Goal: Feedback & Contribution: Contribute content

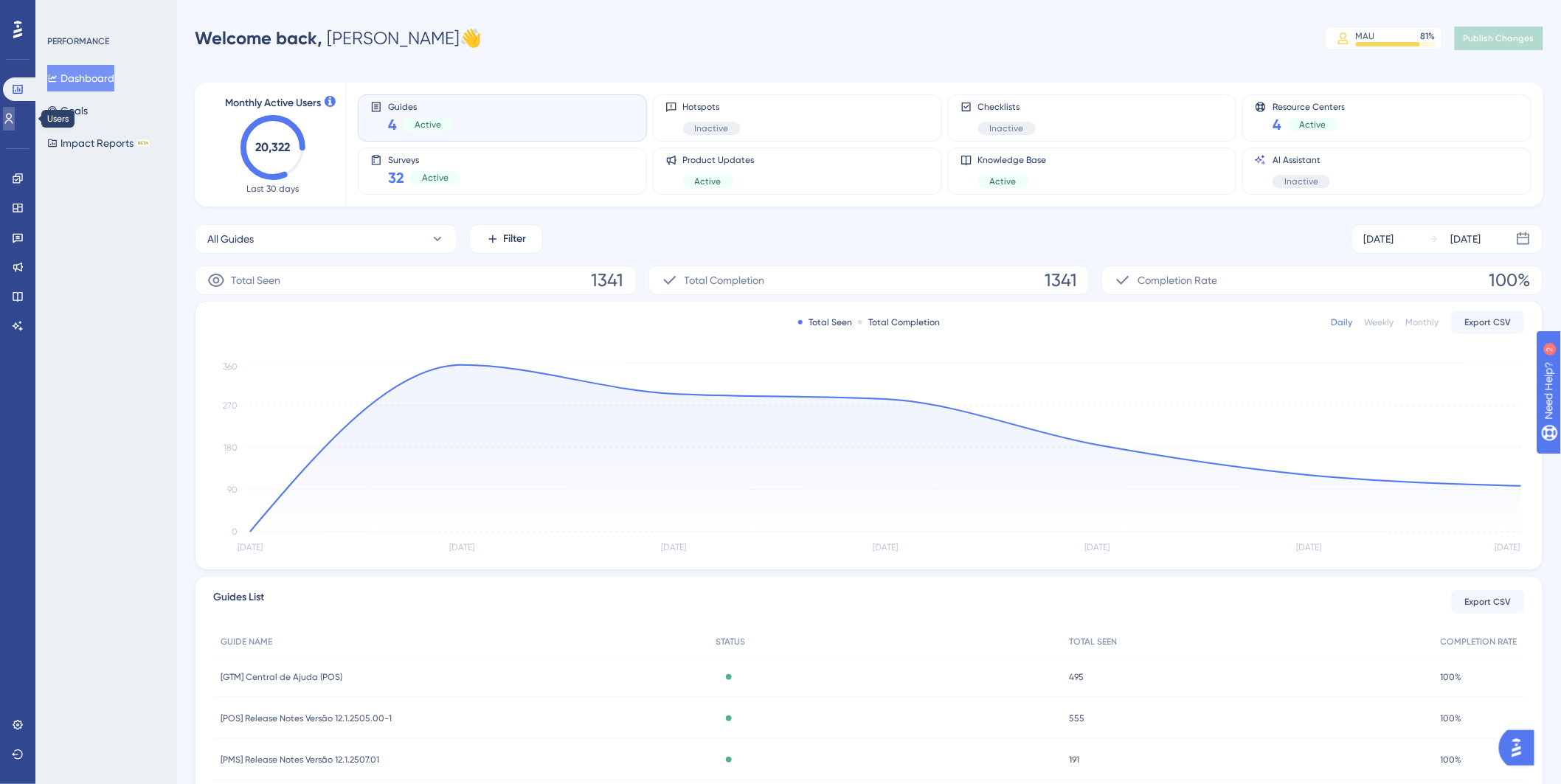
click at [15, 118] on icon at bounding box center [8, 118] width 12 height 12
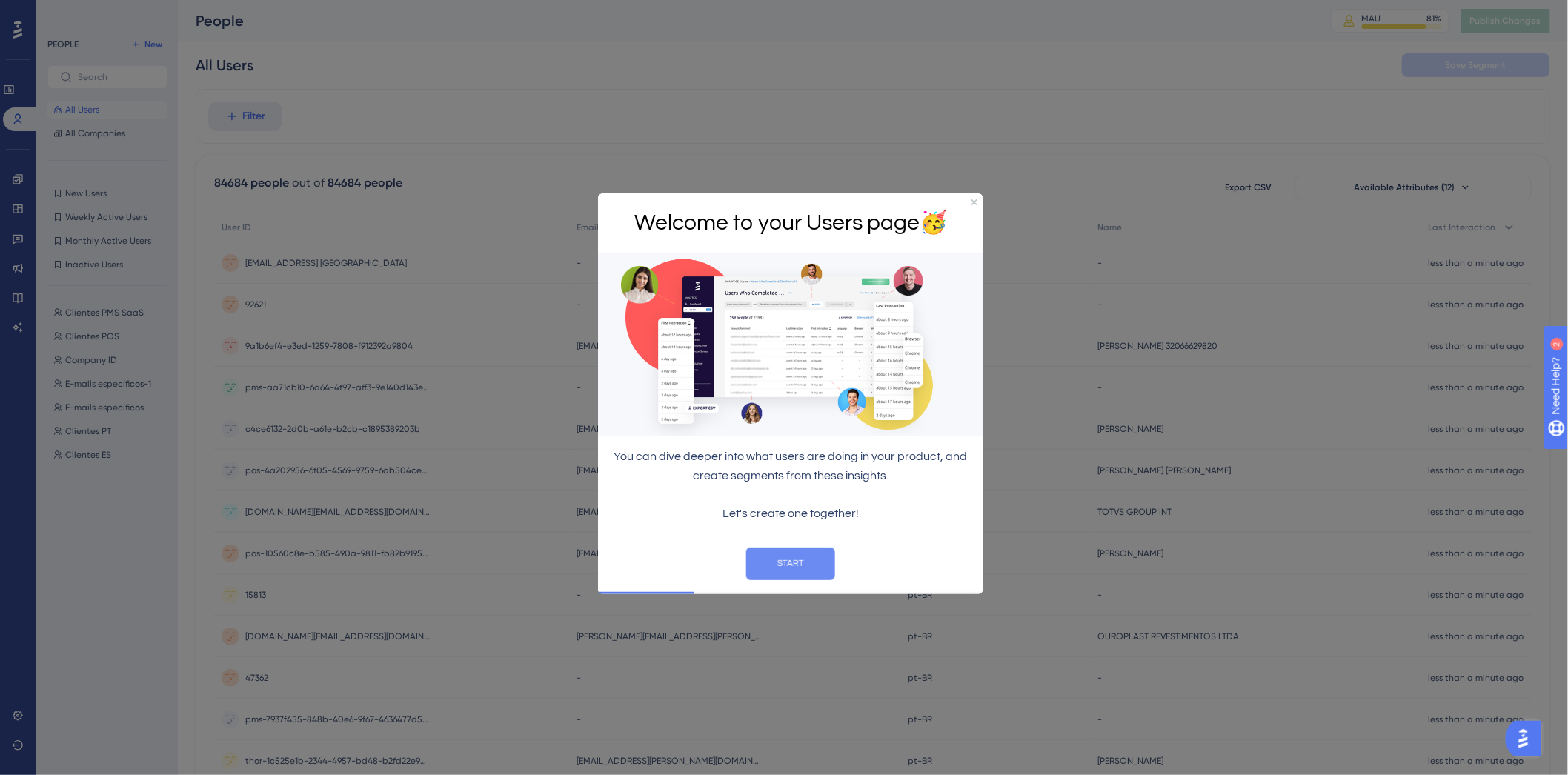
click at [807, 560] on button "START" at bounding box center [789, 563] width 89 height 33
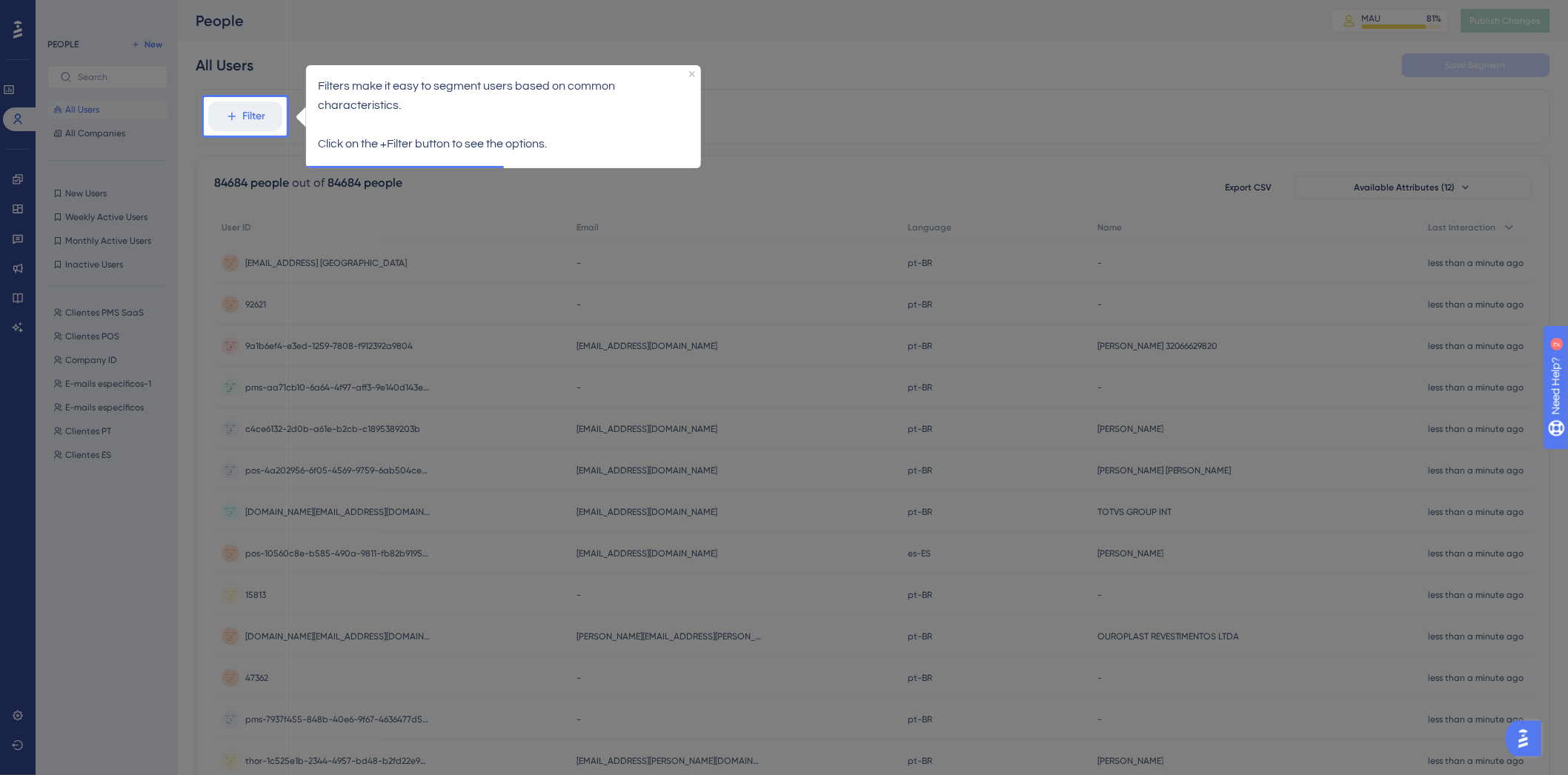
click at [366, 17] on div at bounding box center [934, 592] width 1294 height 1185
drag, startPoint x: 690, startPoint y: 71, endPoint x: 981, endPoint y: 122, distance: 295.4
click at [691, 71] on icon "Close Preview" at bounding box center [691, 73] width 5 height 5
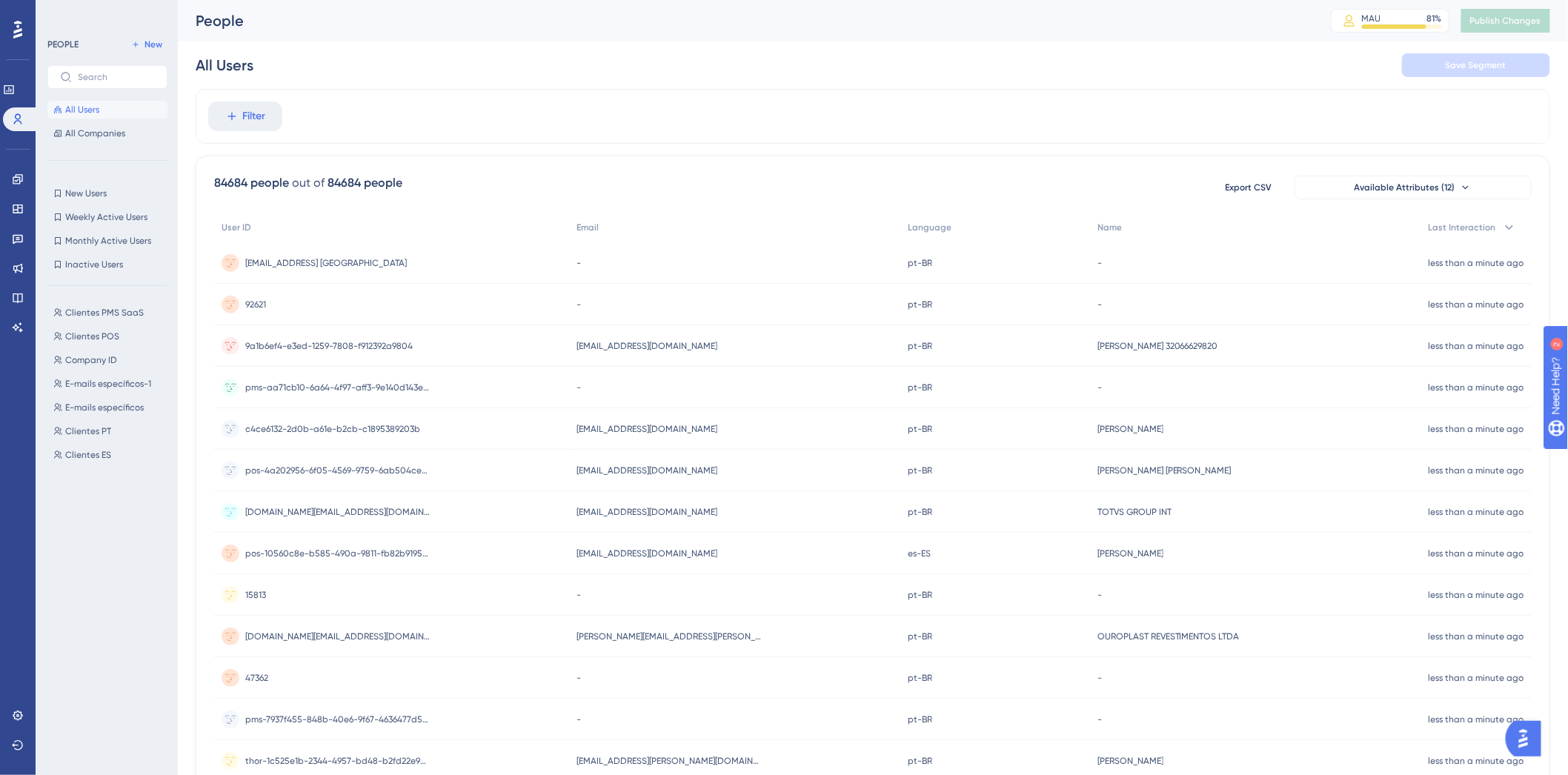
click at [16, 31] on icon at bounding box center [18, 29] width 9 height 17
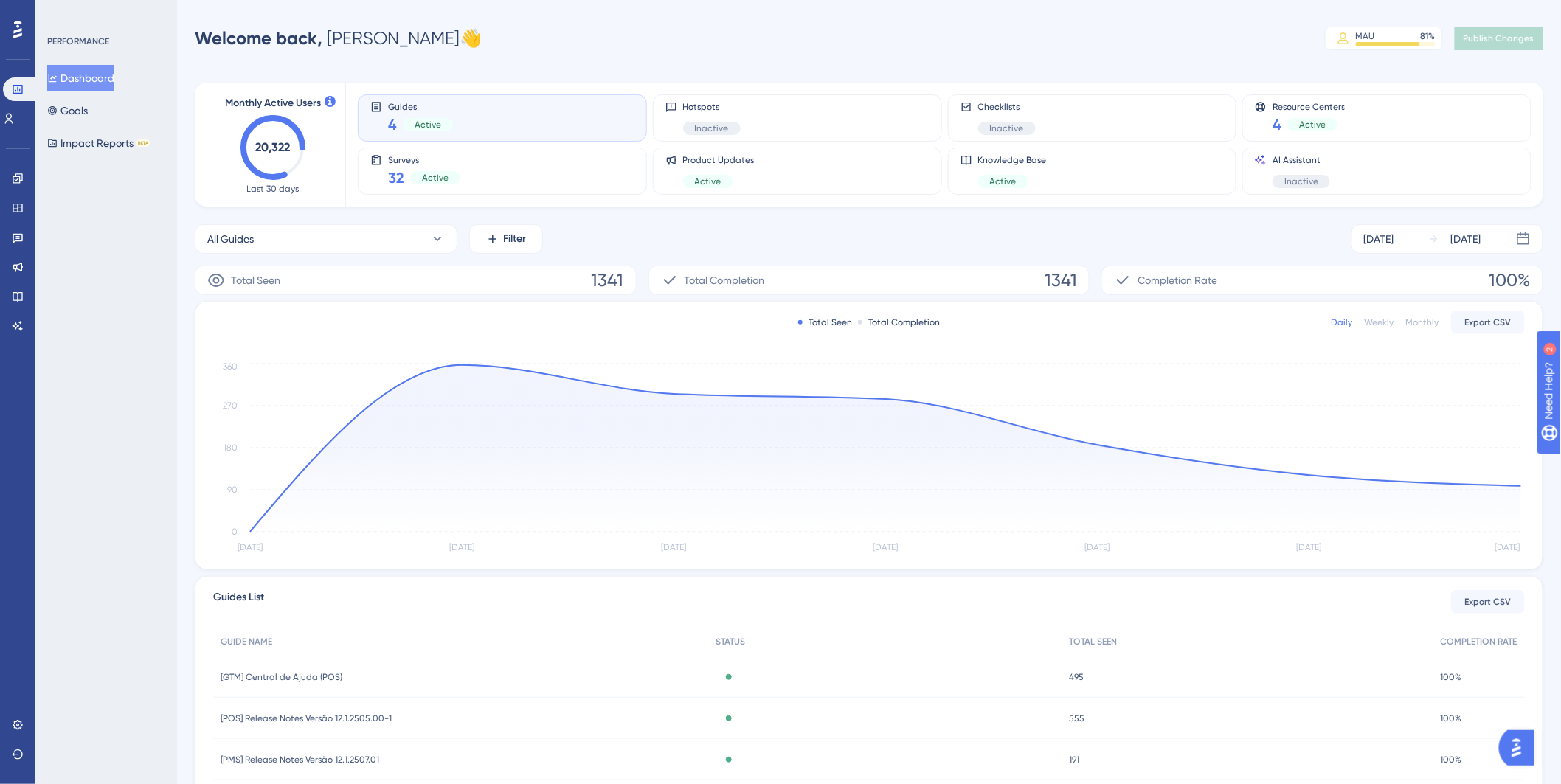
click at [15, 31] on icon at bounding box center [18, 29] width 9 height 17
click at [19, 719] on icon at bounding box center [17, 724] width 12 height 12
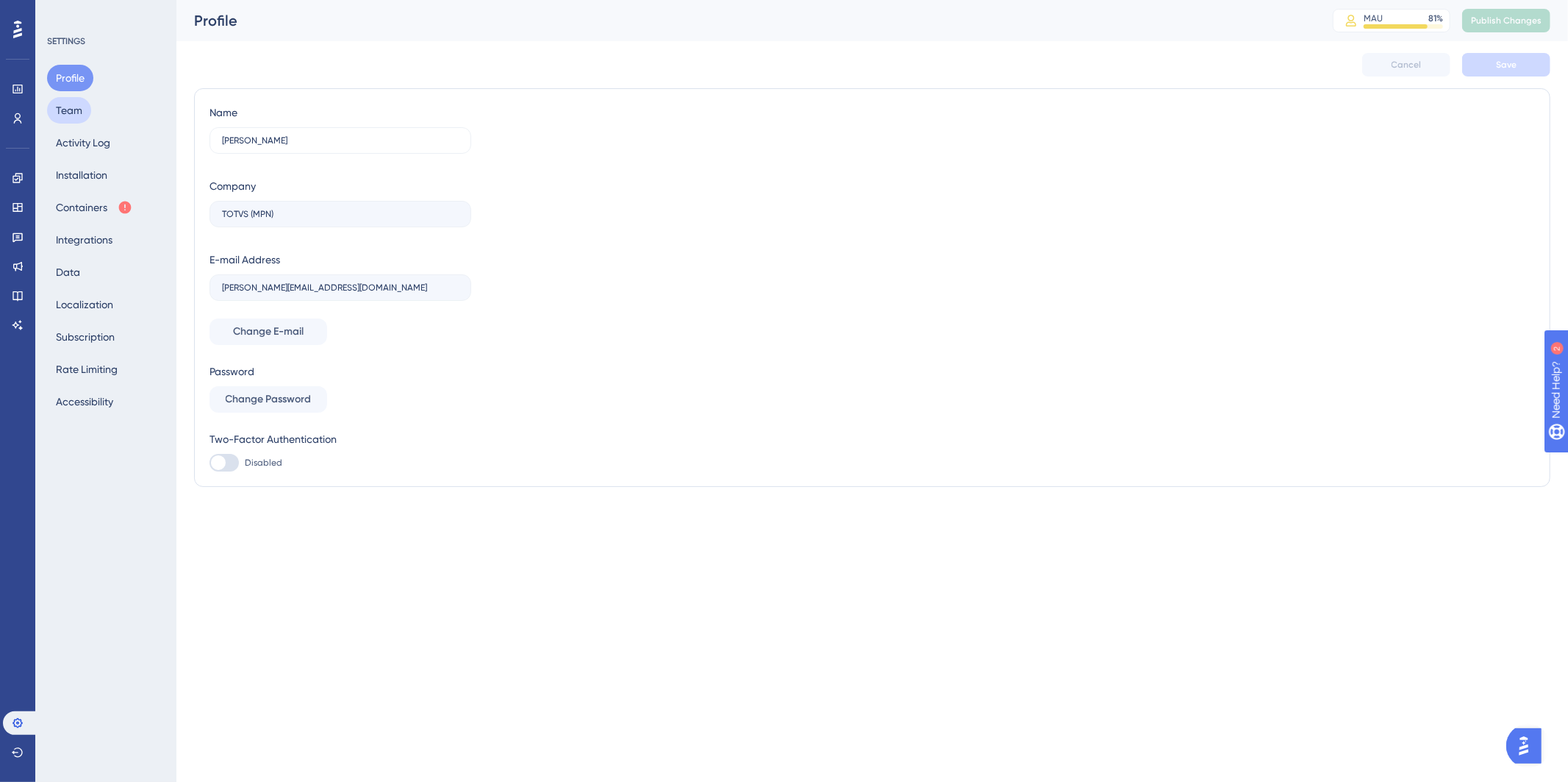
click at [74, 111] on button "Team" at bounding box center [69, 110] width 44 height 26
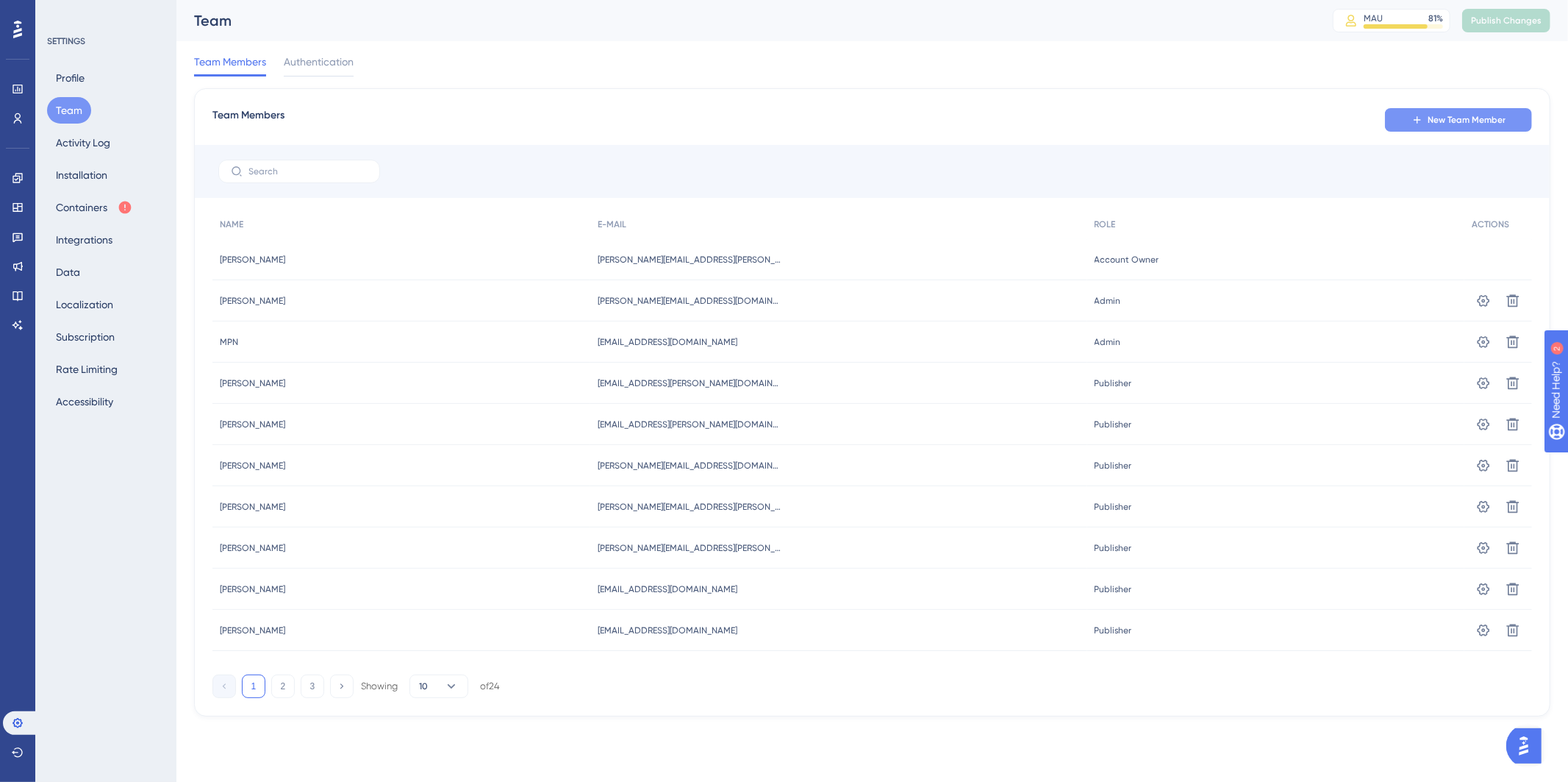
click at [1432, 114] on span "New Team Member" at bounding box center [1466, 120] width 78 height 12
click at [1427, 114] on button "New Team Member" at bounding box center [1458, 120] width 147 height 24
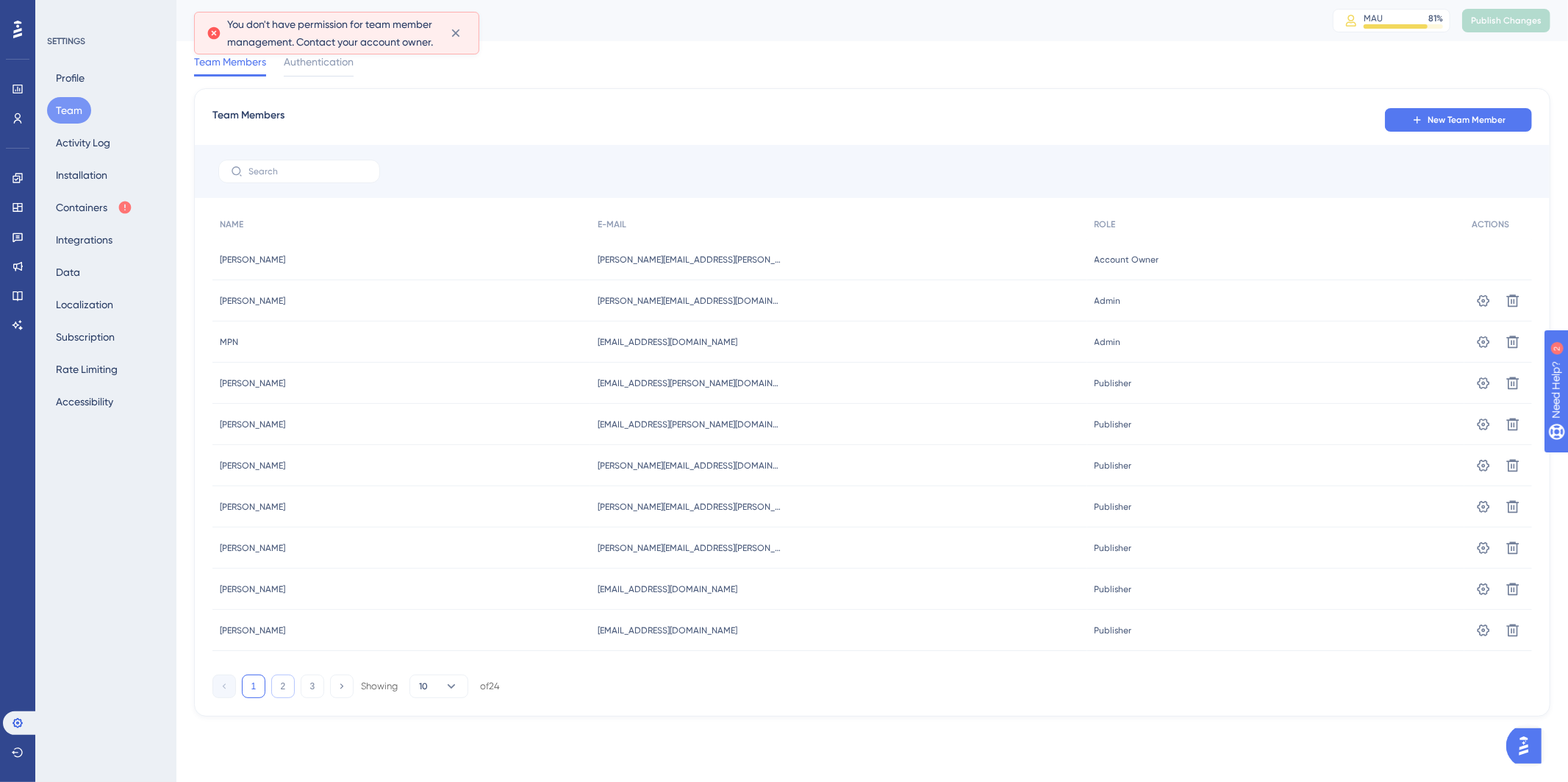
click at [282, 680] on button "2" at bounding box center [283, 686] width 24 height 24
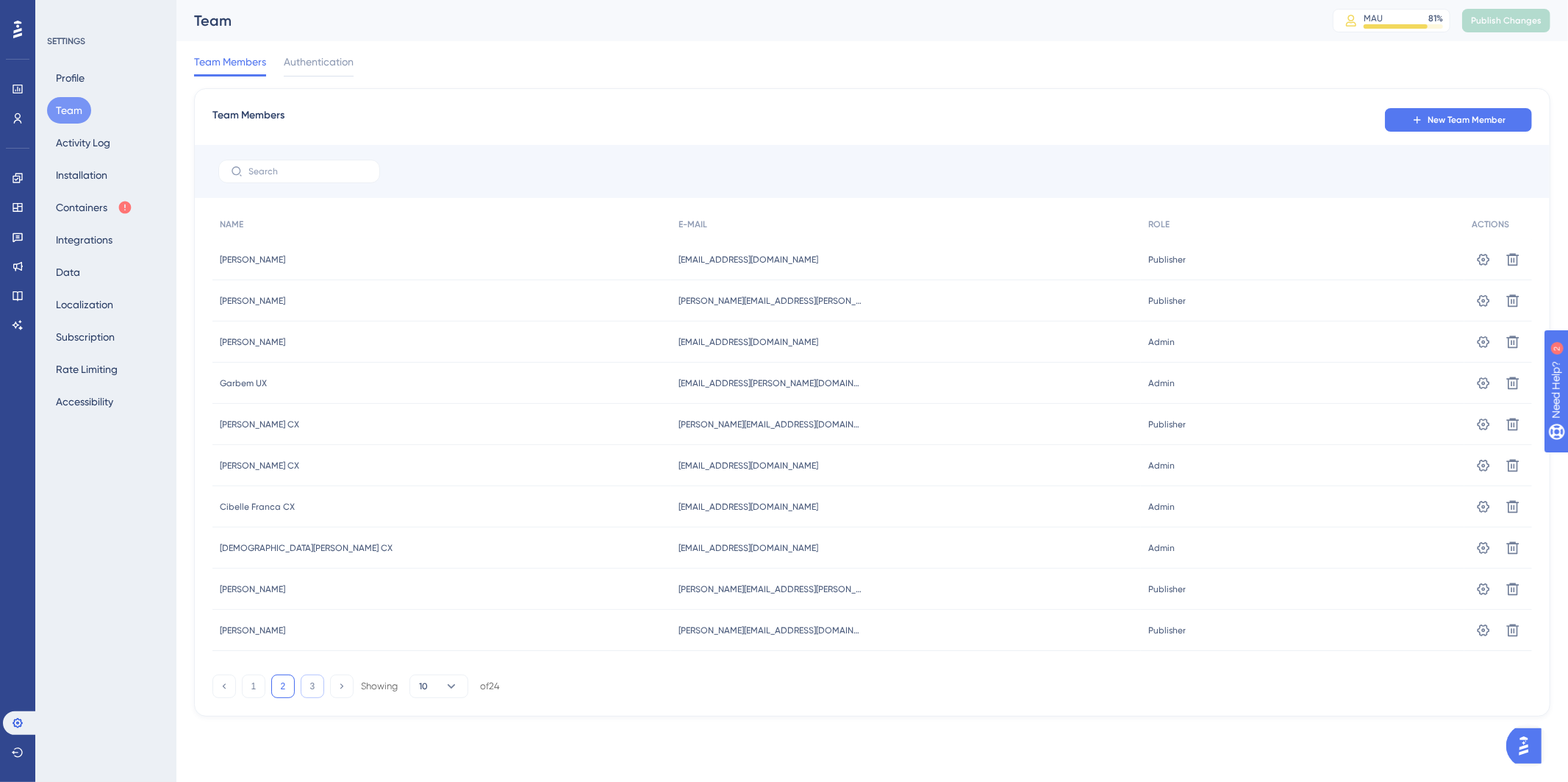
click at [317, 682] on button "3" at bounding box center [313, 686] width 24 height 24
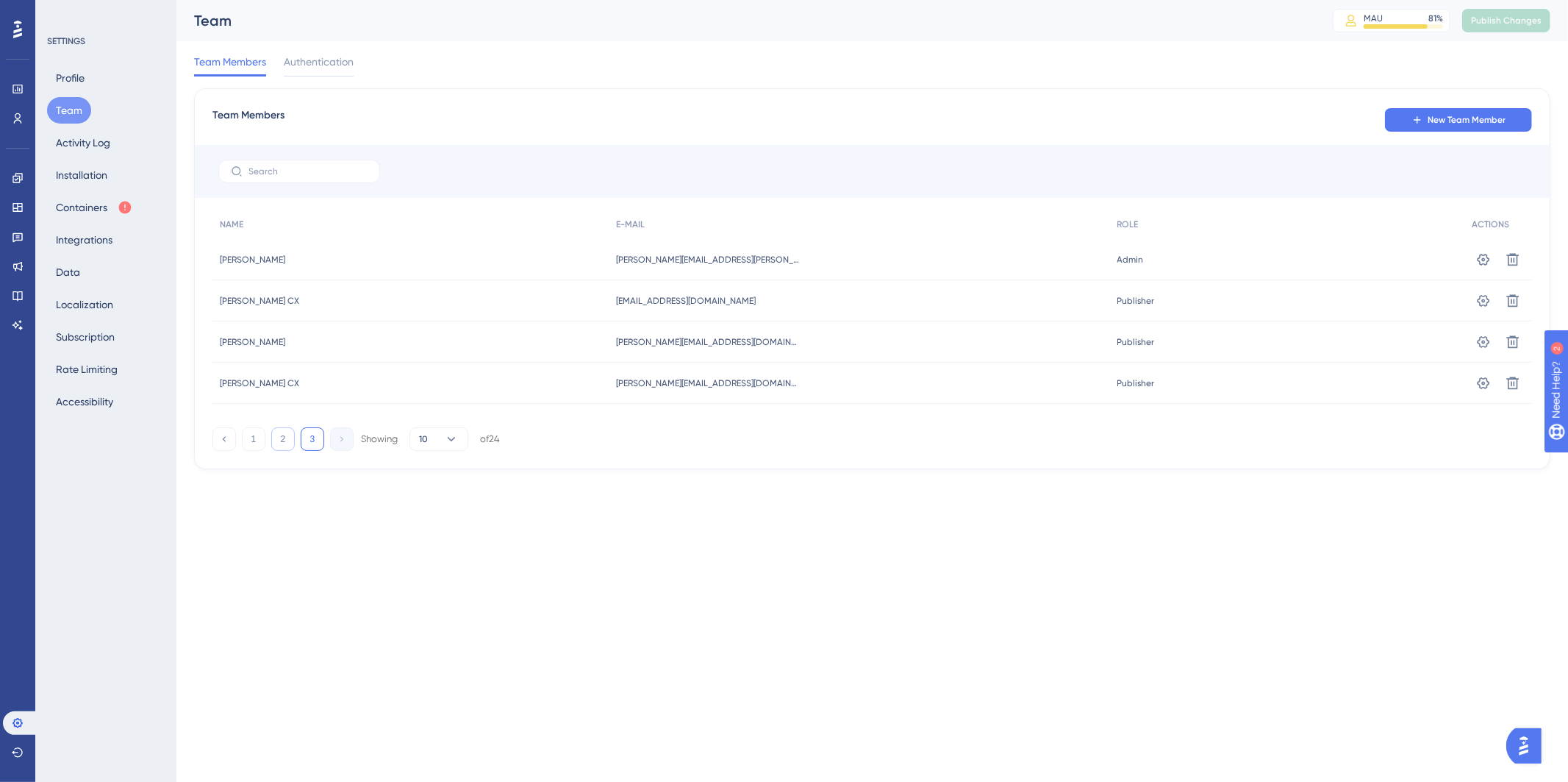
click at [284, 436] on button "2" at bounding box center [283, 439] width 24 height 24
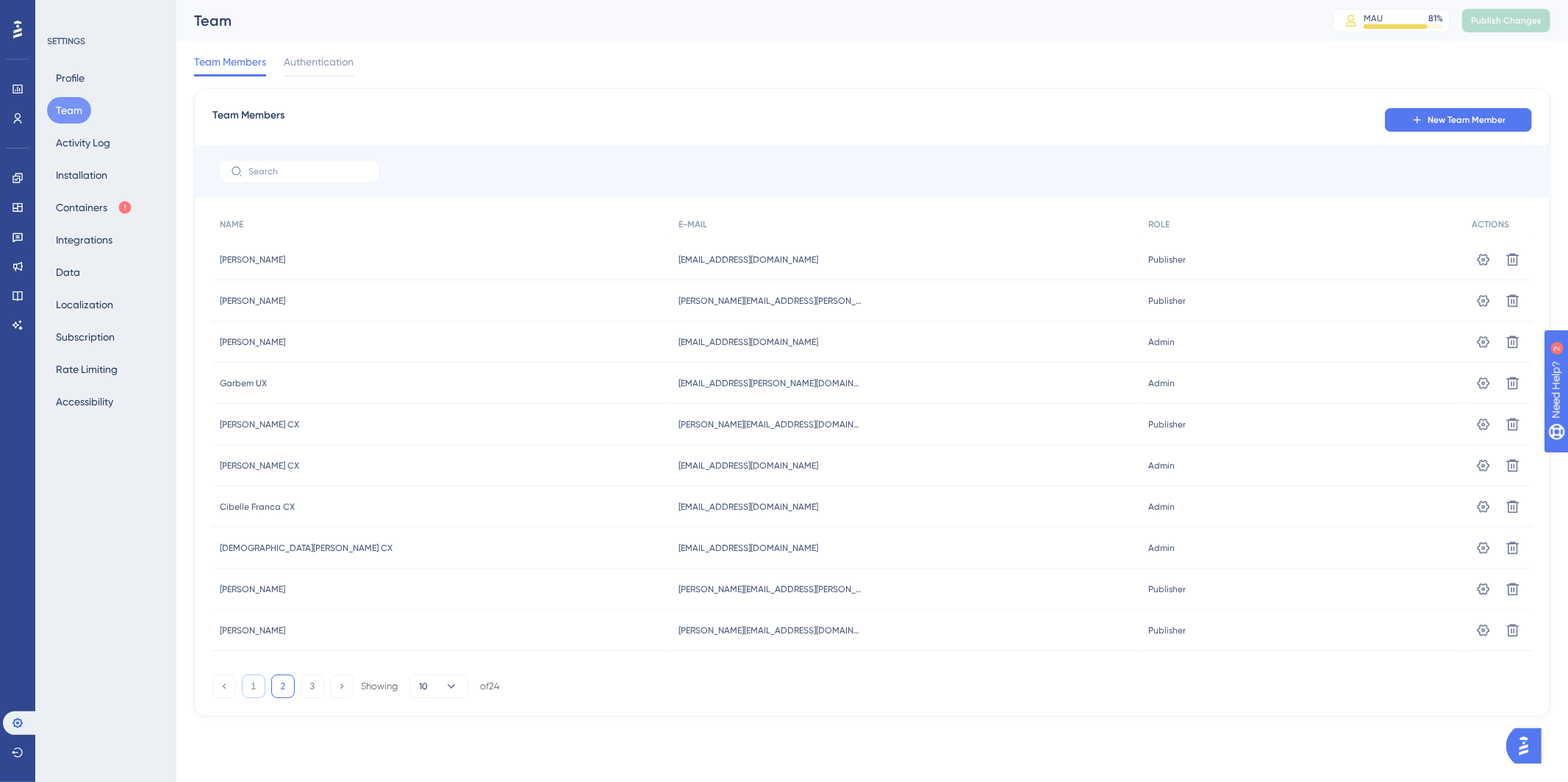
click at [254, 686] on button "1" at bounding box center [254, 686] width 24 height 24
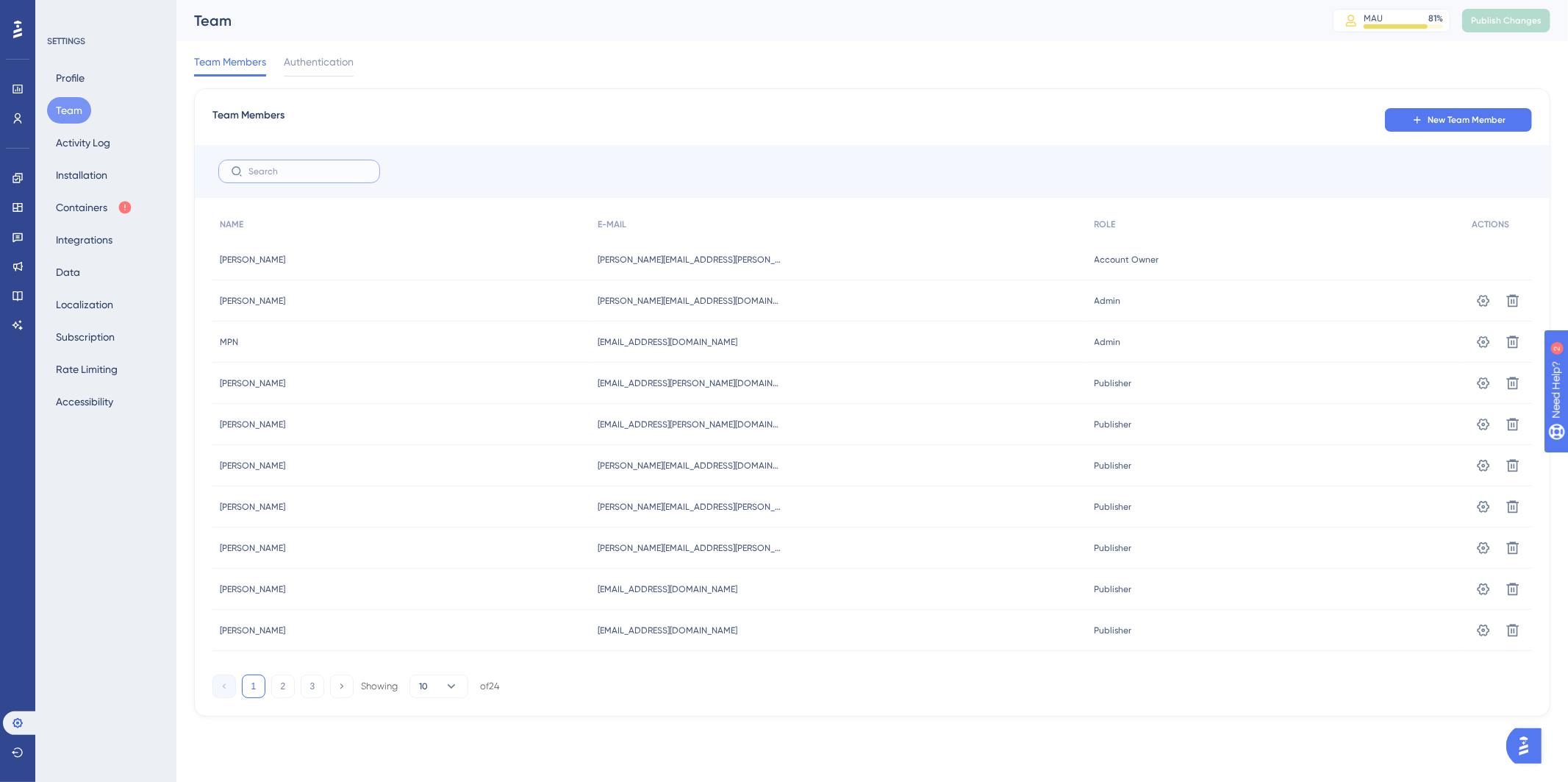
click at [314, 172] on input "text" at bounding box center [307, 171] width 119 height 10
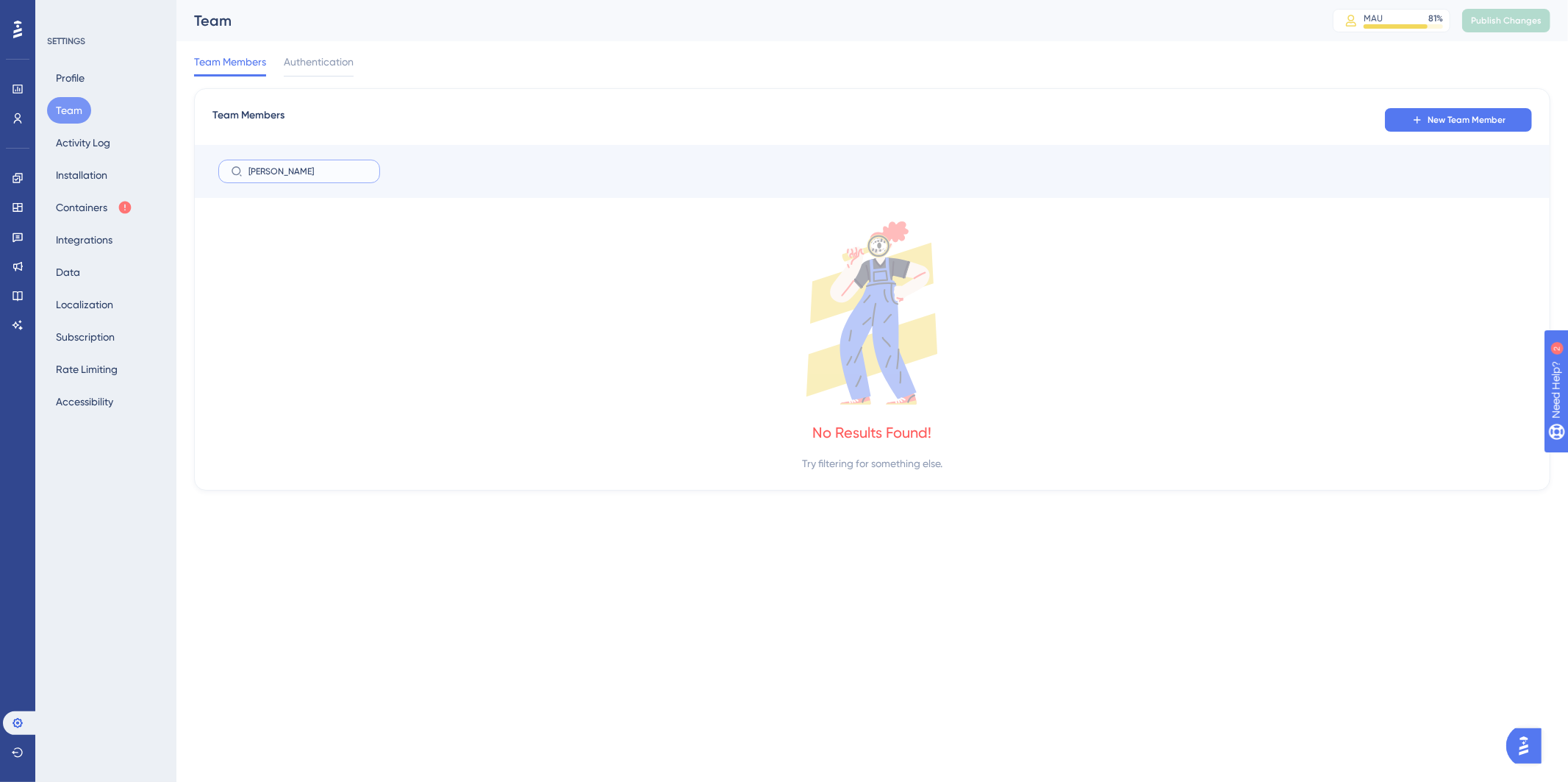
type input "miguel"
click at [23, 203] on icon at bounding box center [17, 207] width 12 height 12
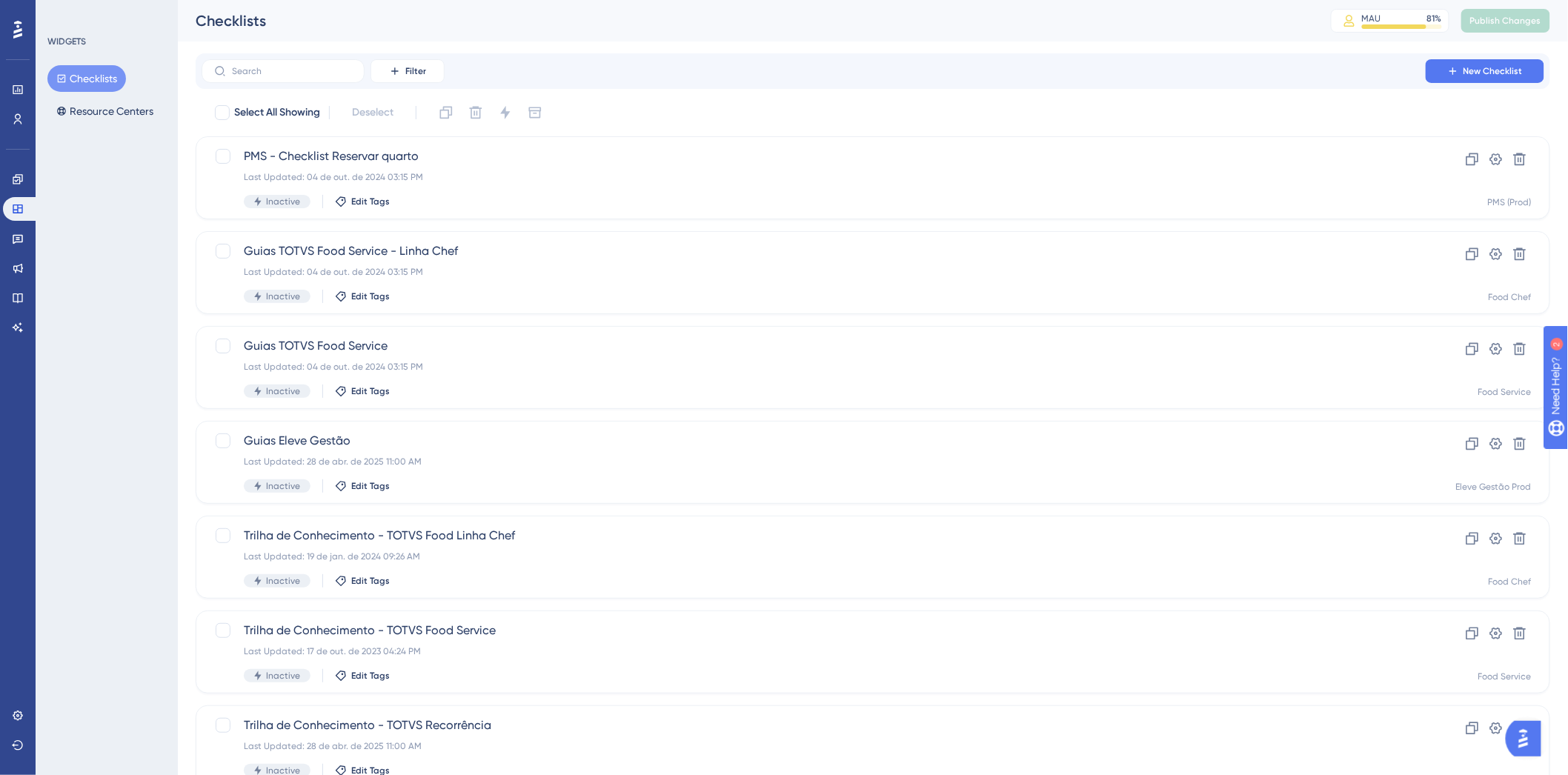
click at [14, 26] on icon at bounding box center [18, 29] width 9 height 19
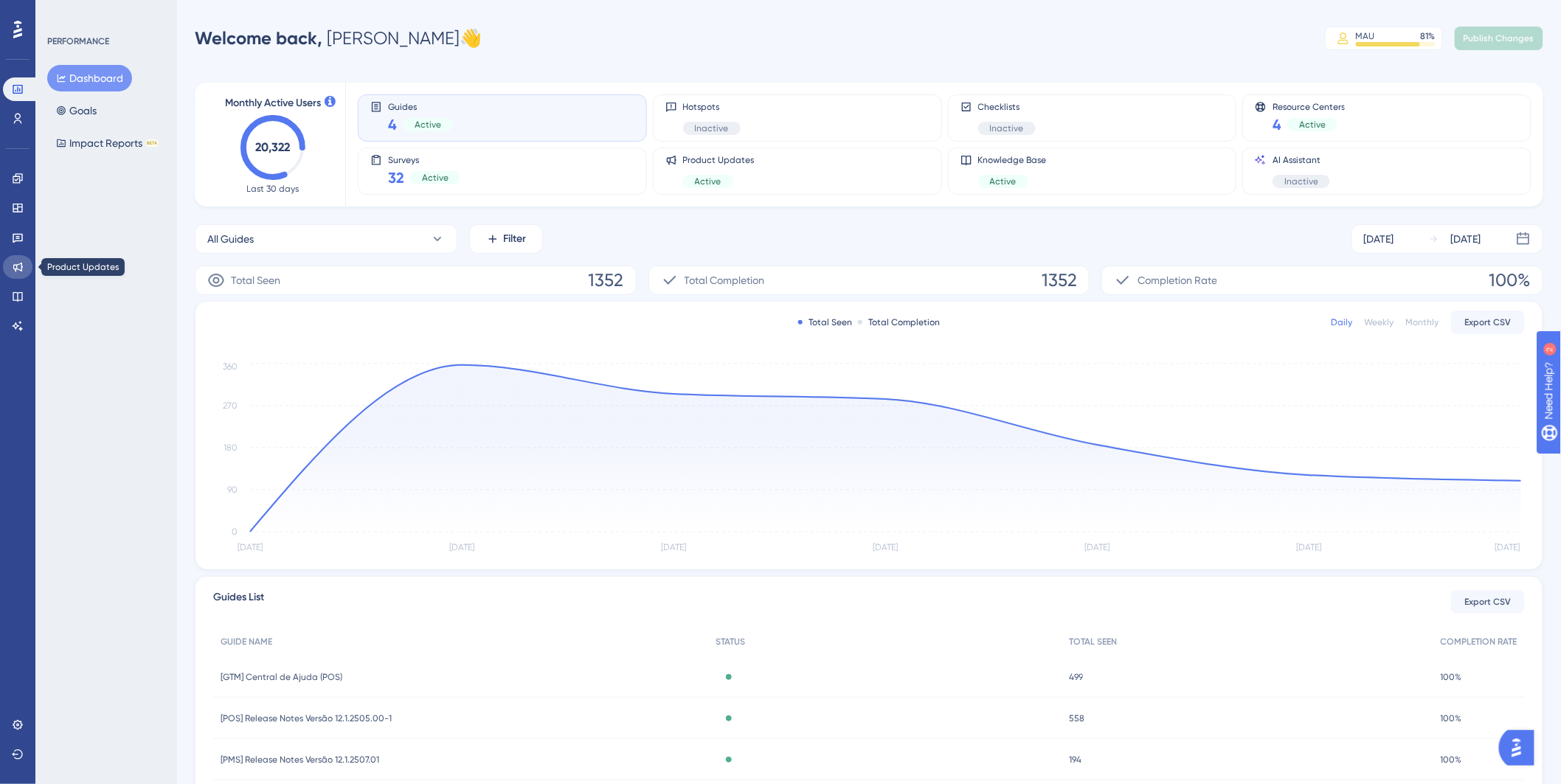
click at [21, 266] on icon at bounding box center [18, 267] width 10 height 10
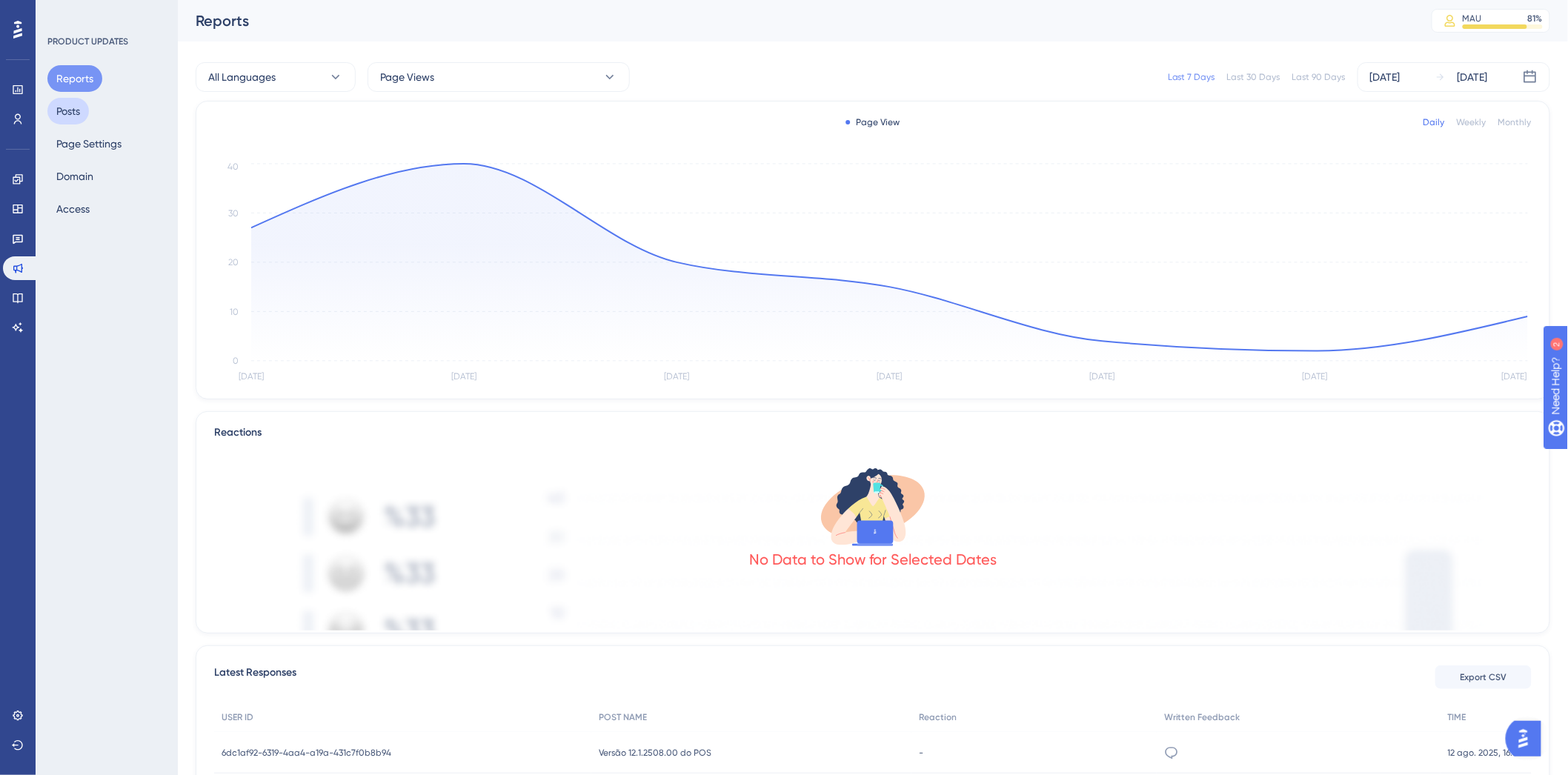
click at [74, 105] on button "Posts" at bounding box center [68, 111] width 41 height 27
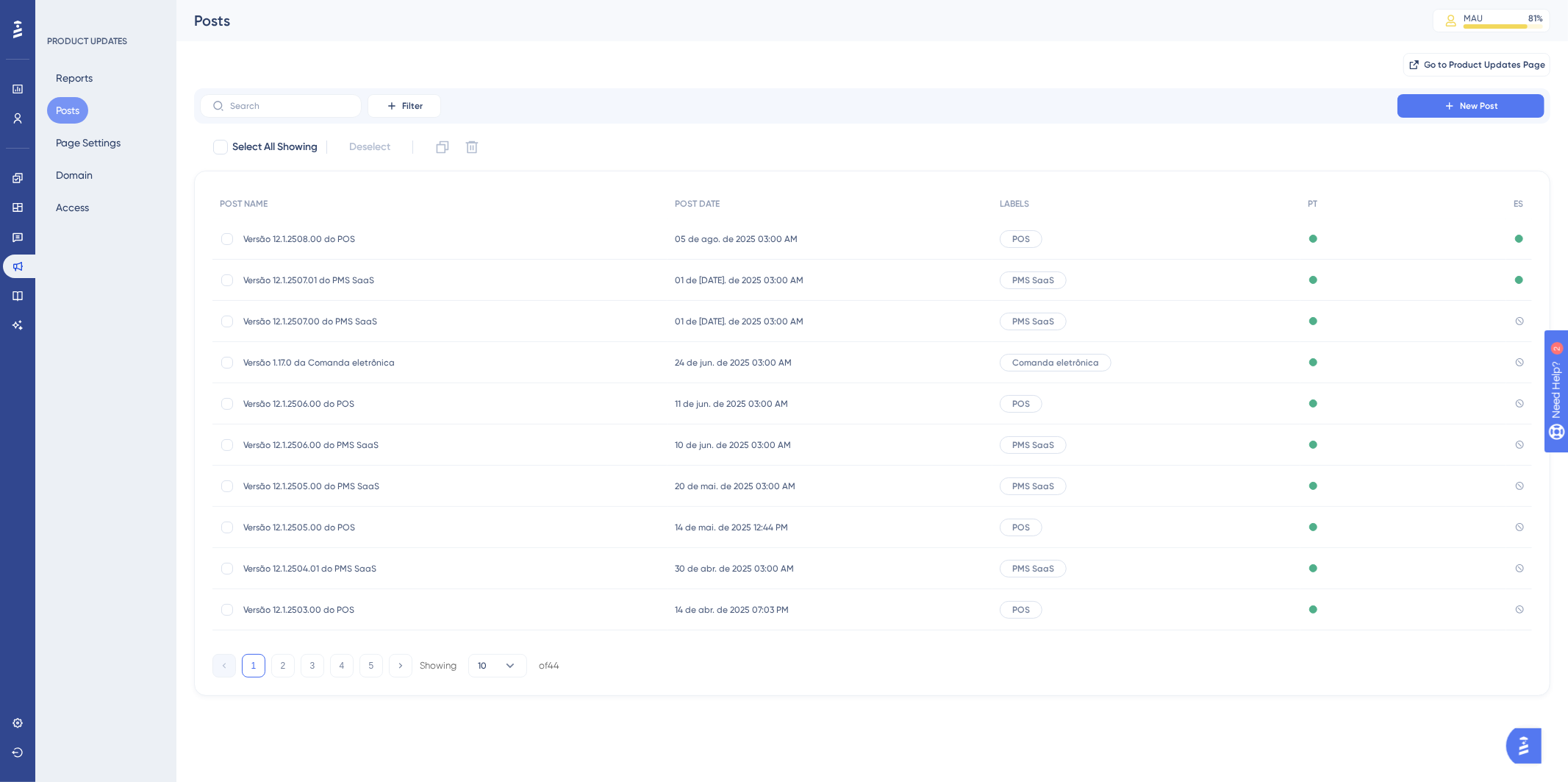
click at [15, 26] on icon at bounding box center [18, 29] width 9 height 19
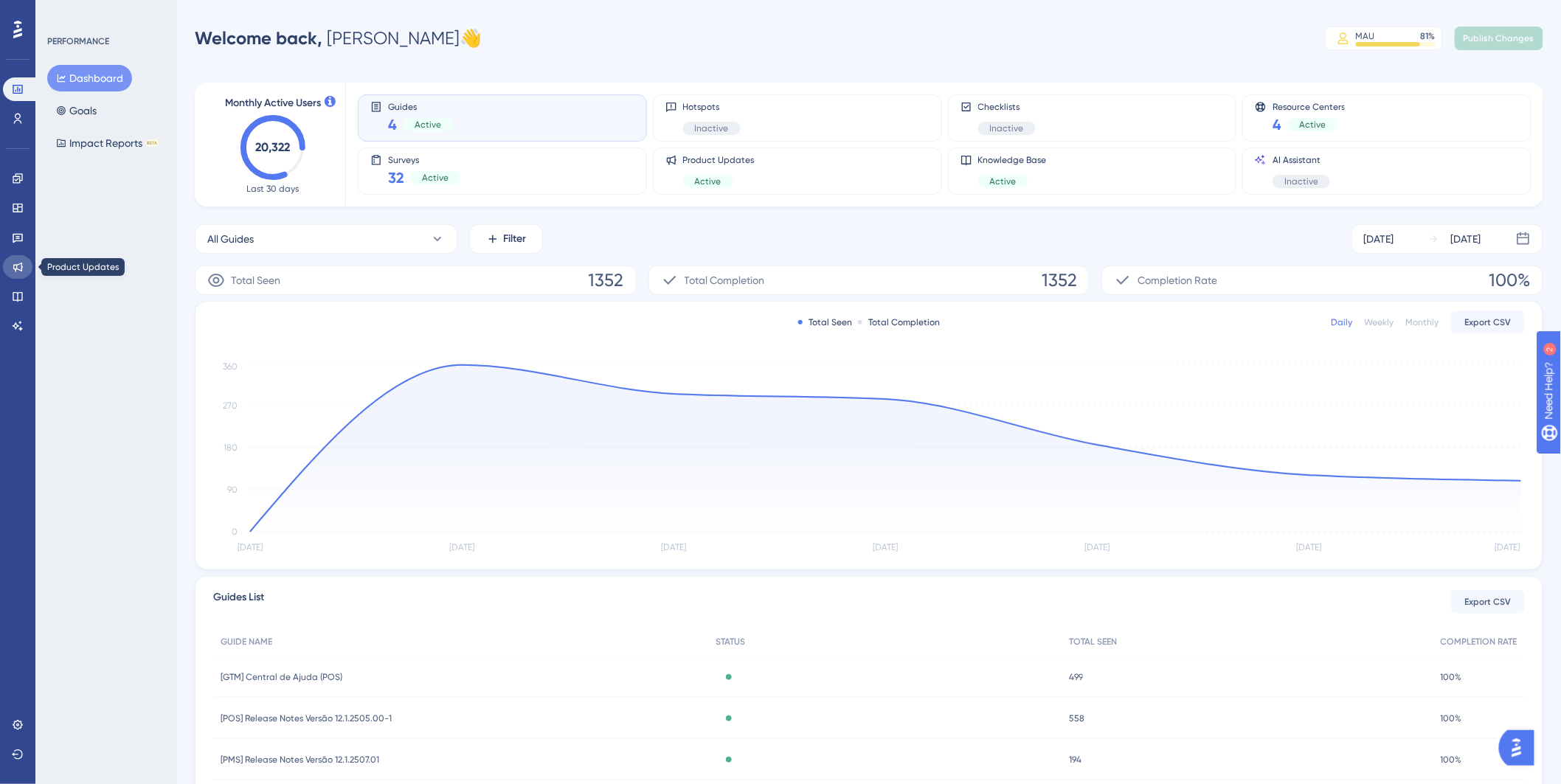
click at [20, 264] on icon at bounding box center [17, 266] width 12 height 12
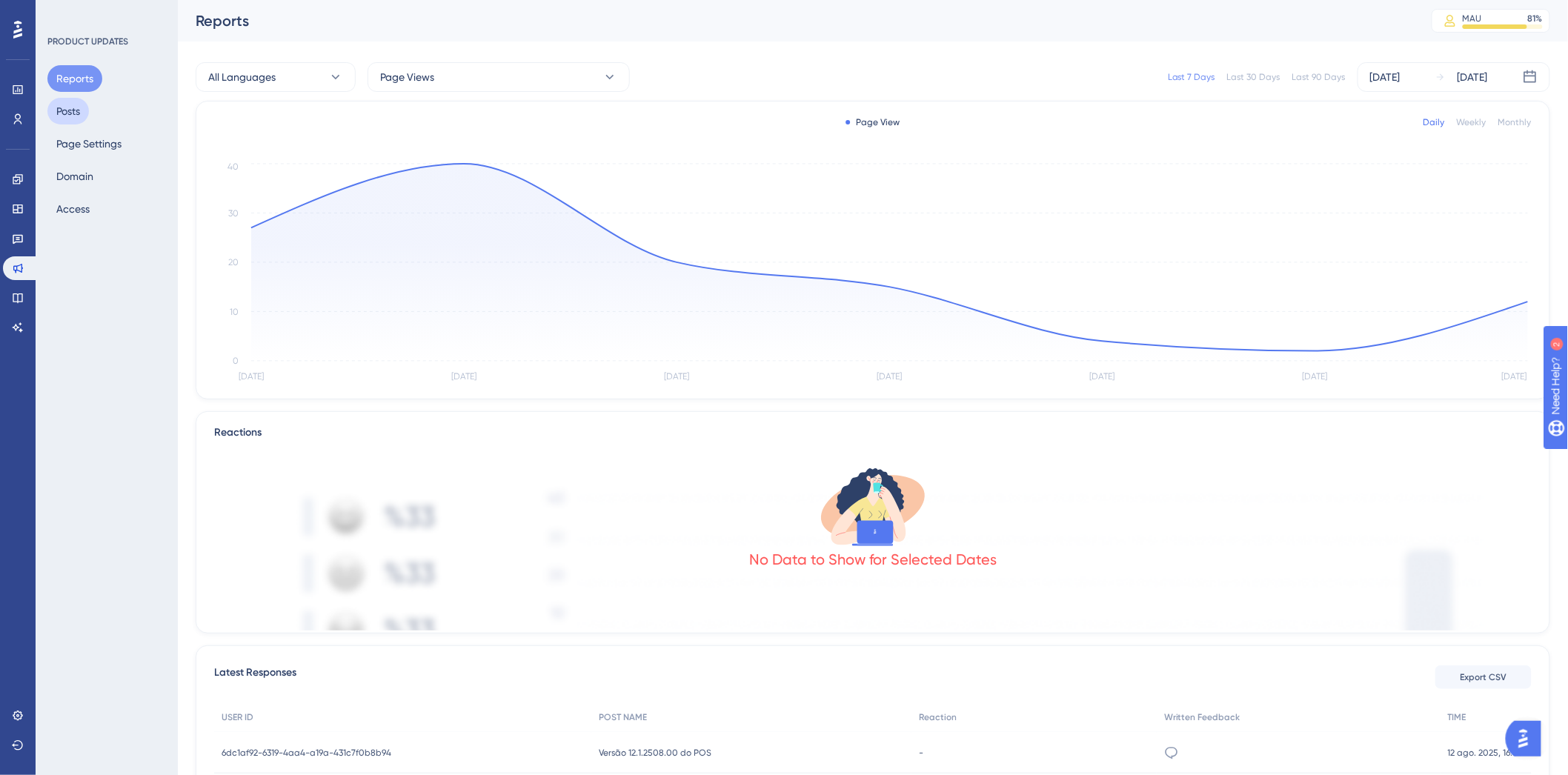
click at [70, 110] on button "Posts" at bounding box center [68, 111] width 41 height 27
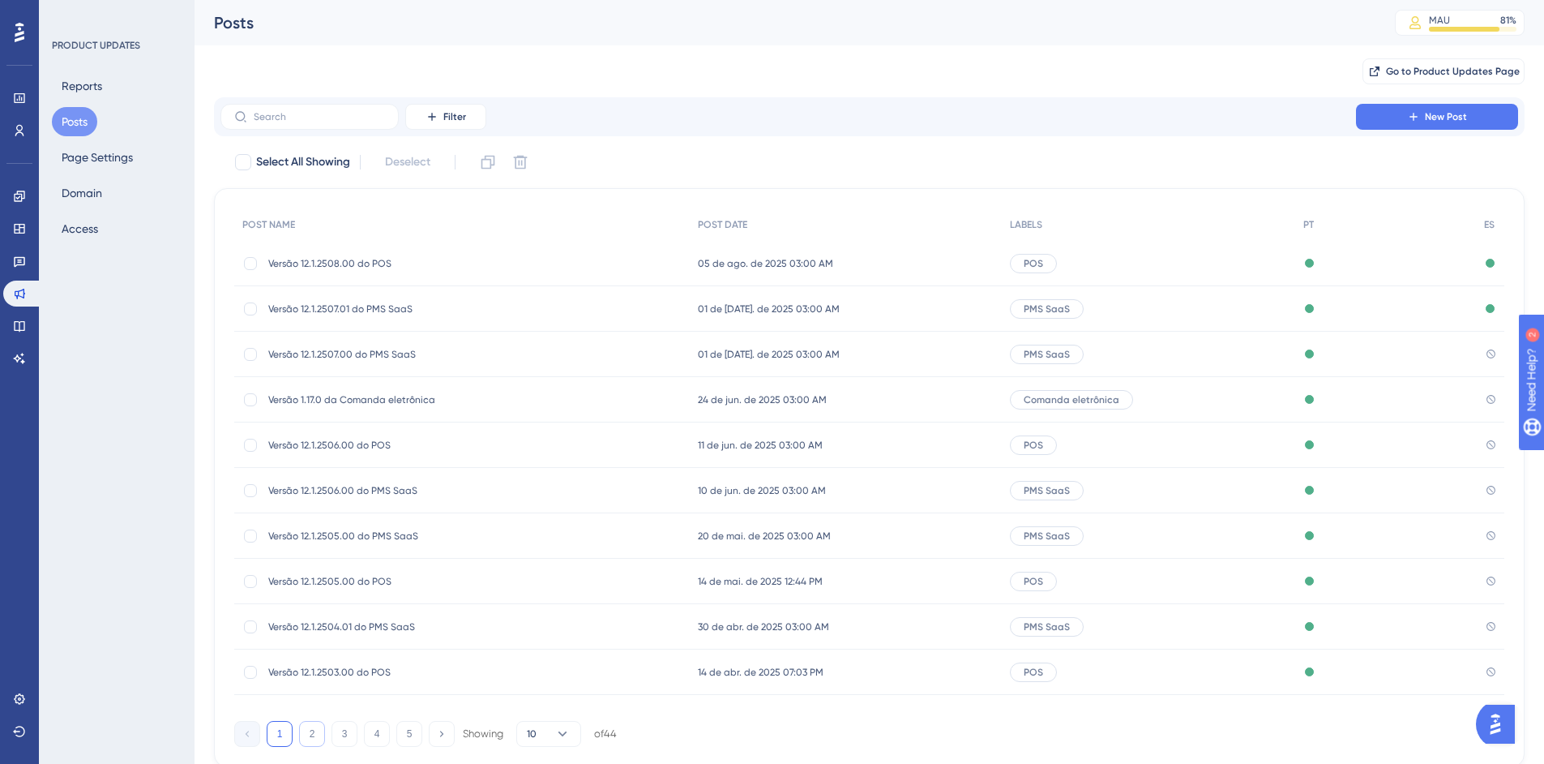
click at [314, 732] on button "2" at bounding box center [312, 734] width 26 height 26
click at [341, 735] on button "3" at bounding box center [345, 734] width 26 height 26
click at [315, 738] on button "2" at bounding box center [312, 734] width 26 height 26
click at [383, 737] on button "4" at bounding box center [377, 734] width 26 height 26
click at [308, 739] on button "2" at bounding box center [312, 734] width 26 height 26
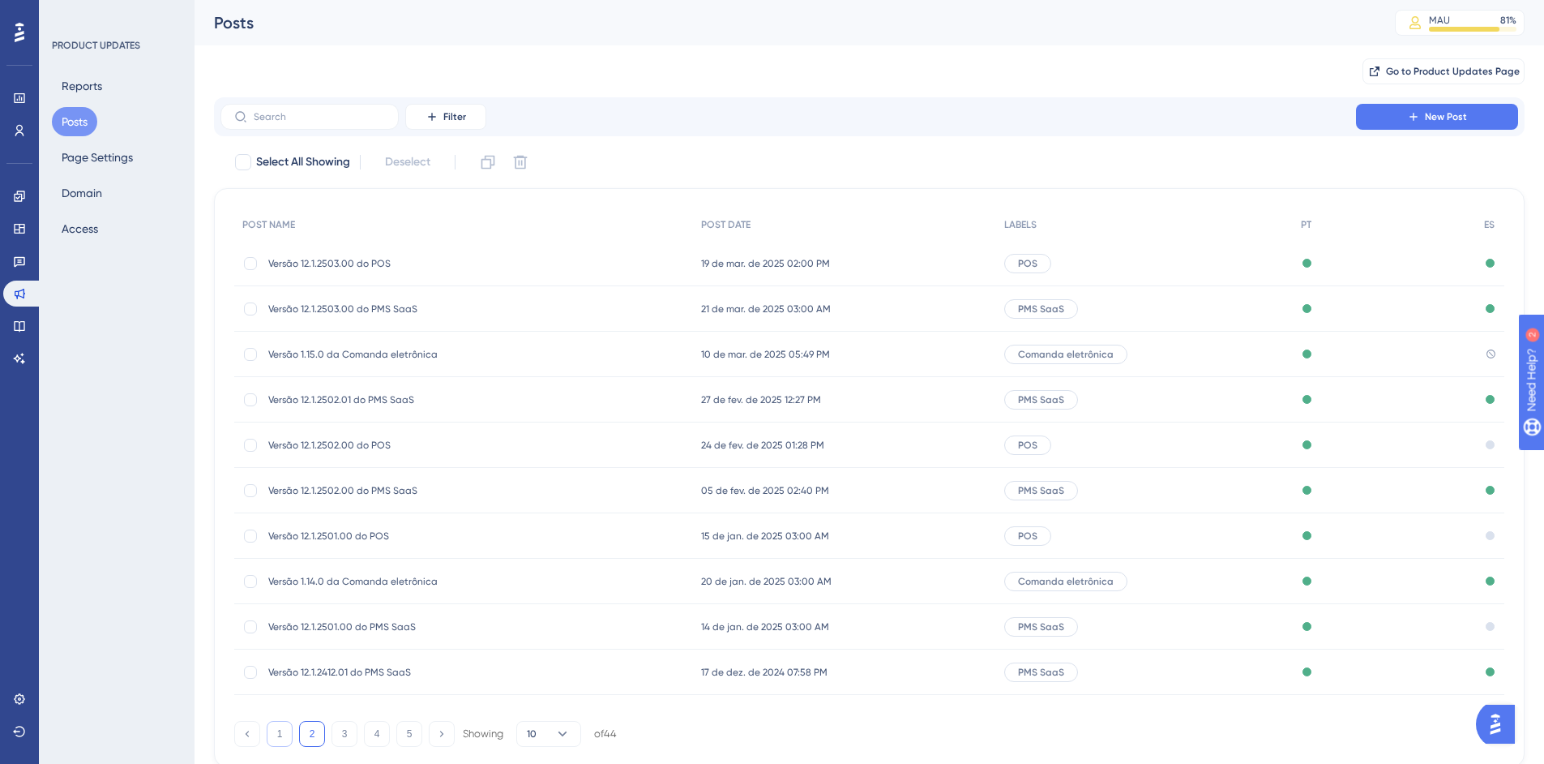
click at [290, 738] on button "1" at bounding box center [280, 734] width 26 height 26
click at [396, 350] on span "Versão 12.1.2507.00 do PMS SaaS" at bounding box center [397, 354] width 259 height 13
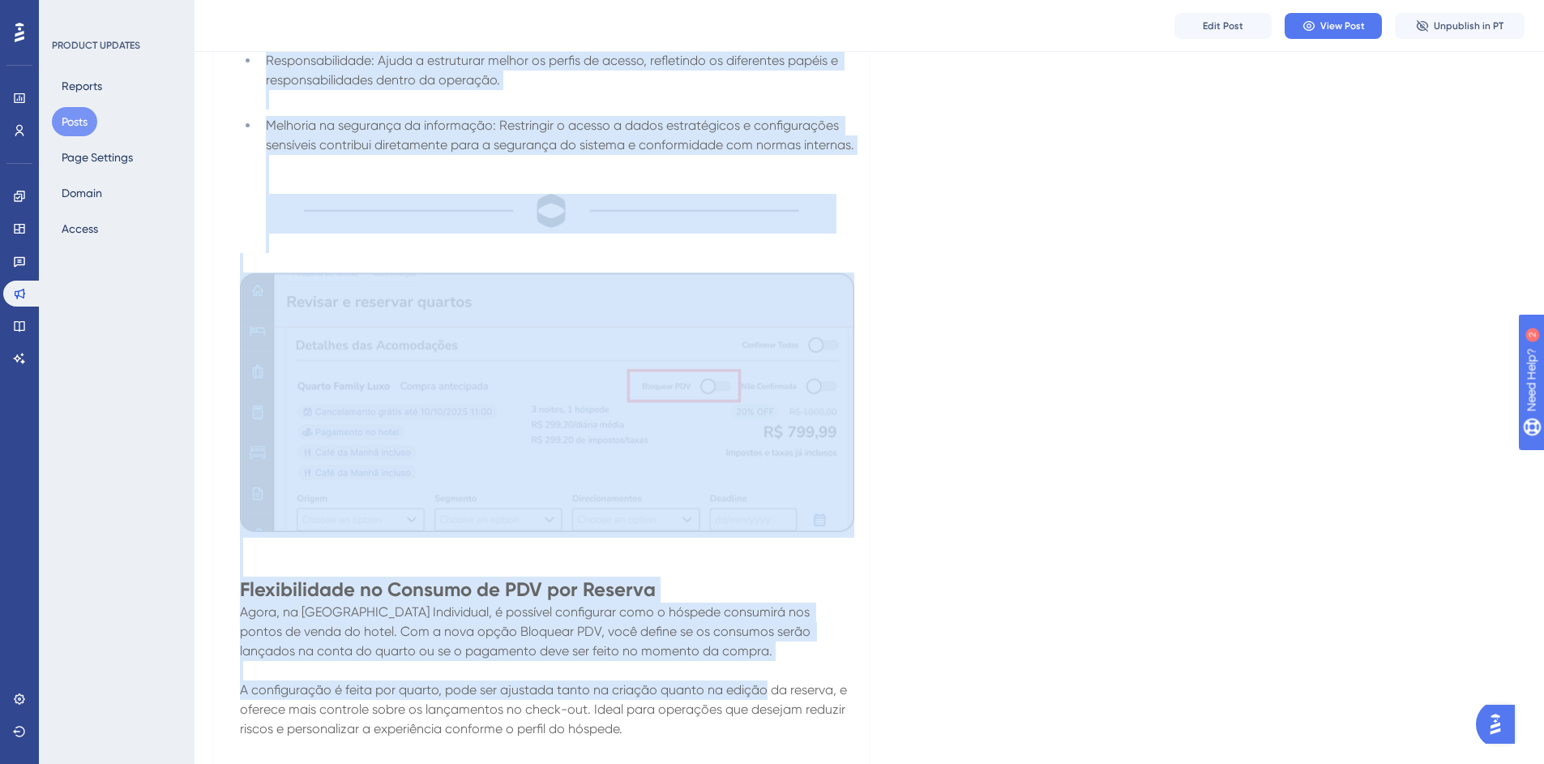
scroll to position [1431, 0]
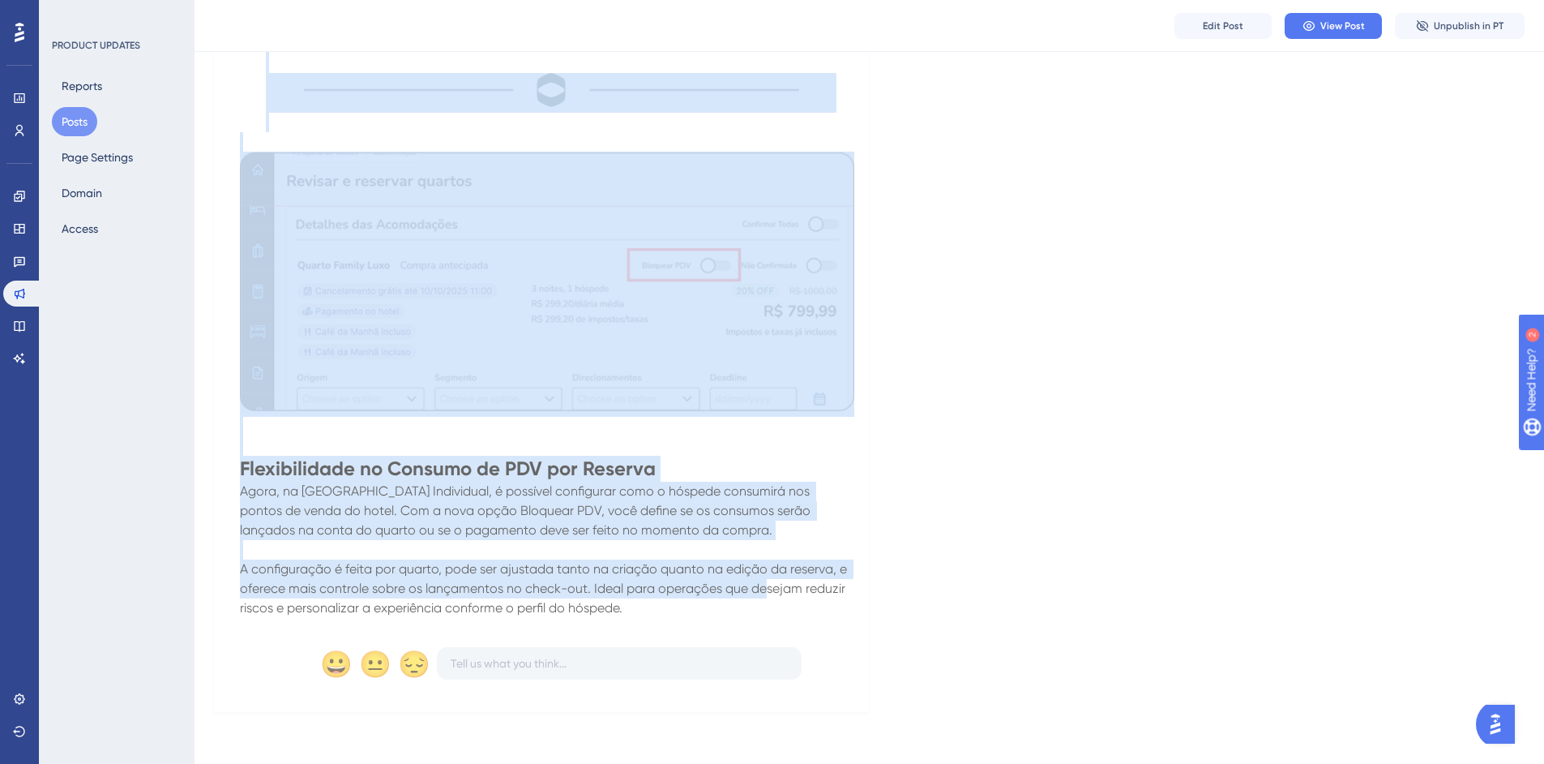
drag, startPoint x: 241, startPoint y: 392, endPoint x: 770, endPoint y: 582, distance: 562.4
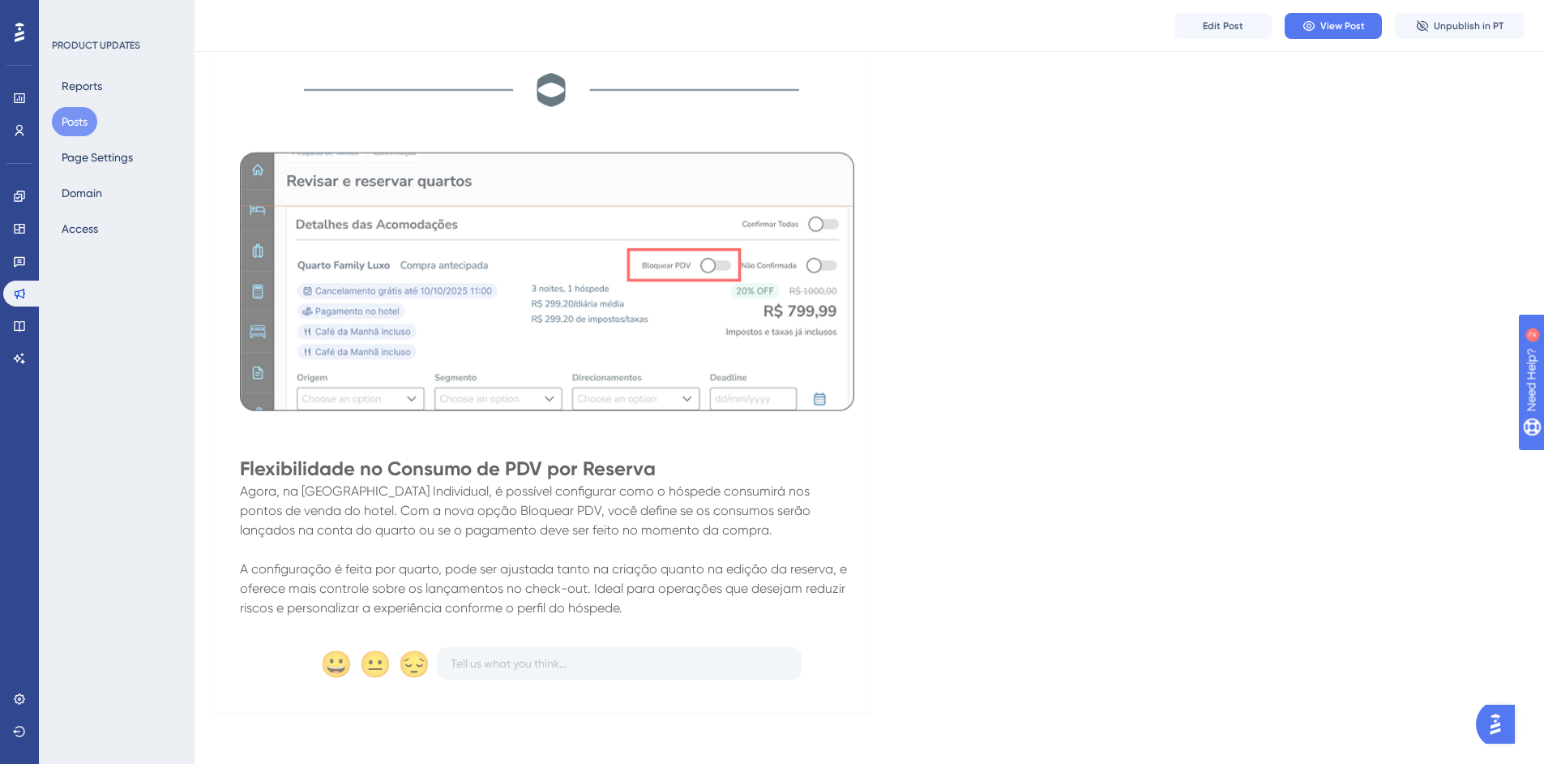
click at [808, 580] on p "A configuração é feita por quarto, pode ser ajustada tanto na criação quanto na…" at bounding box center [547, 588] width 615 height 58
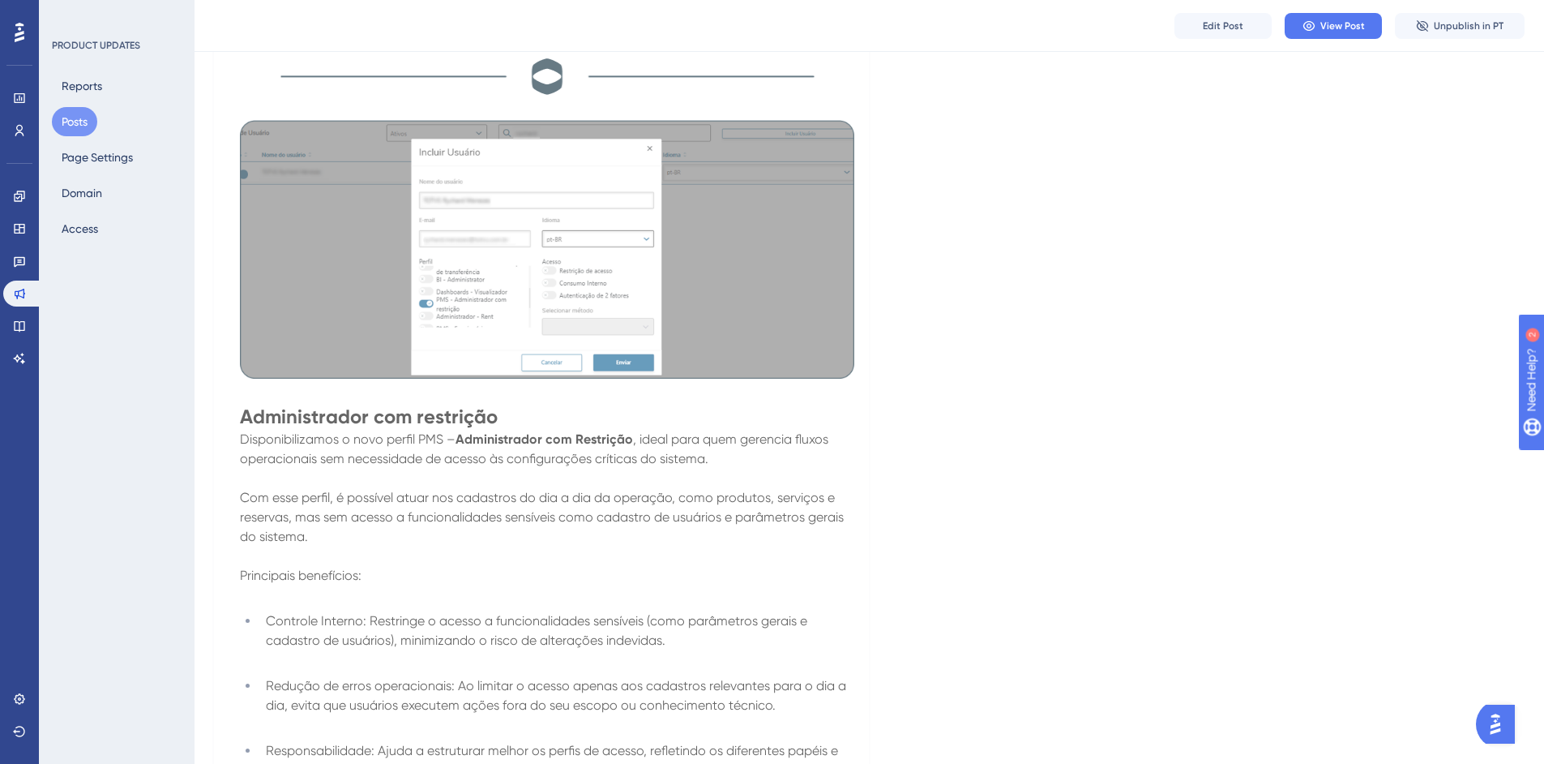
click at [660, 294] on img at bounding box center [547, 249] width 615 height 259
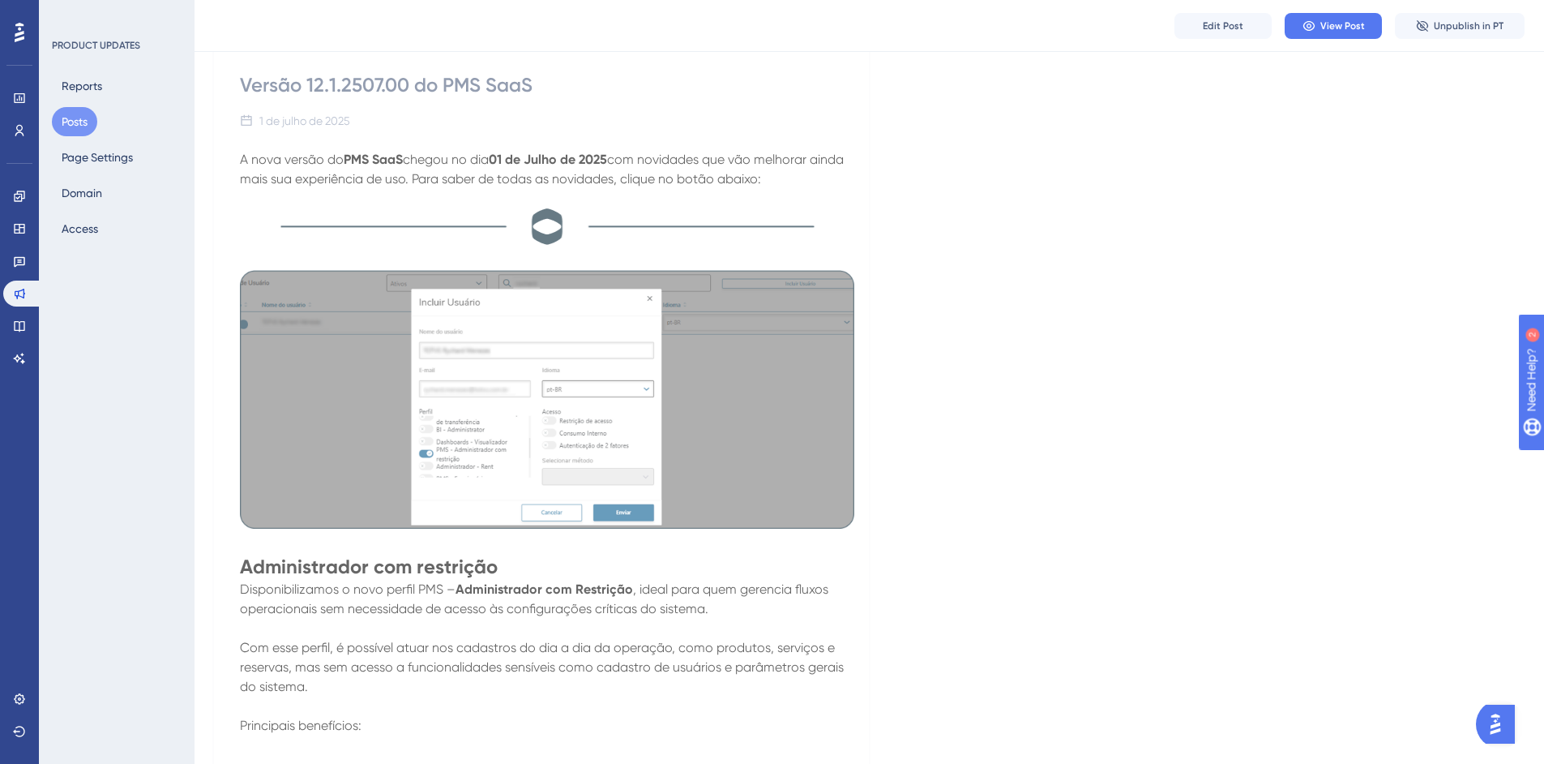
scroll to position [0, 0]
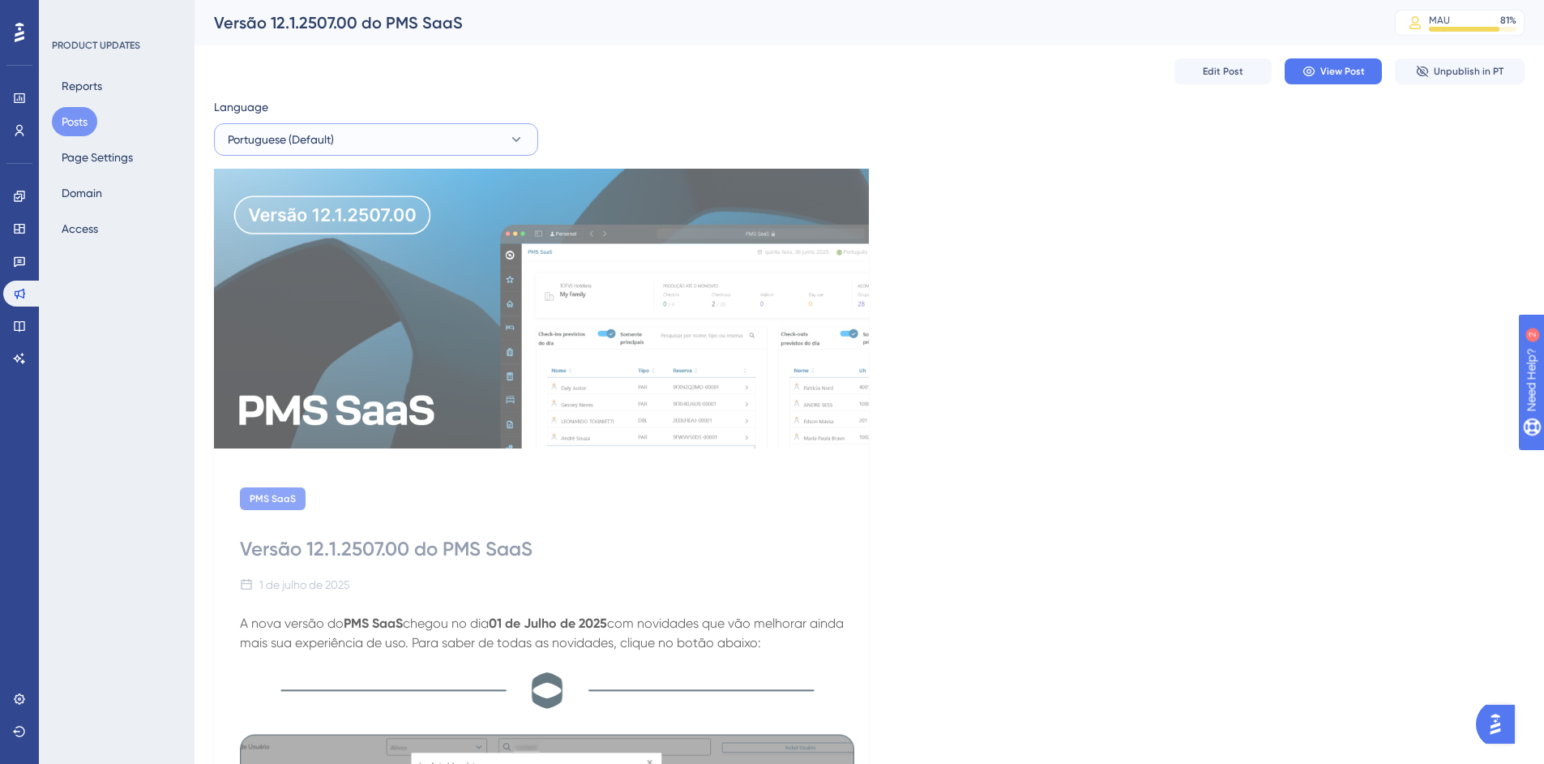
click at [460, 143] on button "Portuguese (Default)" at bounding box center [376, 139] width 324 height 32
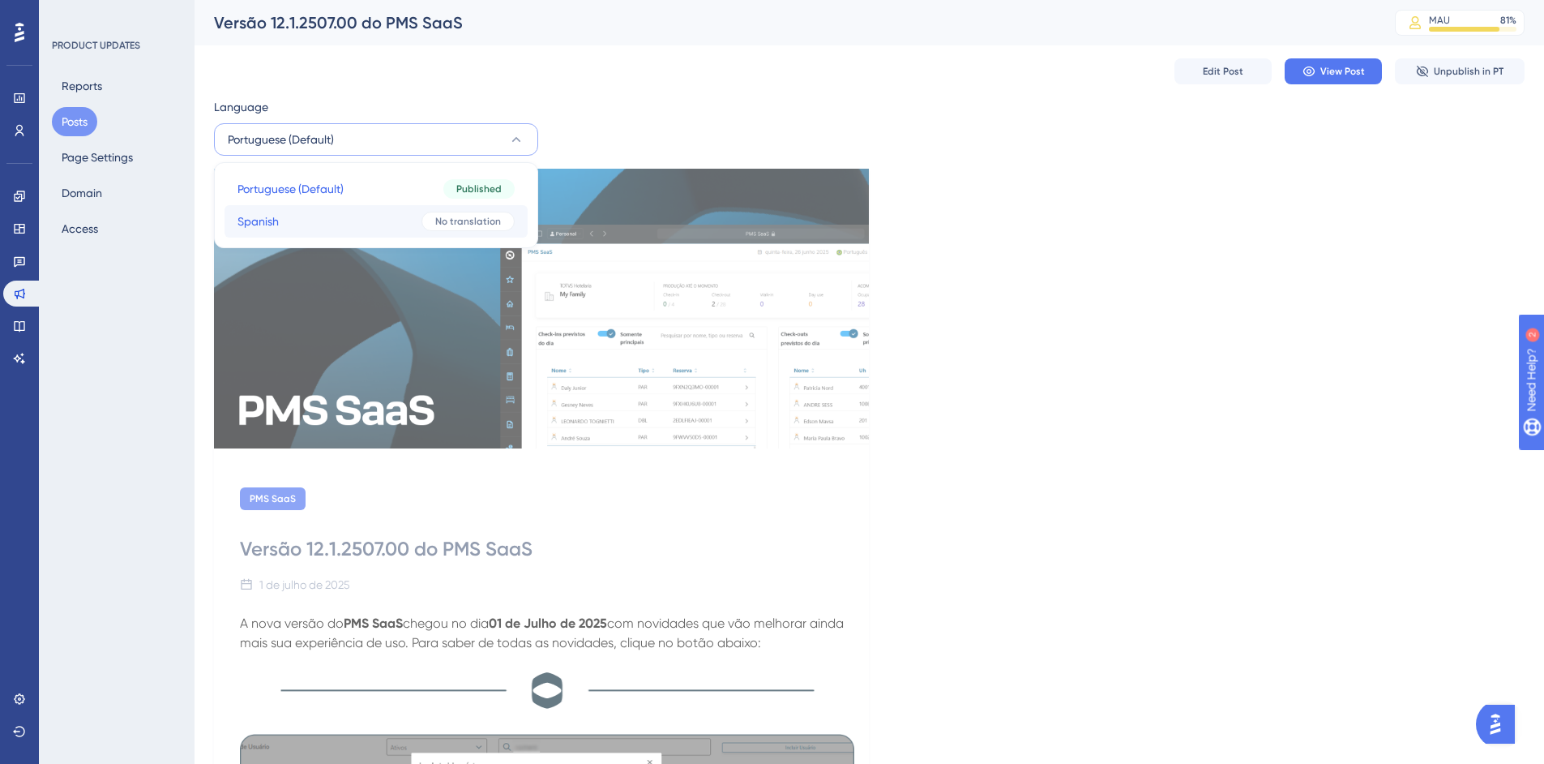
click at [301, 215] on button "Spanish Spanish No translation" at bounding box center [376, 221] width 303 height 32
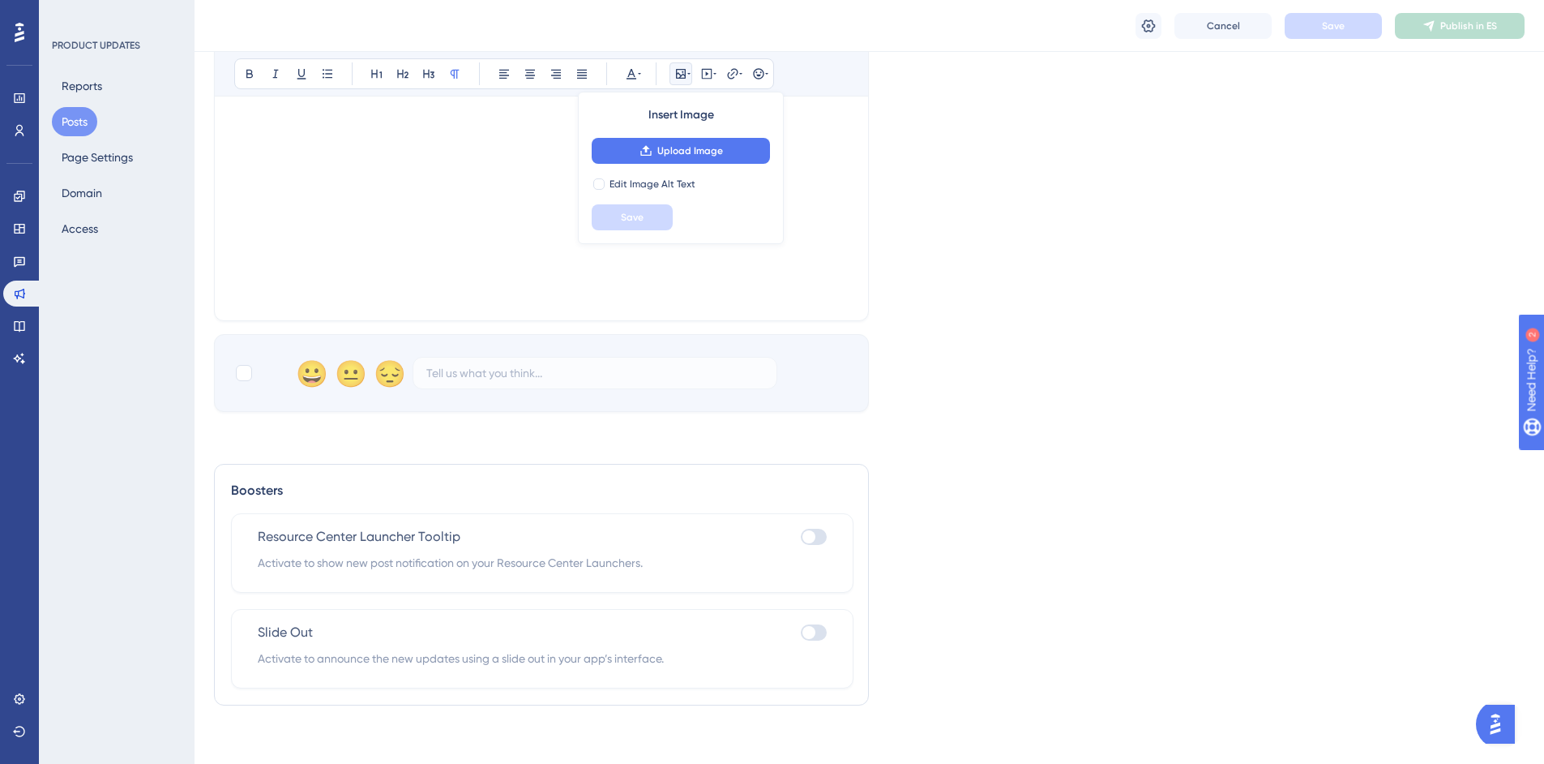
click at [1022, 322] on div "Language Spanish Upload Cover Image Suggested image width 808 px Bold Italic Un…" at bounding box center [869, 27] width 1311 height 770
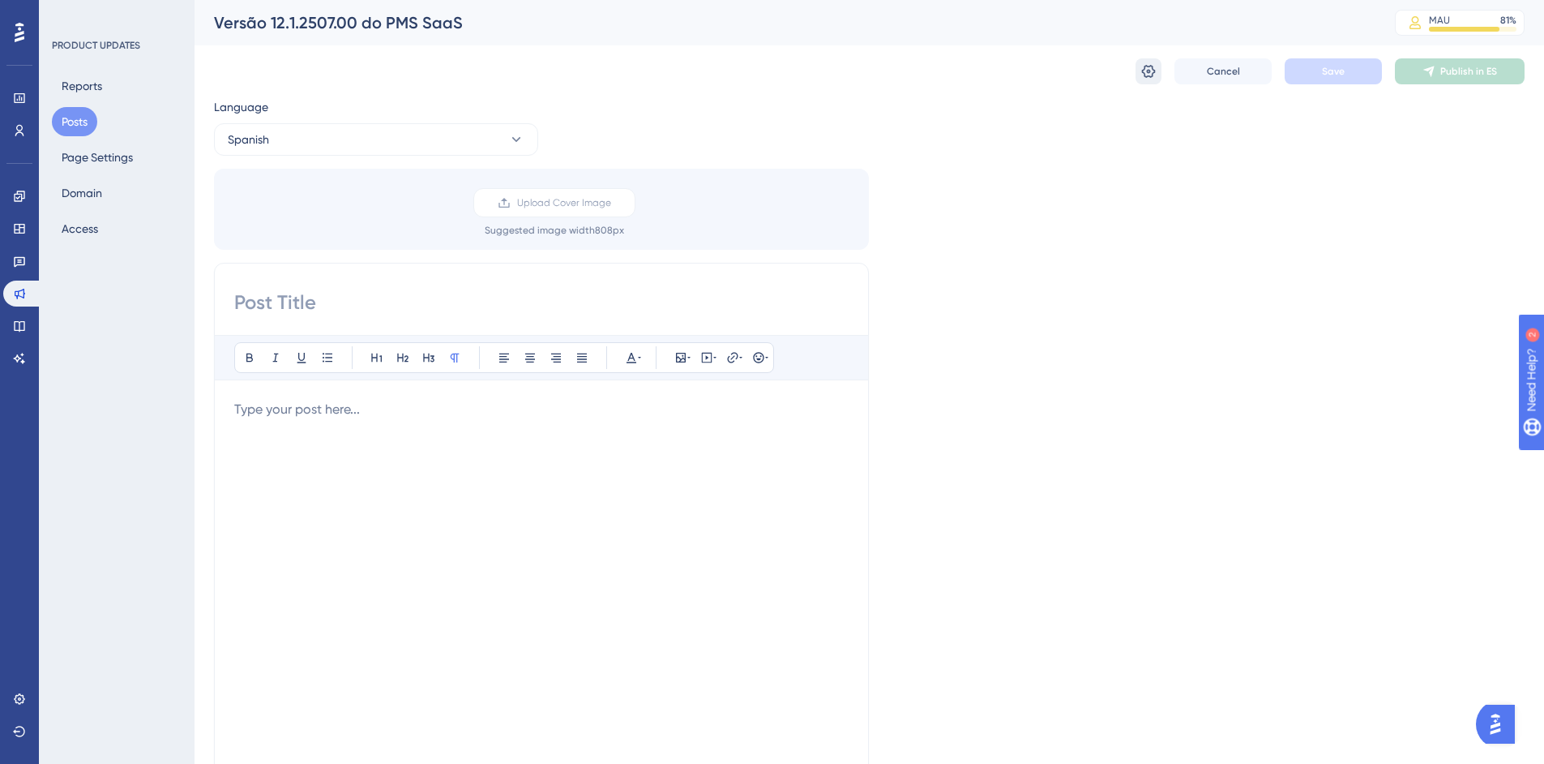
click at [1148, 68] on icon at bounding box center [1149, 71] width 16 height 16
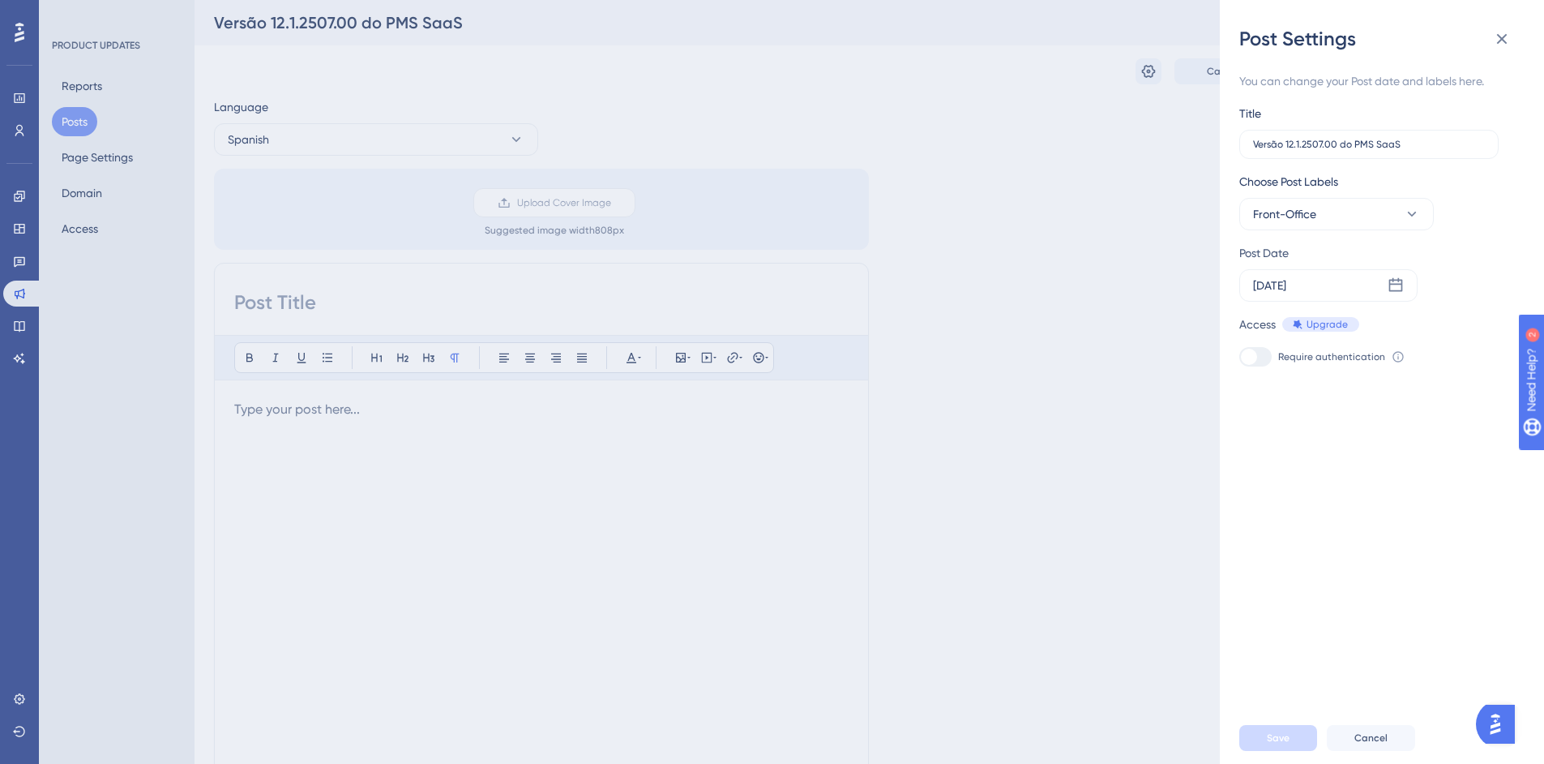
click at [1000, 114] on div "Post Settings You can change your Post date and labels here. Title Versão 12.1.…" at bounding box center [772, 382] width 1544 height 764
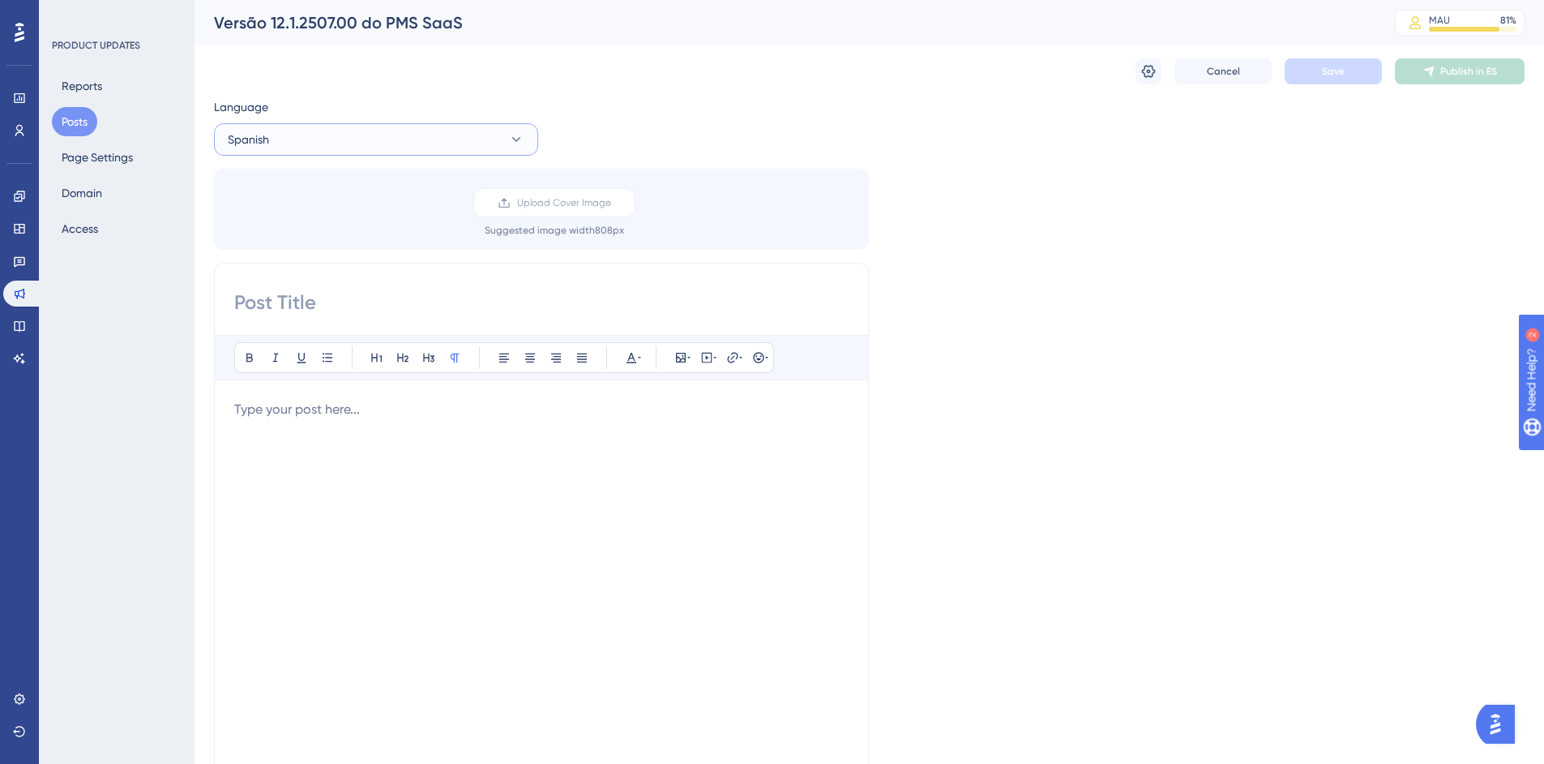
click at [482, 130] on button "Spanish" at bounding box center [376, 139] width 324 height 32
click at [387, 192] on button "Portuguese (Default) Portuguese (Default) Published" at bounding box center [376, 189] width 303 height 32
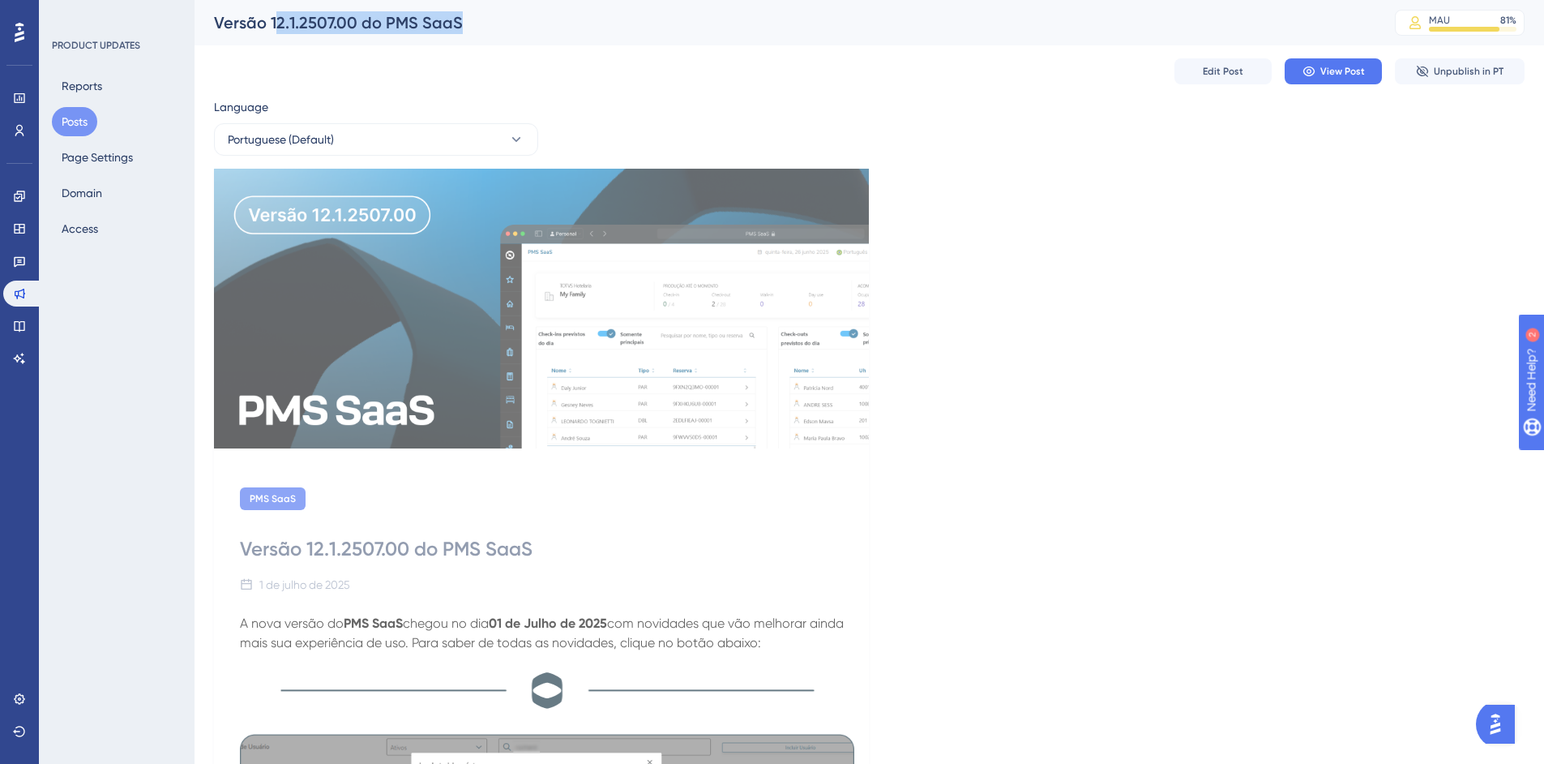
drag, startPoint x: 405, startPoint y: 20, endPoint x: 473, endPoint y: 21, distance: 68.1
click at [473, 21] on div "Versão 12.1.2507.00 do PMS SaaS" at bounding box center [784, 22] width 1141 height 23
click at [473, 31] on div "Versão 12.1.2507.00 do PMS SaaS" at bounding box center [784, 22] width 1141 height 23
click at [508, 137] on icon at bounding box center [516, 139] width 16 height 16
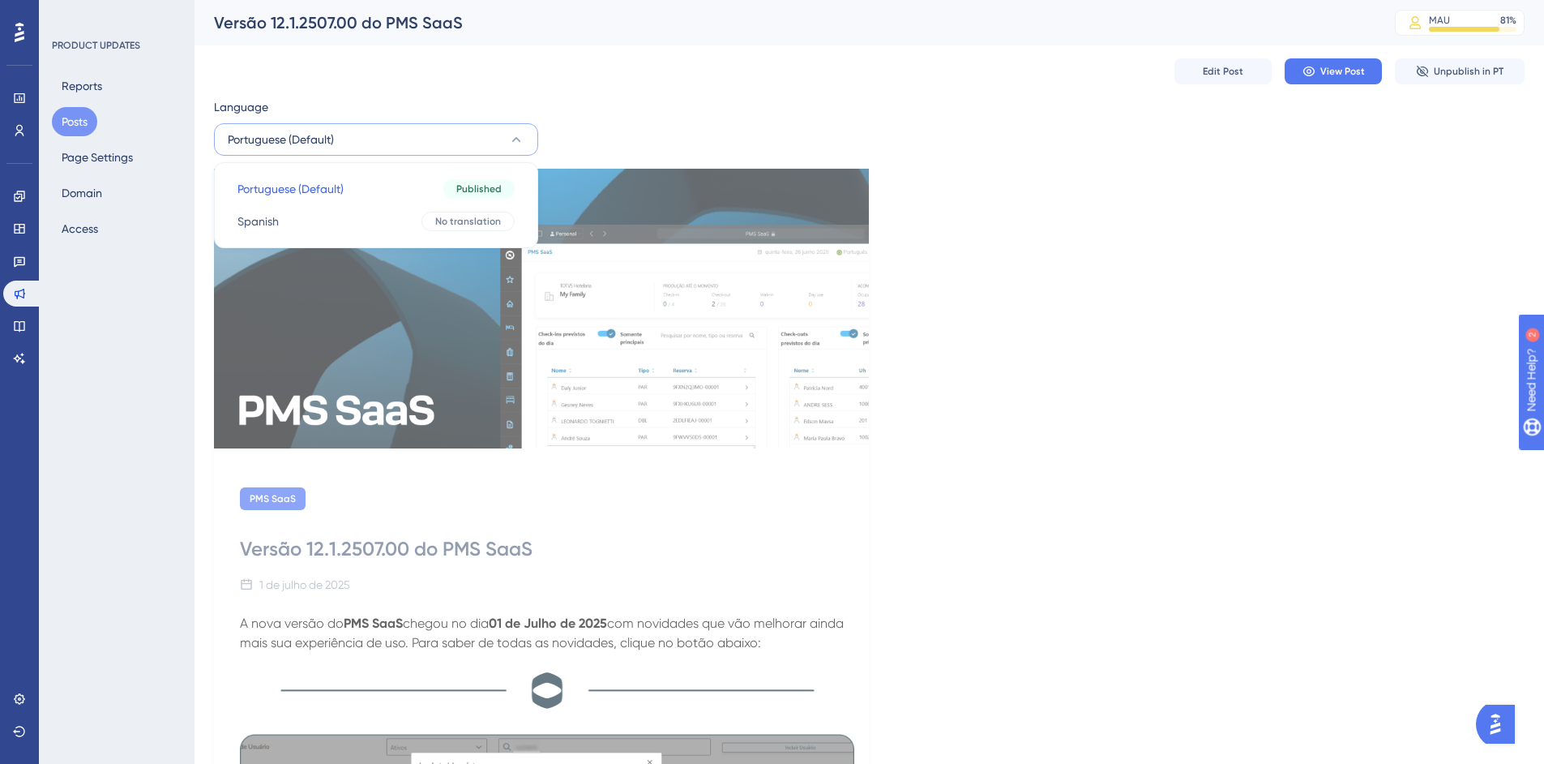
click at [773, 79] on div "Edit Post View Post Unpublish in PT" at bounding box center [869, 71] width 1311 height 52
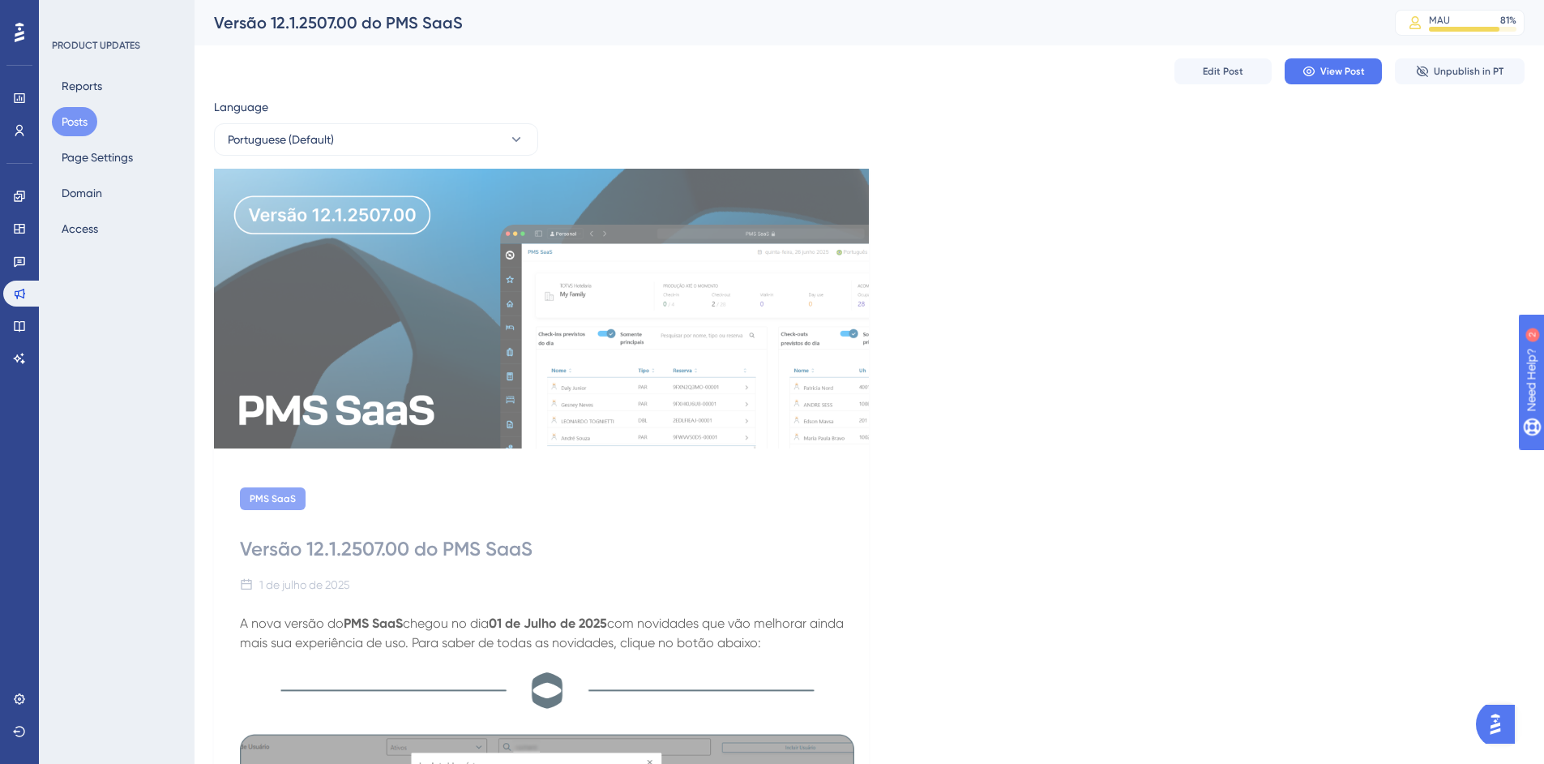
click at [76, 118] on button "Posts" at bounding box center [74, 121] width 45 height 29
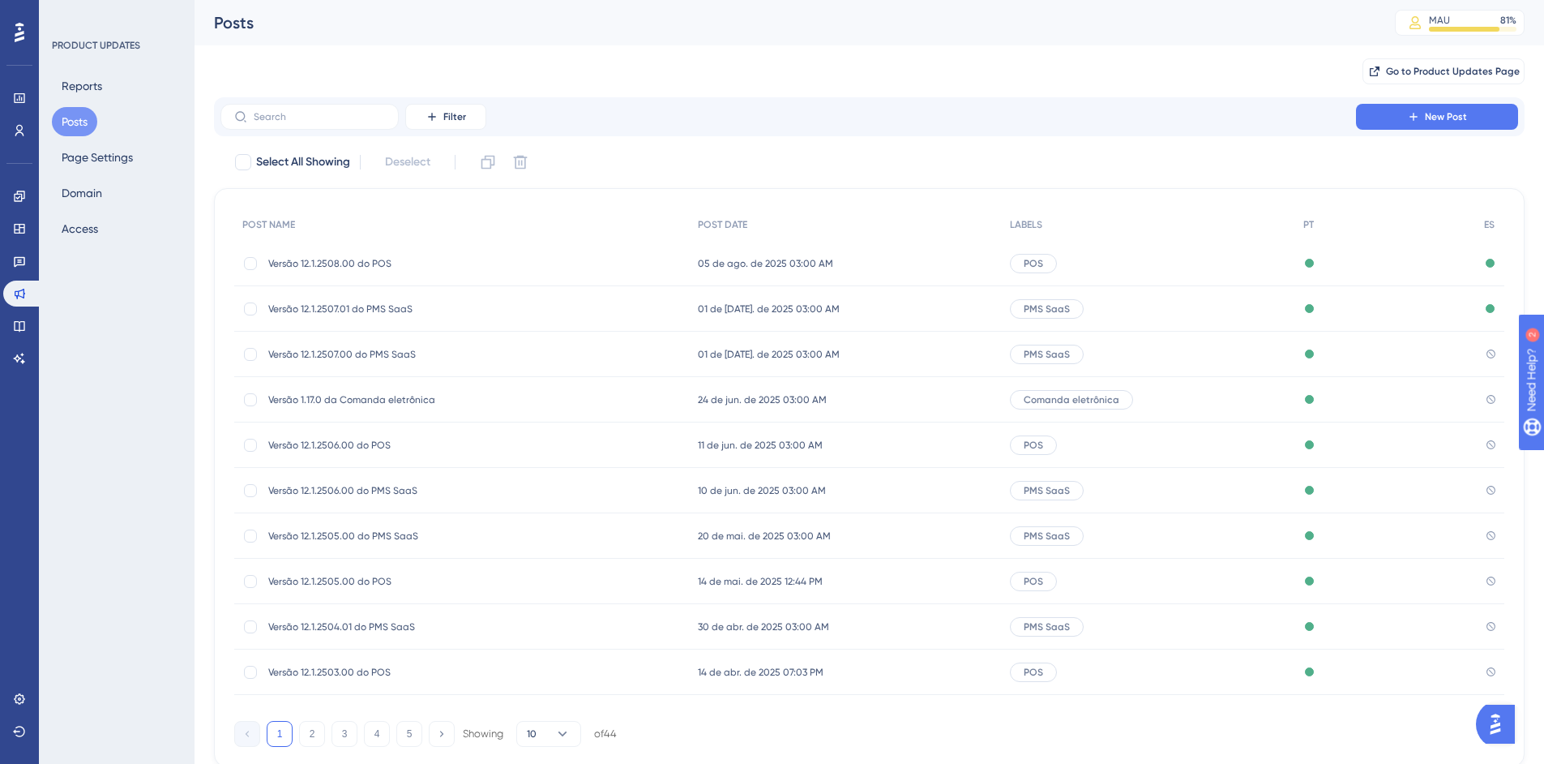
click at [392, 354] on span "Versão 12.1.2507.00 do PMS SaaS" at bounding box center [397, 354] width 259 height 13
click at [399, 354] on span "Versão 12.1.2507.00 do PMS SaaS" at bounding box center [397, 354] width 259 height 13
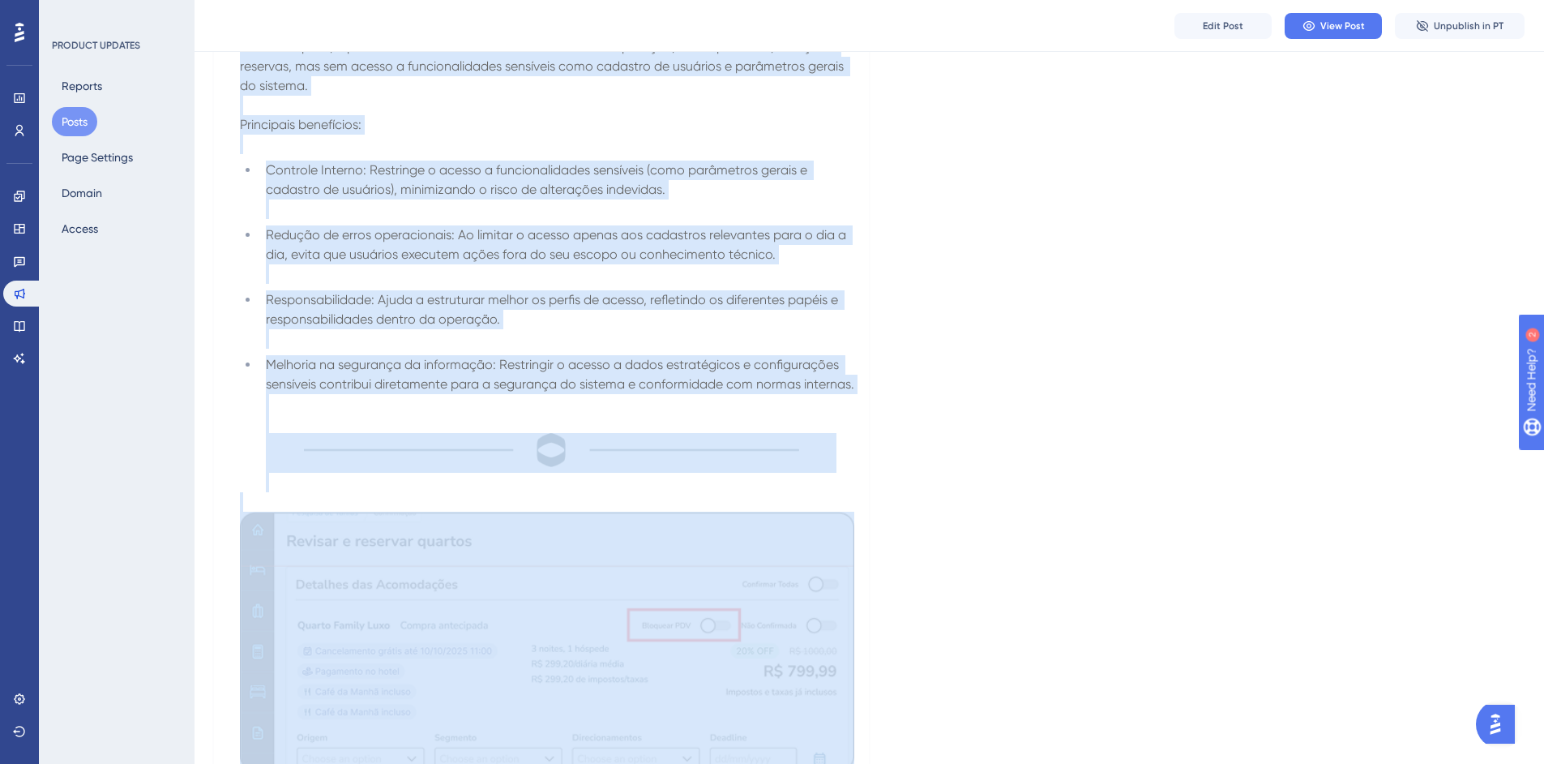
scroll to position [1431, 0]
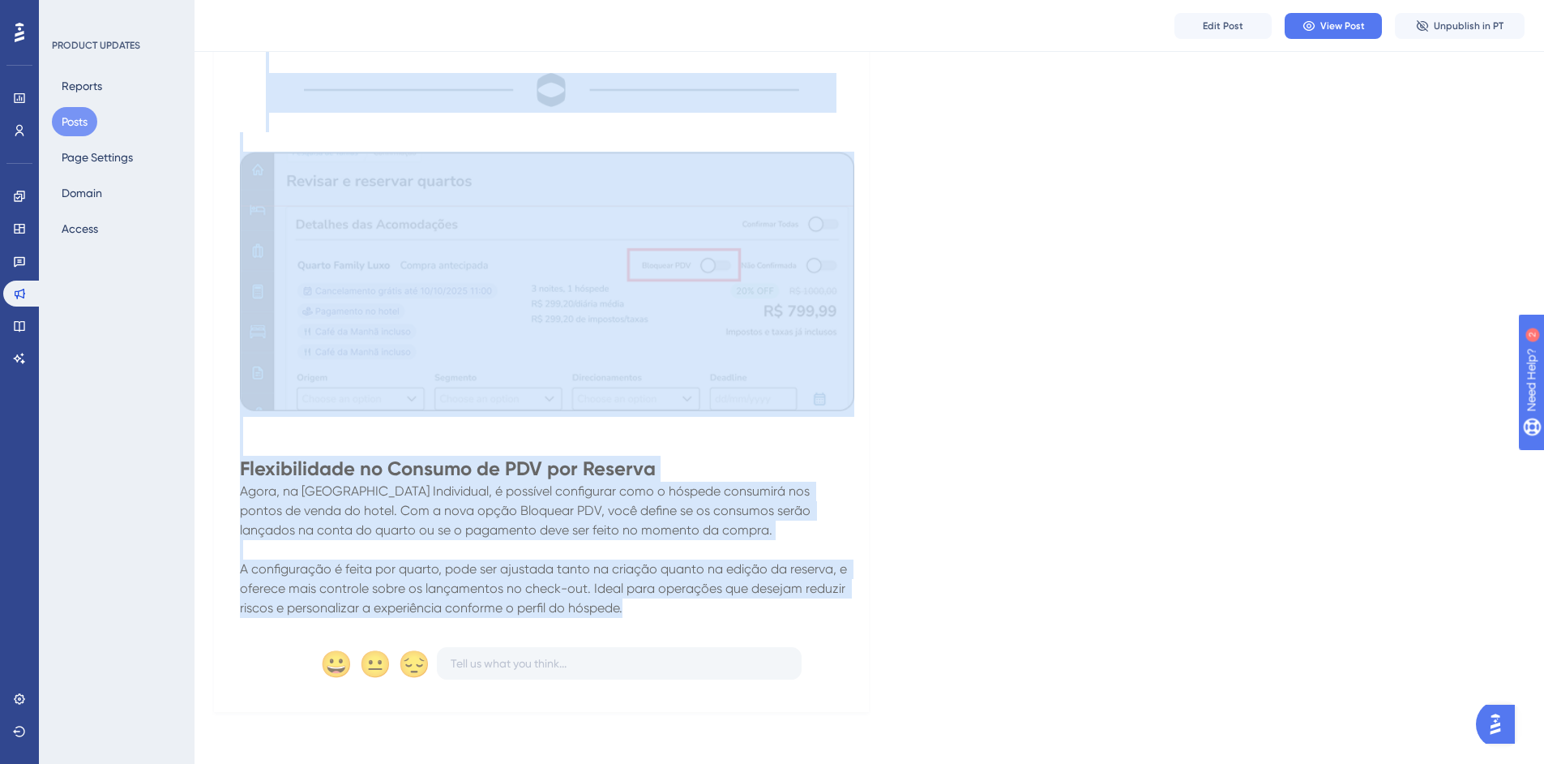
drag, startPoint x: 242, startPoint y: 548, endPoint x: 711, endPoint y: 611, distance: 473.7
copy div "Versão 12.1.2507.00 do PMS SaaS 1 de julho de 2025 A nova versão do PMS SaaS ch…"
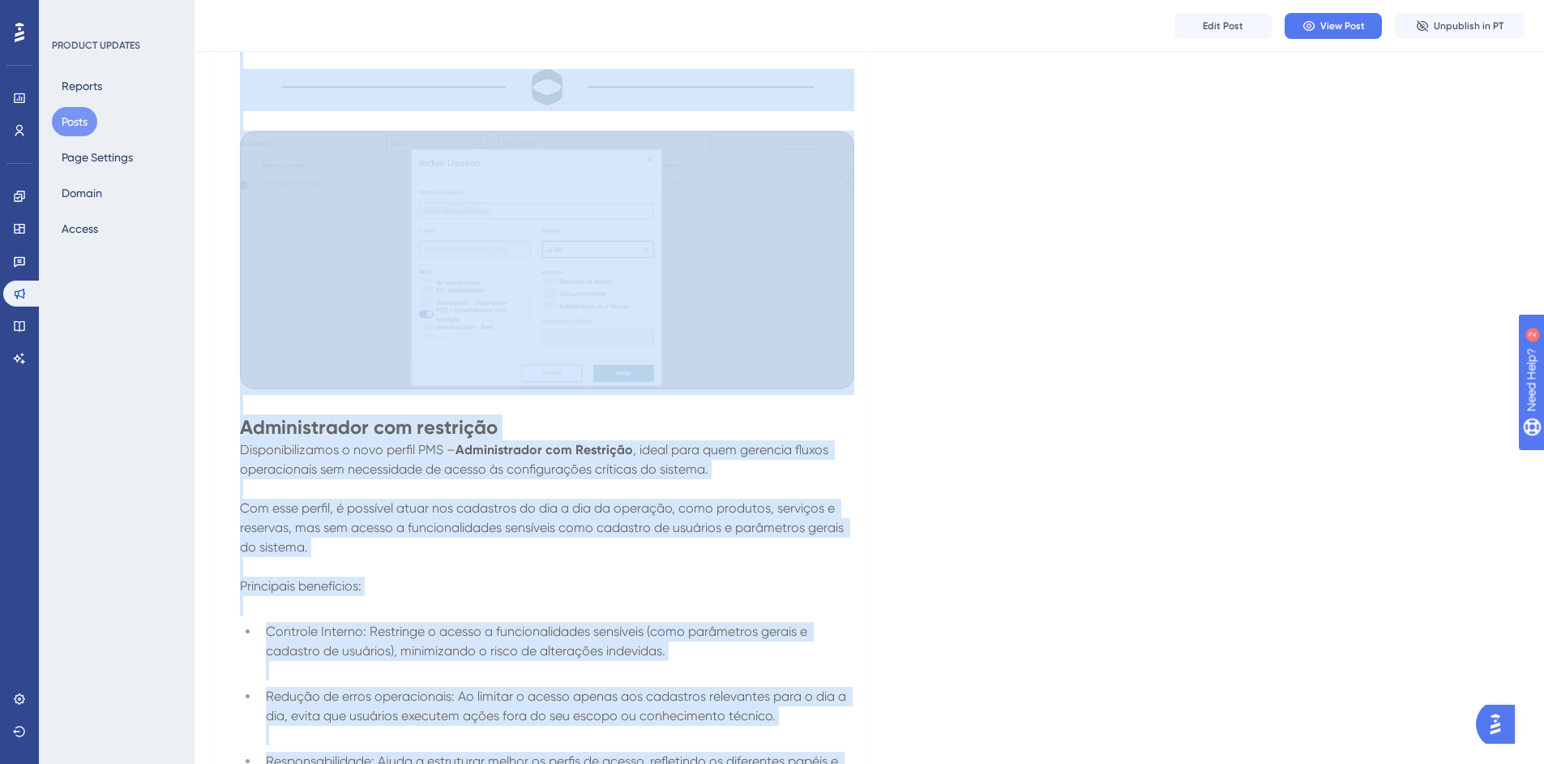
scroll to position [0, 0]
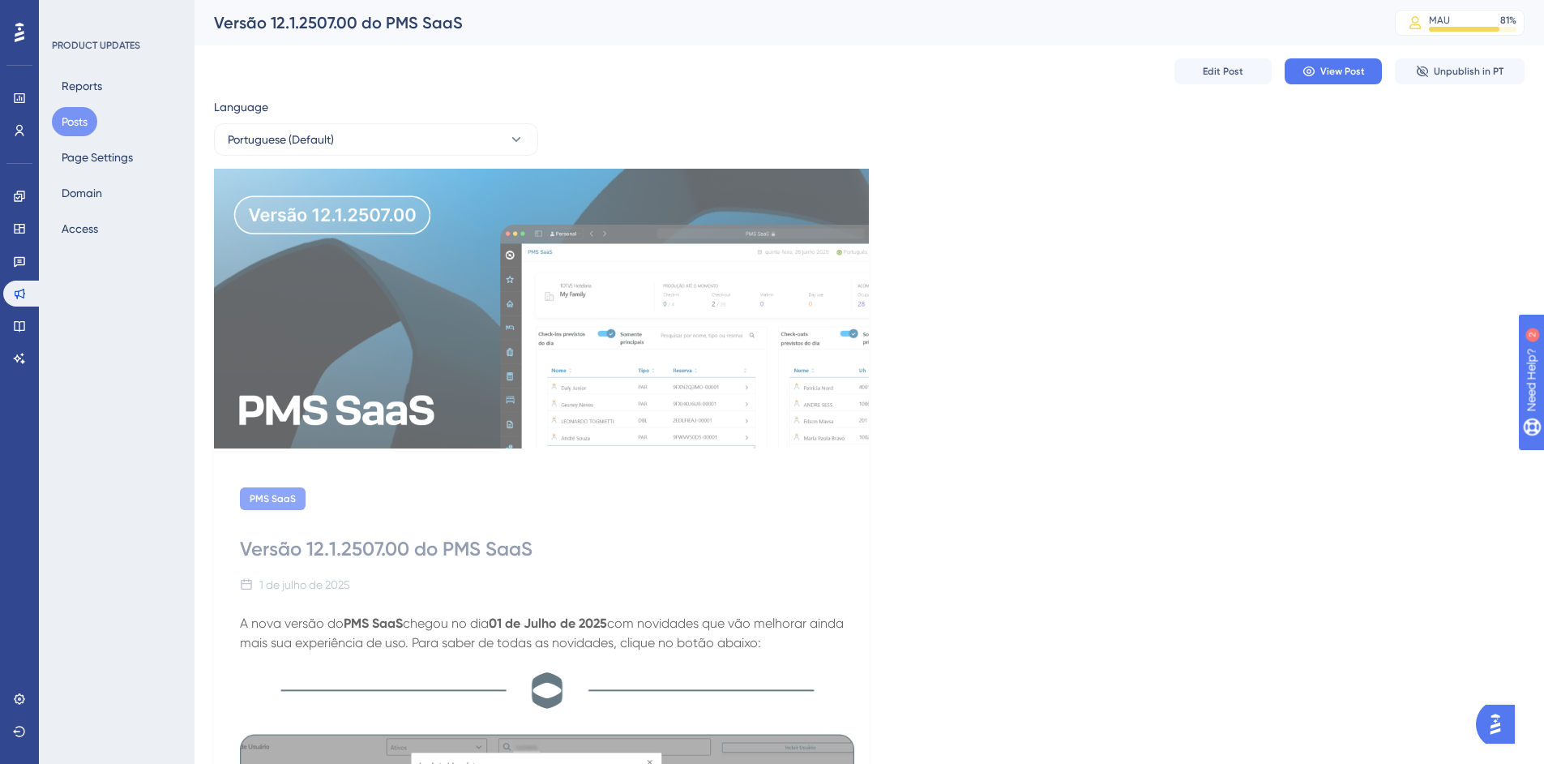
click at [1233, 77] on span "Edit Post" at bounding box center [1223, 71] width 41 height 13
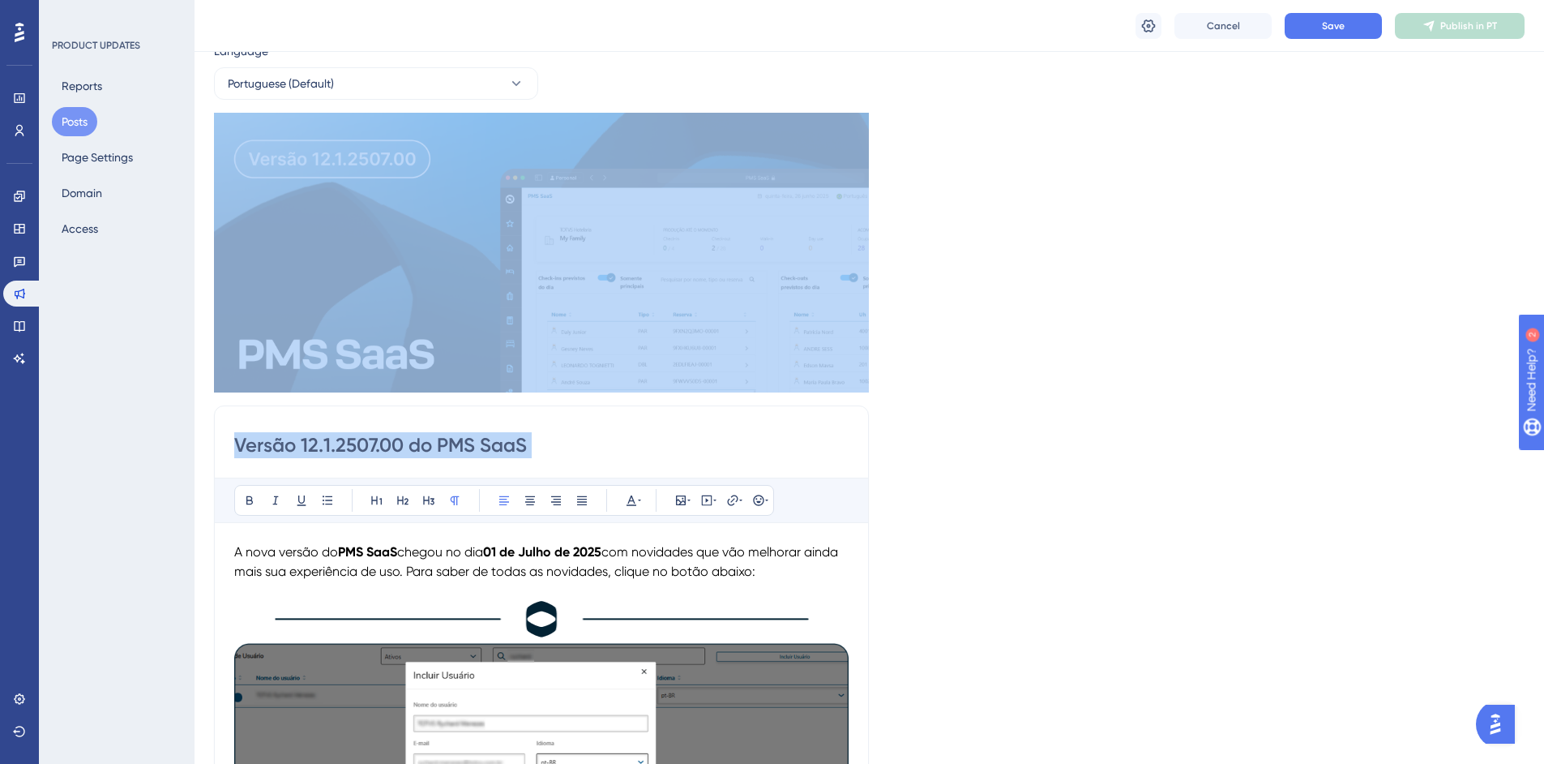
scroll to position [81, 0]
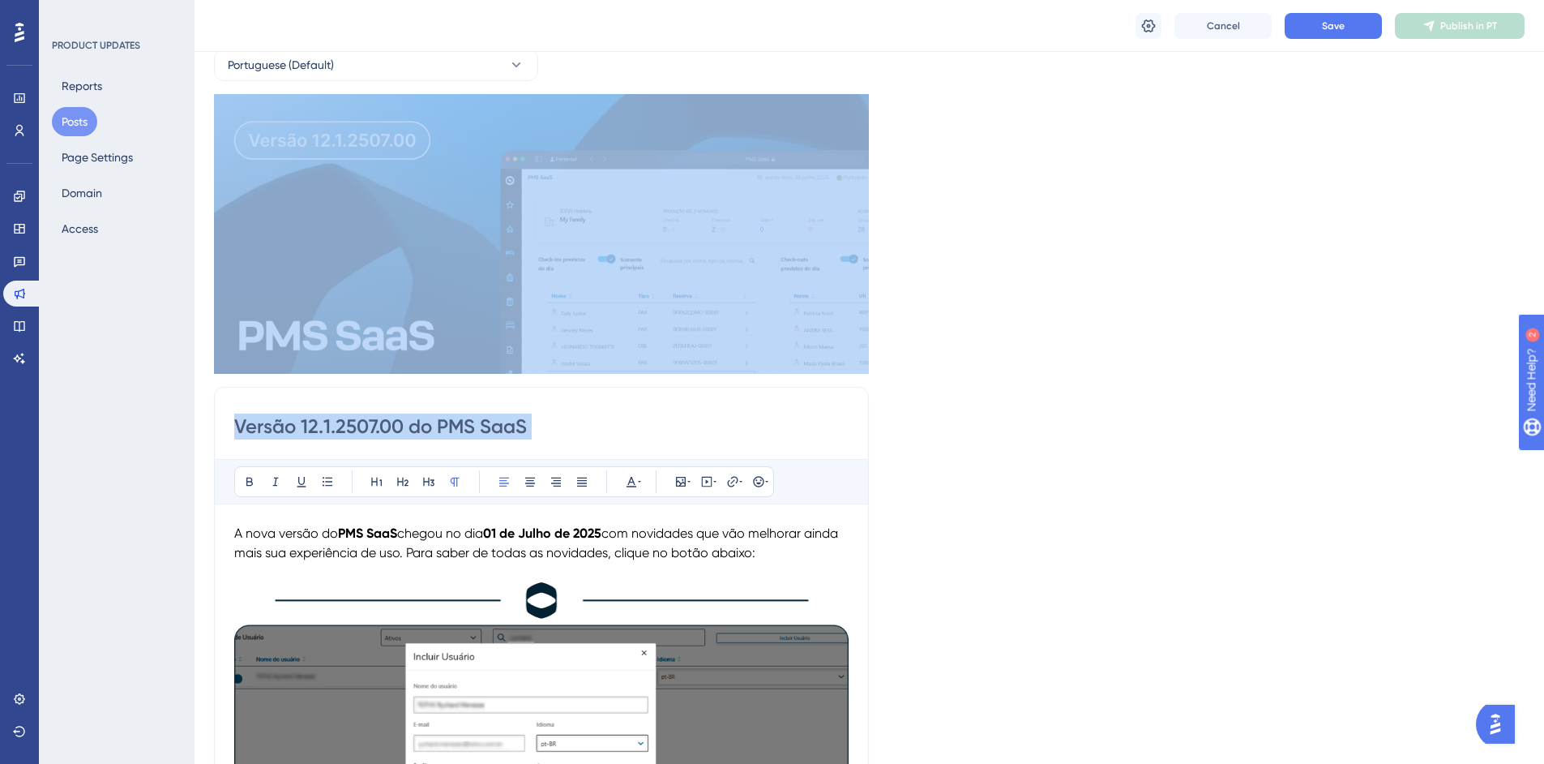
drag, startPoint x: 208, startPoint y: 181, endPoint x: 1058, endPoint y: 498, distance: 907.6
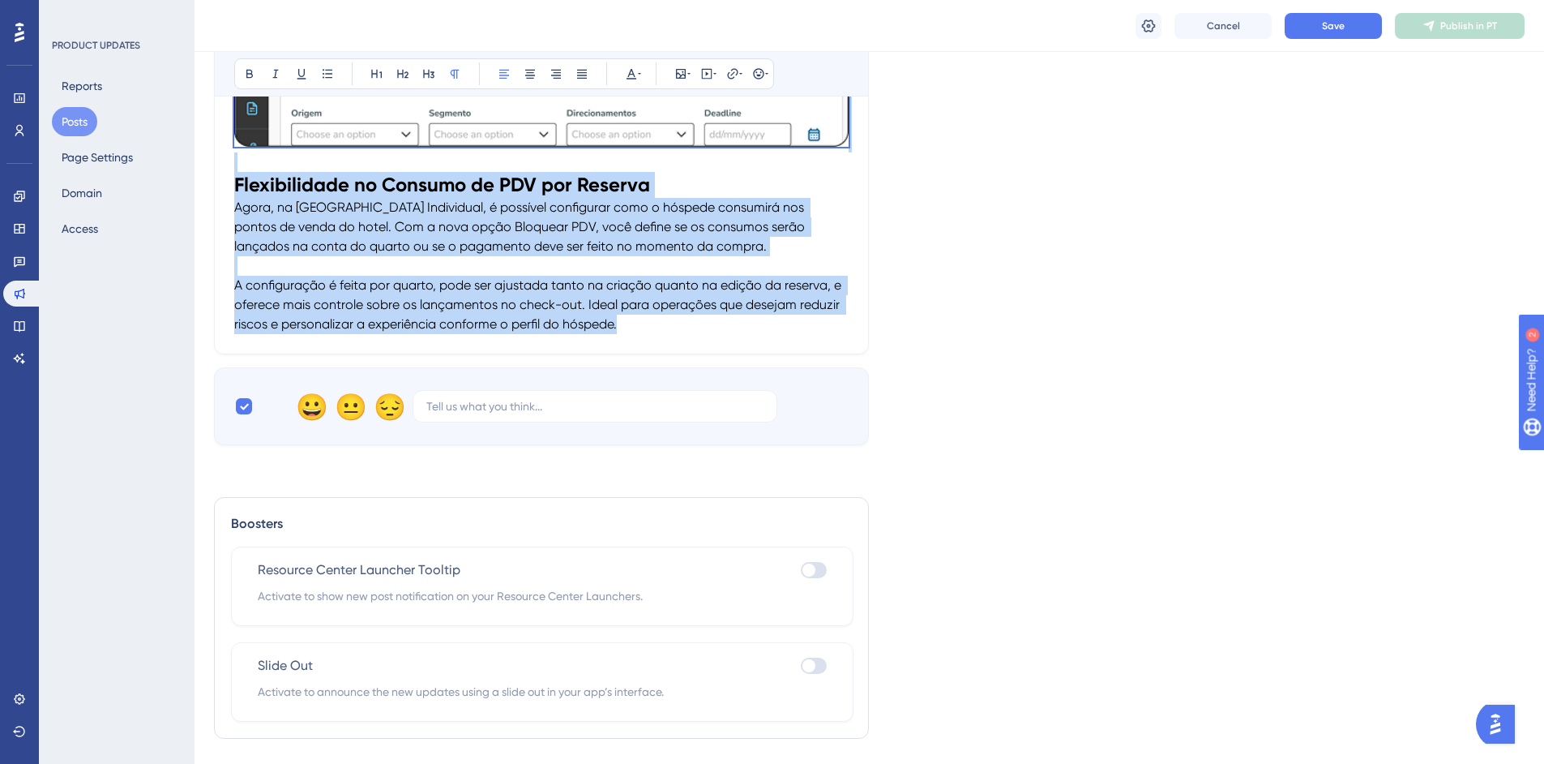
scroll to position [1661, 0]
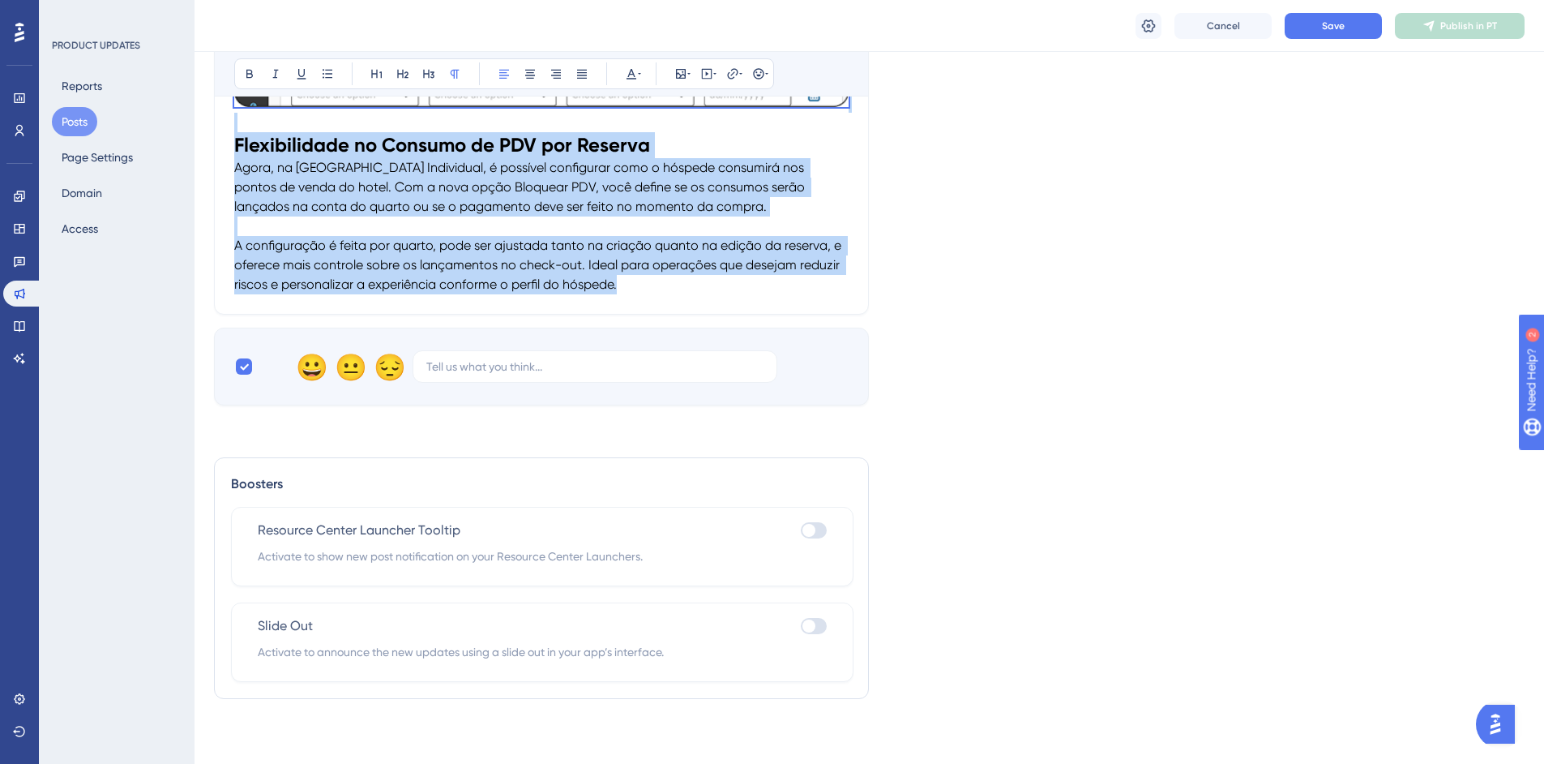
drag, startPoint x: 234, startPoint y: 208, endPoint x: 651, endPoint y: 285, distance: 423.8
copy div "A nova versão do PMS SaaS chegou no dia 01 de Julho de 2025 com novidades que v…"
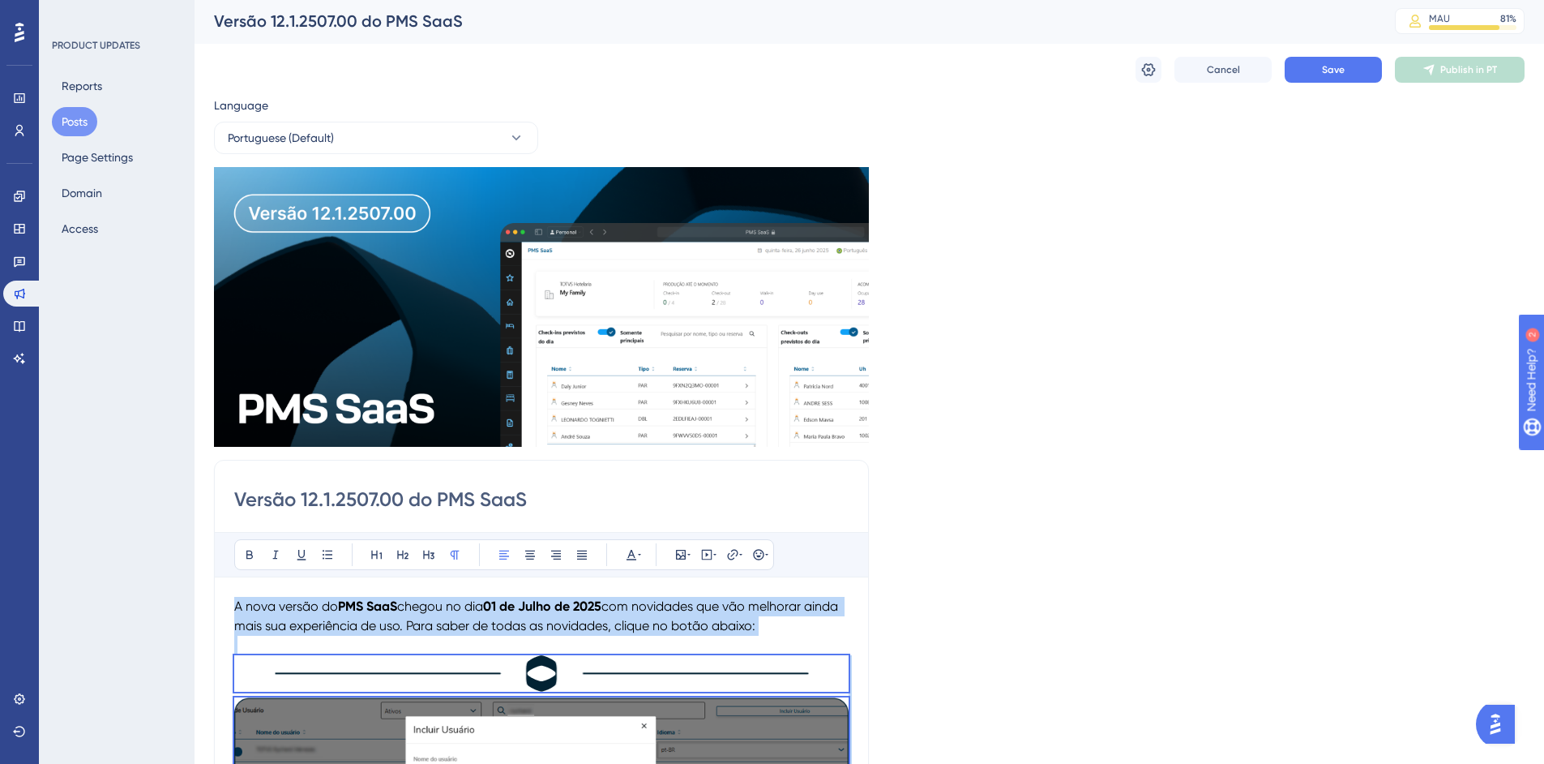
scroll to position [0, 0]
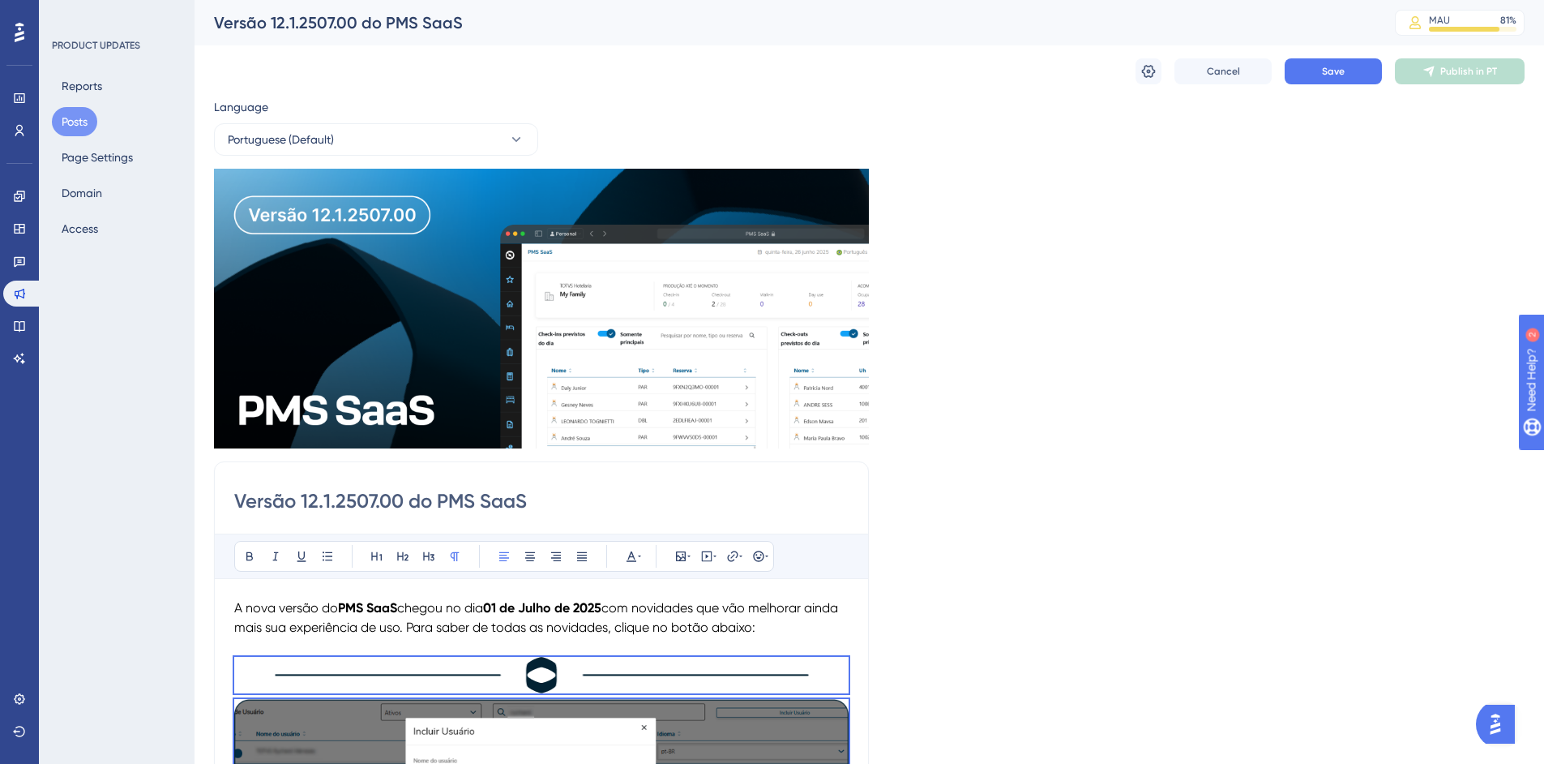
click at [526, 496] on input "Versão 12.1.2507.00 do PMS SaaS" at bounding box center [541, 501] width 615 height 26
drag, startPoint x: 538, startPoint y: 499, endPoint x: 226, endPoint y: 501, distance: 312.1
click at [286, 503] on input "Versão 12.1.2507.00 do PMS SaaS" at bounding box center [541, 501] width 615 height 26
click at [536, 413] on icon at bounding box center [536, 413] width 3 height 13
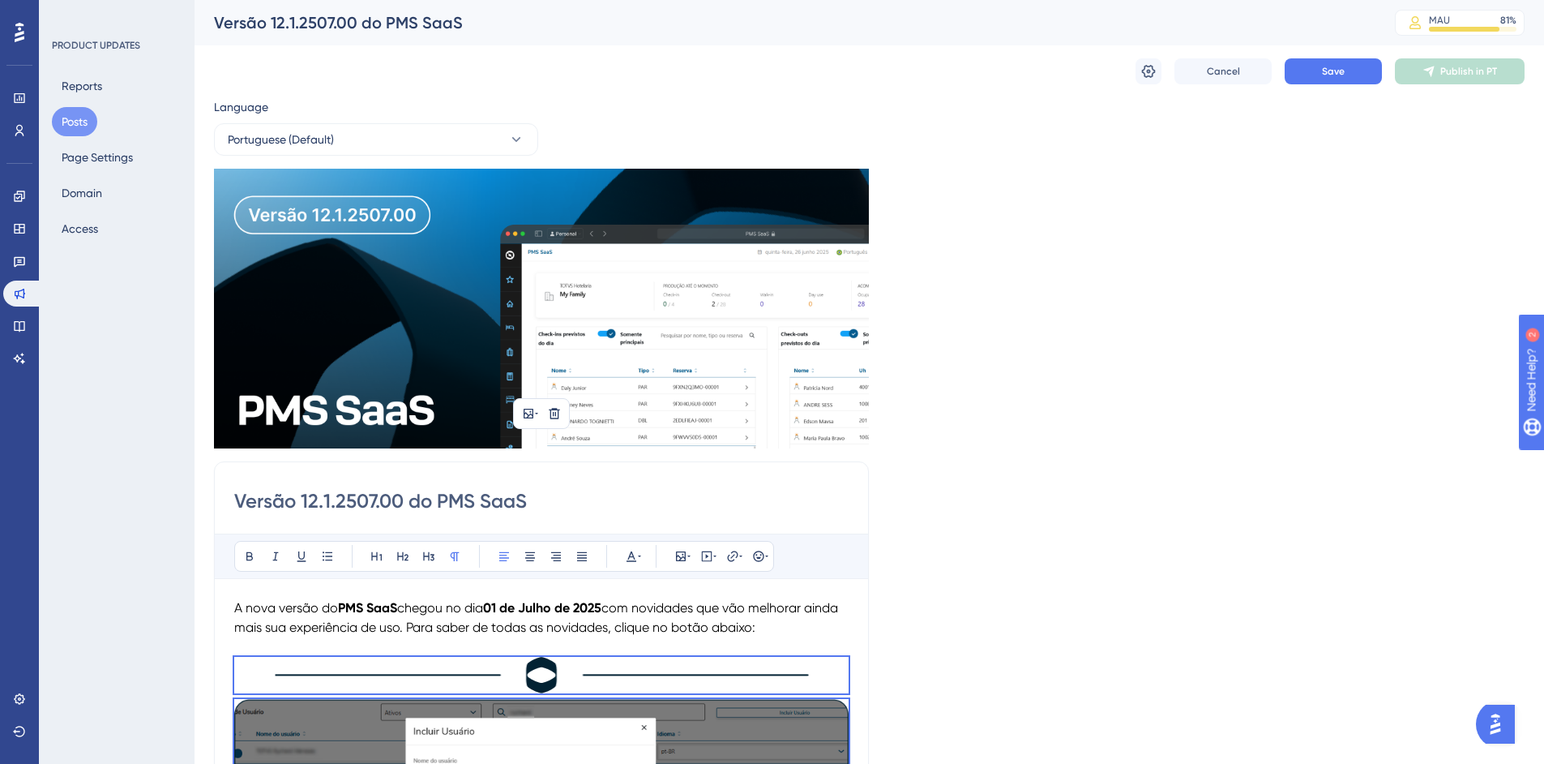
drag, startPoint x: 660, startPoint y: 238, endPoint x: 1012, endPoint y: 309, distance: 359.0
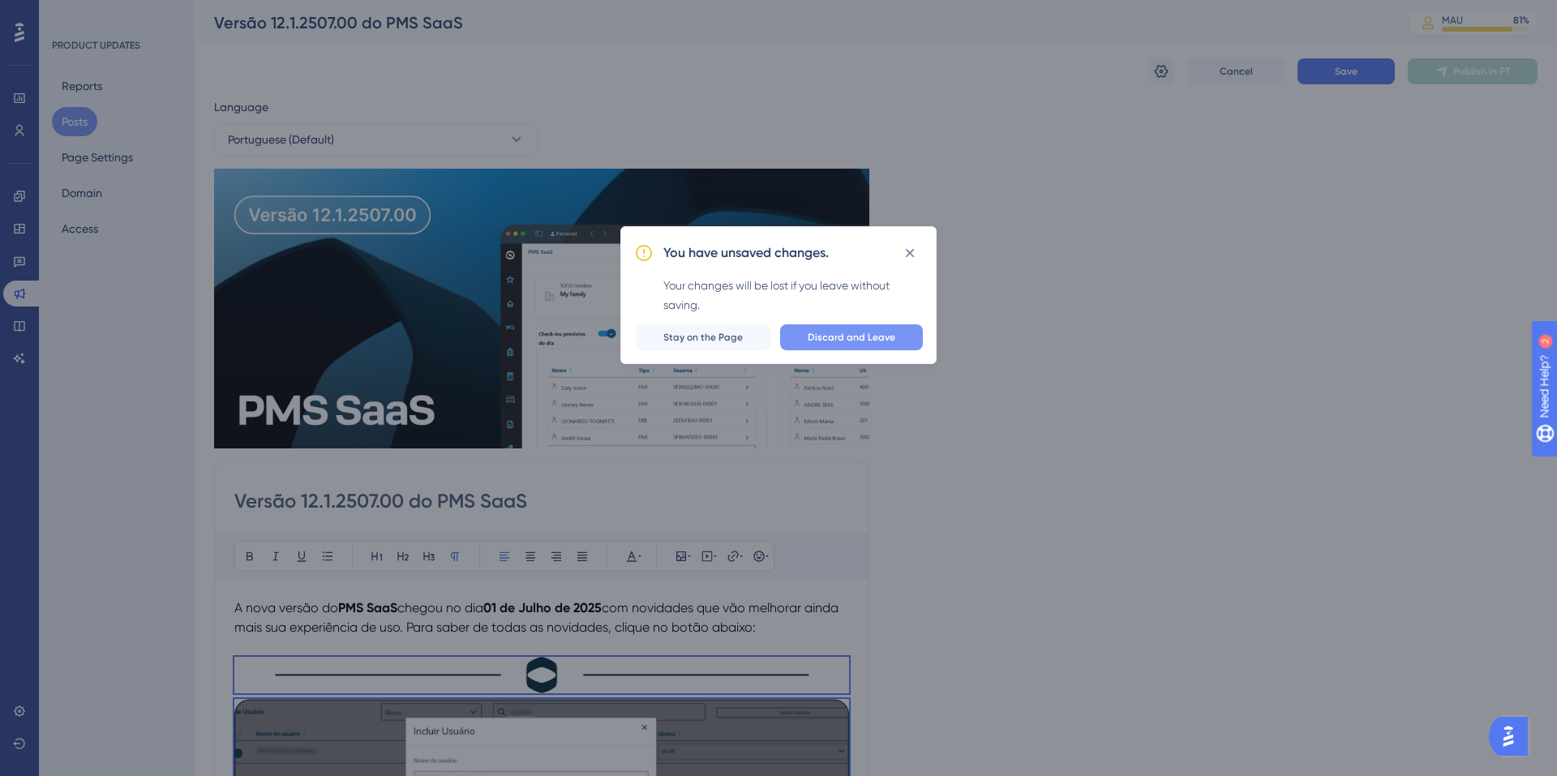
click at [832, 341] on span "Discard and Leave" at bounding box center [851, 337] width 88 height 13
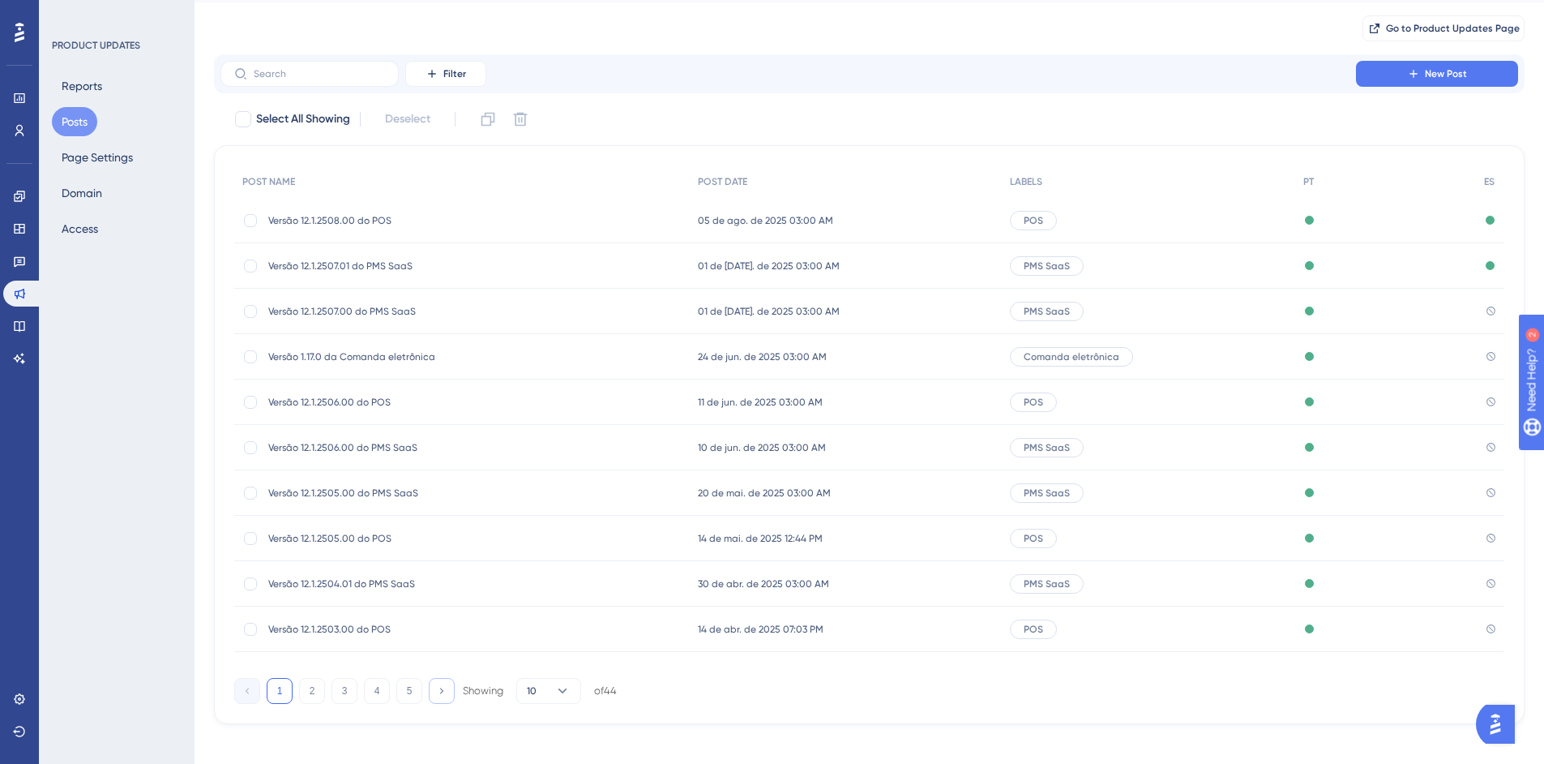
scroll to position [55, 0]
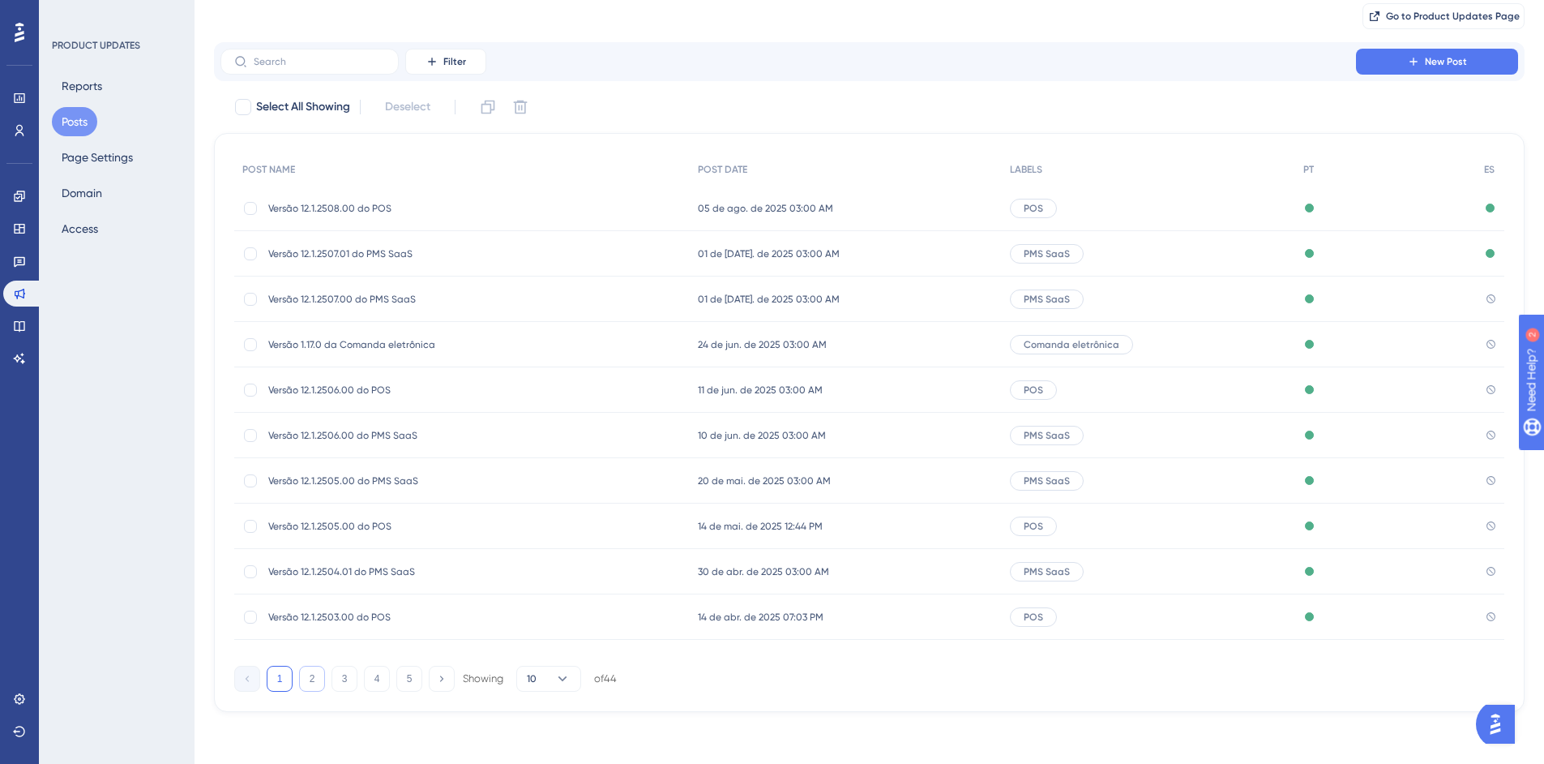
click at [306, 681] on button "2" at bounding box center [312, 679] width 26 height 26
click at [272, 678] on button "1" at bounding box center [280, 679] width 26 height 26
click at [311, 679] on button "2" at bounding box center [312, 679] width 26 height 26
click at [363, 479] on span "Versão 12.1.2501.00 do POS" at bounding box center [397, 480] width 259 height 13
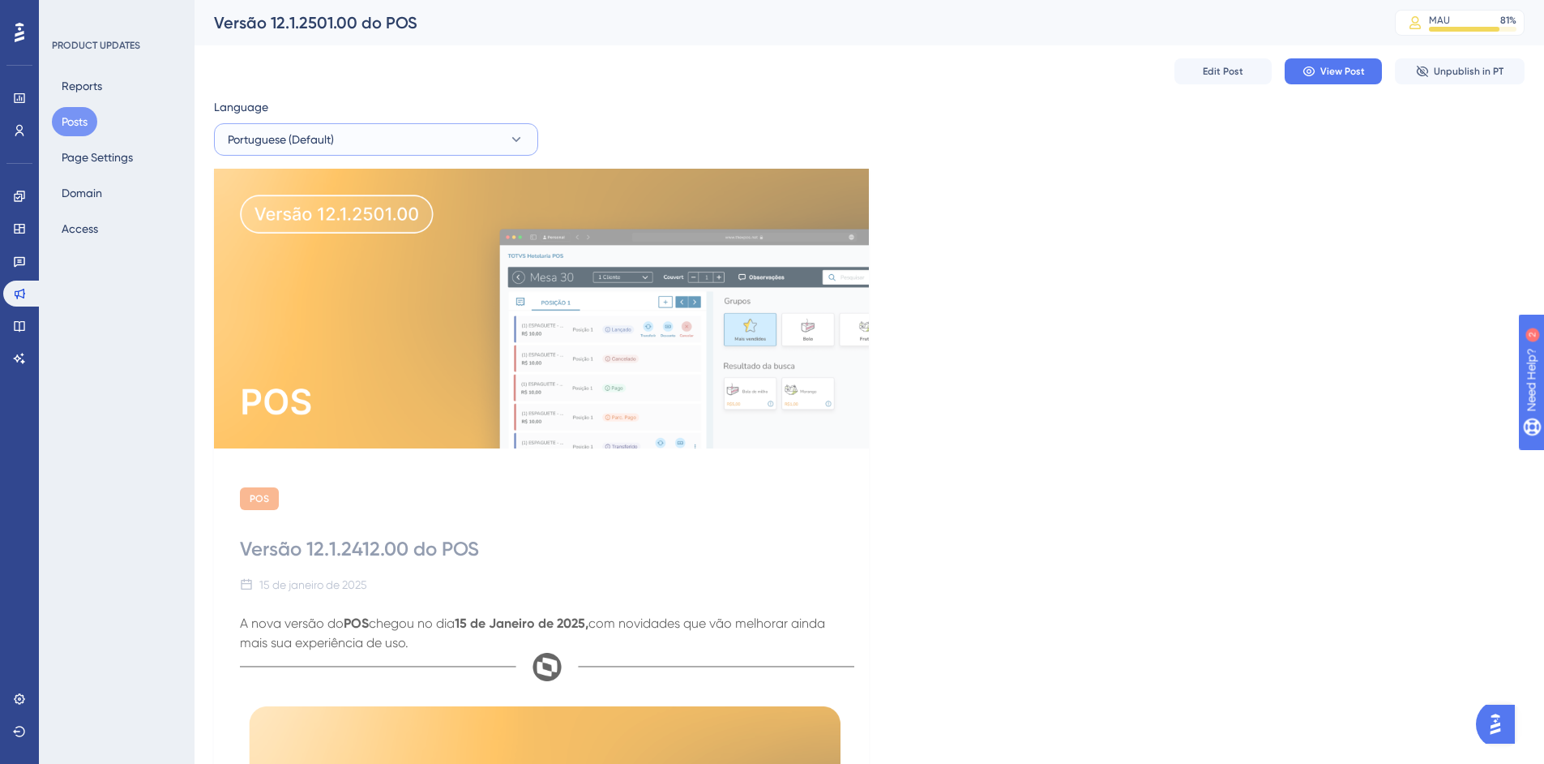
click at [439, 139] on button "Portuguese (Default)" at bounding box center [376, 139] width 324 height 32
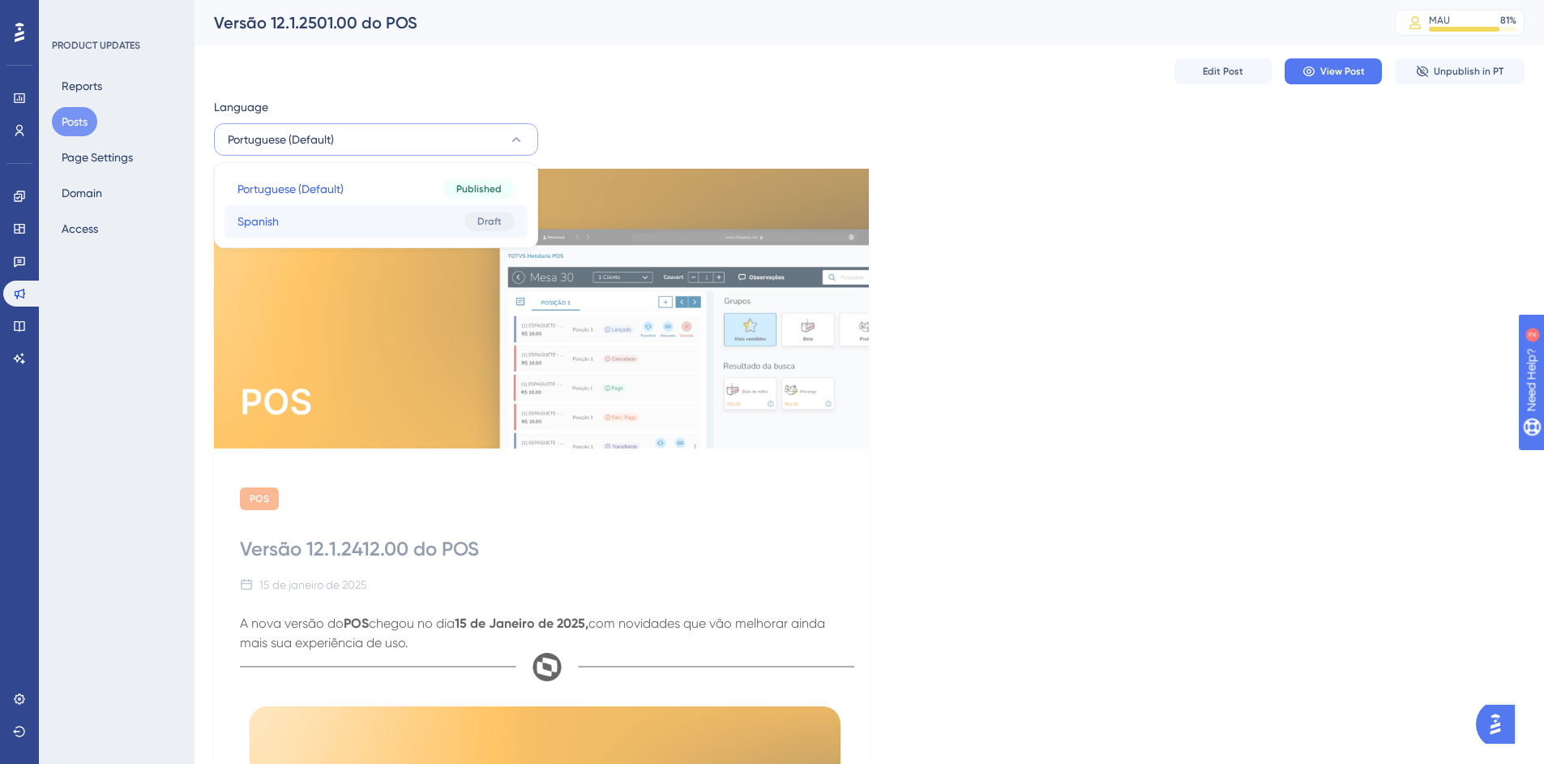
click at [332, 221] on button "Spanish Spanish Draft" at bounding box center [376, 221] width 303 height 32
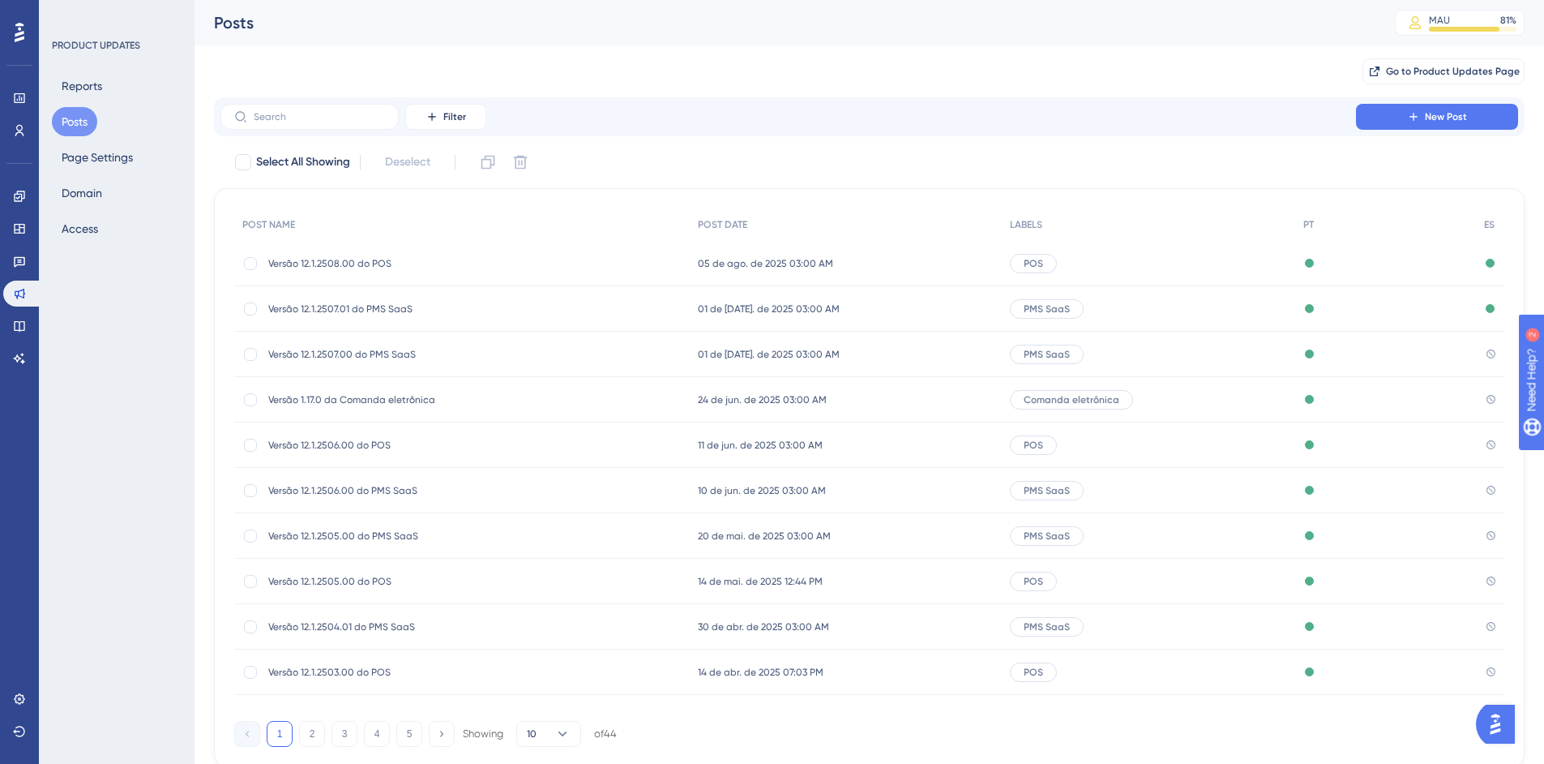
scroll to position [55, 0]
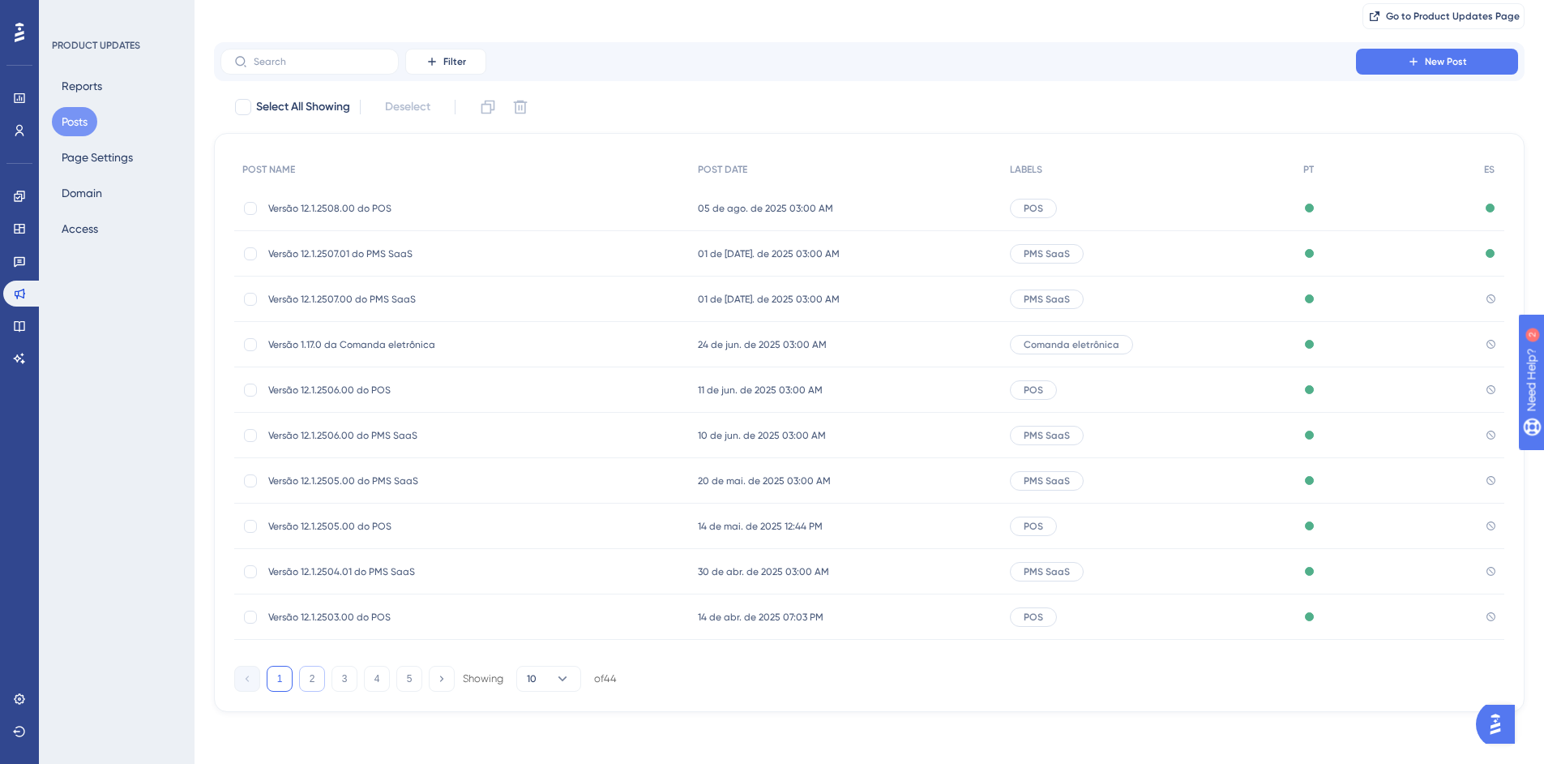
click at [309, 677] on button "2" at bounding box center [312, 679] width 26 height 26
click at [286, 676] on button "1" at bounding box center [280, 679] width 26 height 26
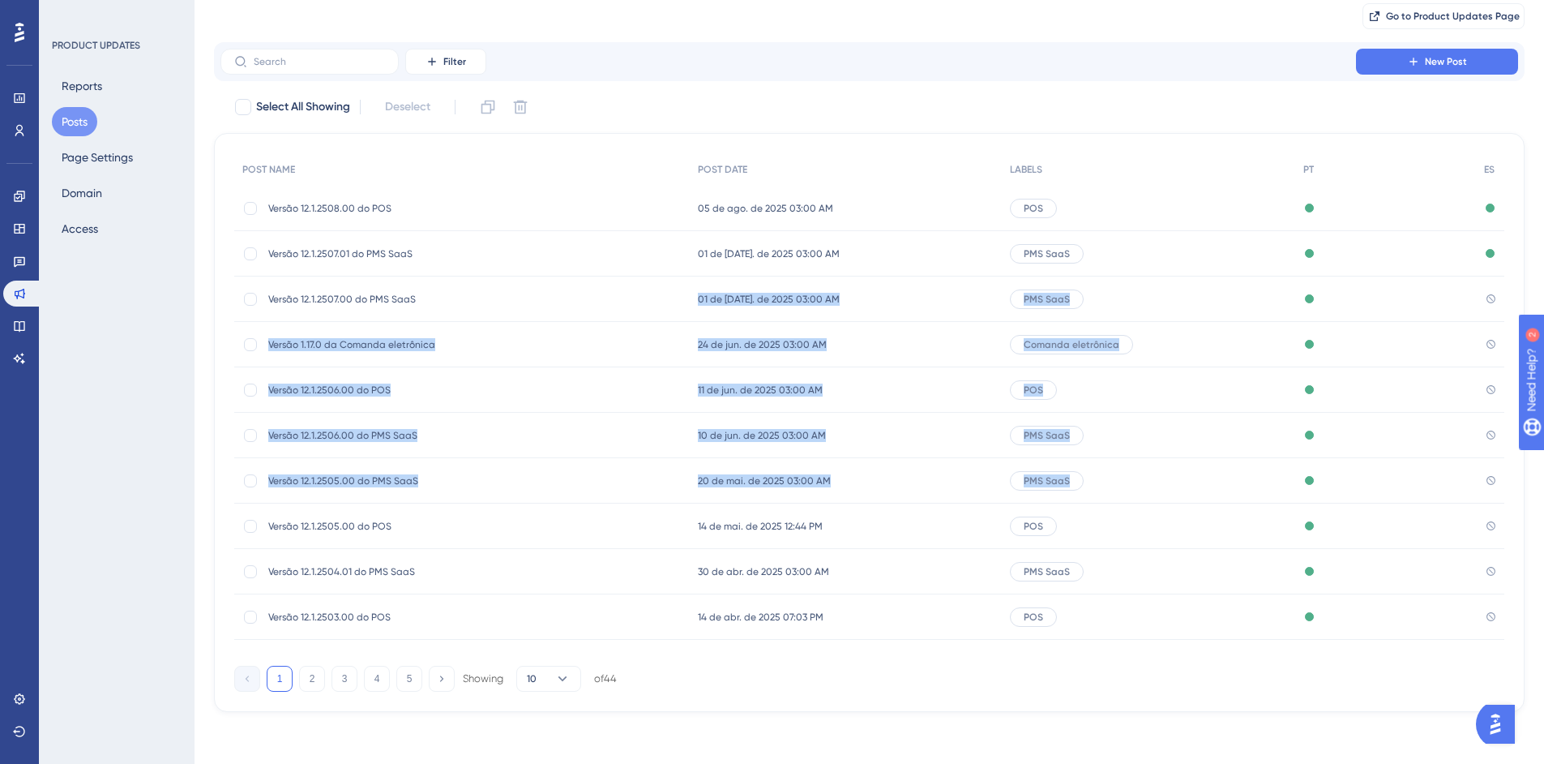
scroll to position [55, 12]
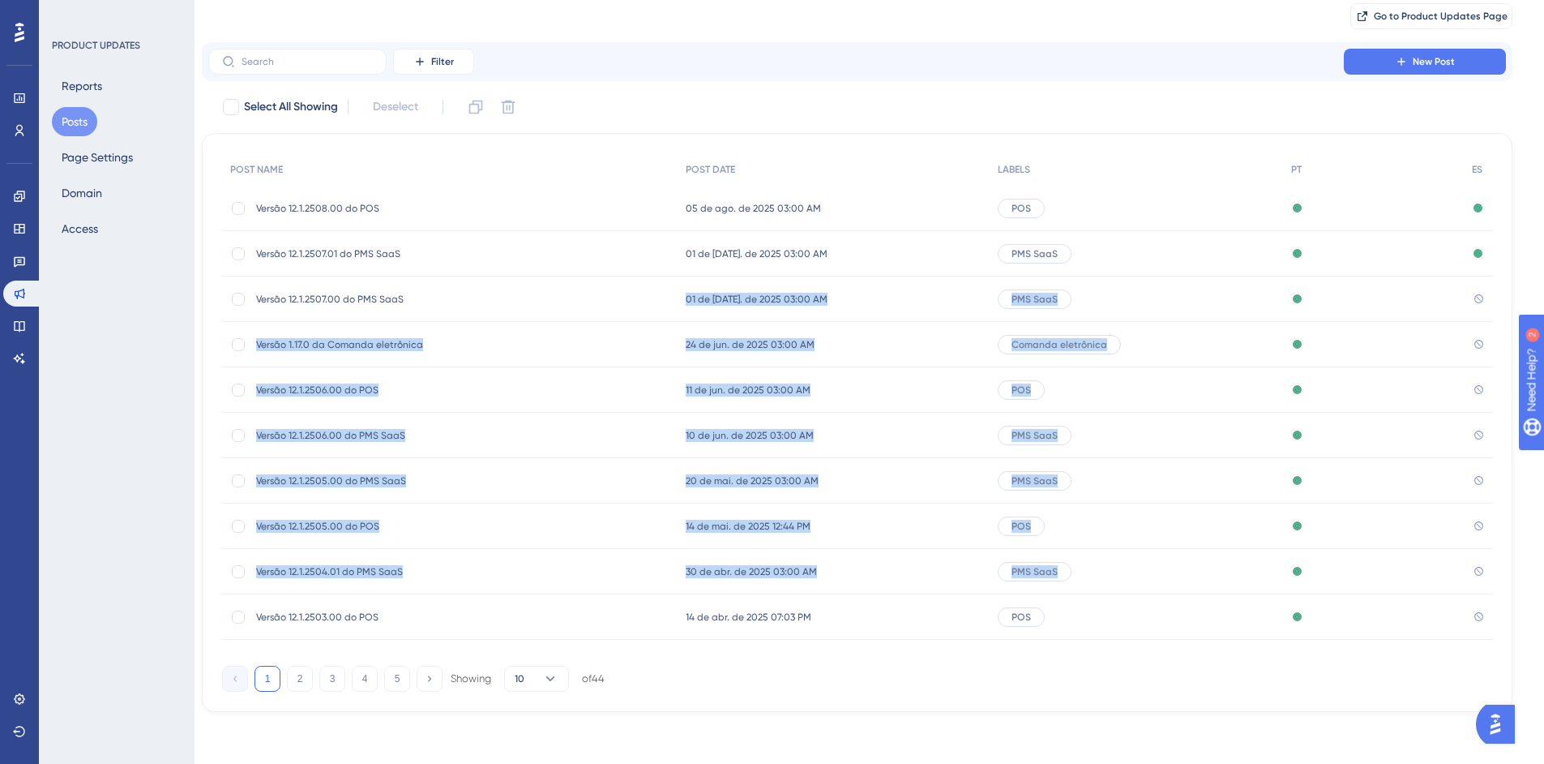
drag, startPoint x: 679, startPoint y: 300, endPoint x: 1444, endPoint y: 471, distance: 784.2
click at [1472, 558] on div "POST NAME POST DATE LABELS PT ES Versão 12.1.2508.00 do POS Versão 12.1.2508.00…" at bounding box center [857, 396] width 1270 height 486
click at [1433, 439] on div "Published" at bounding box center [1373, 435] width 181 height 45
click at [302, 685] on button "2" at bounding box center [300, 679] width 26 height 26
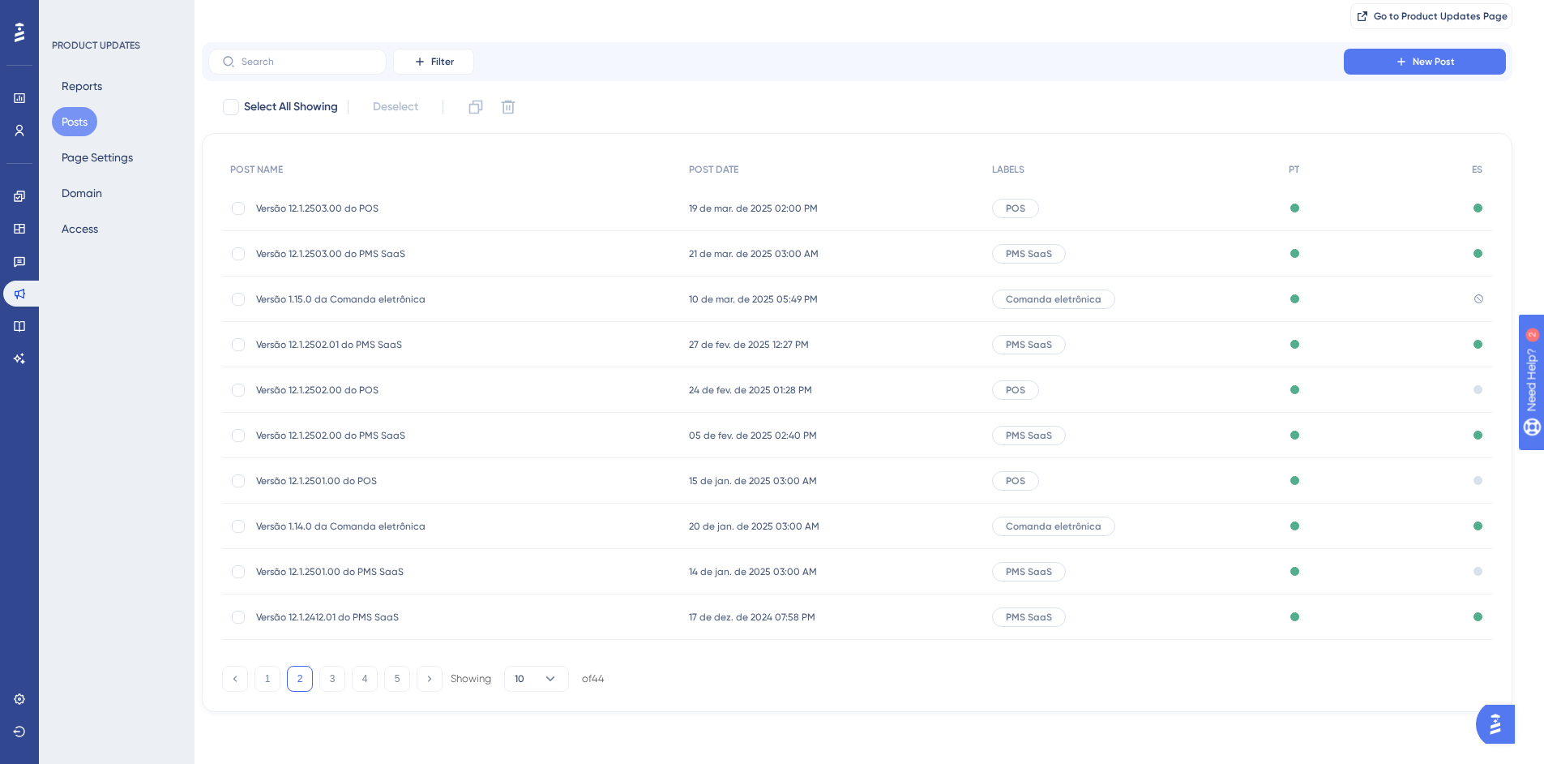
click at [1287, 673] on div "1 2 3 4 5 Showing 10 of 44" at bounding box center [857, 675] width 1270 height 32
click at [272, 679] on button "1" at bounding box center [268, 679] width 26 height 26
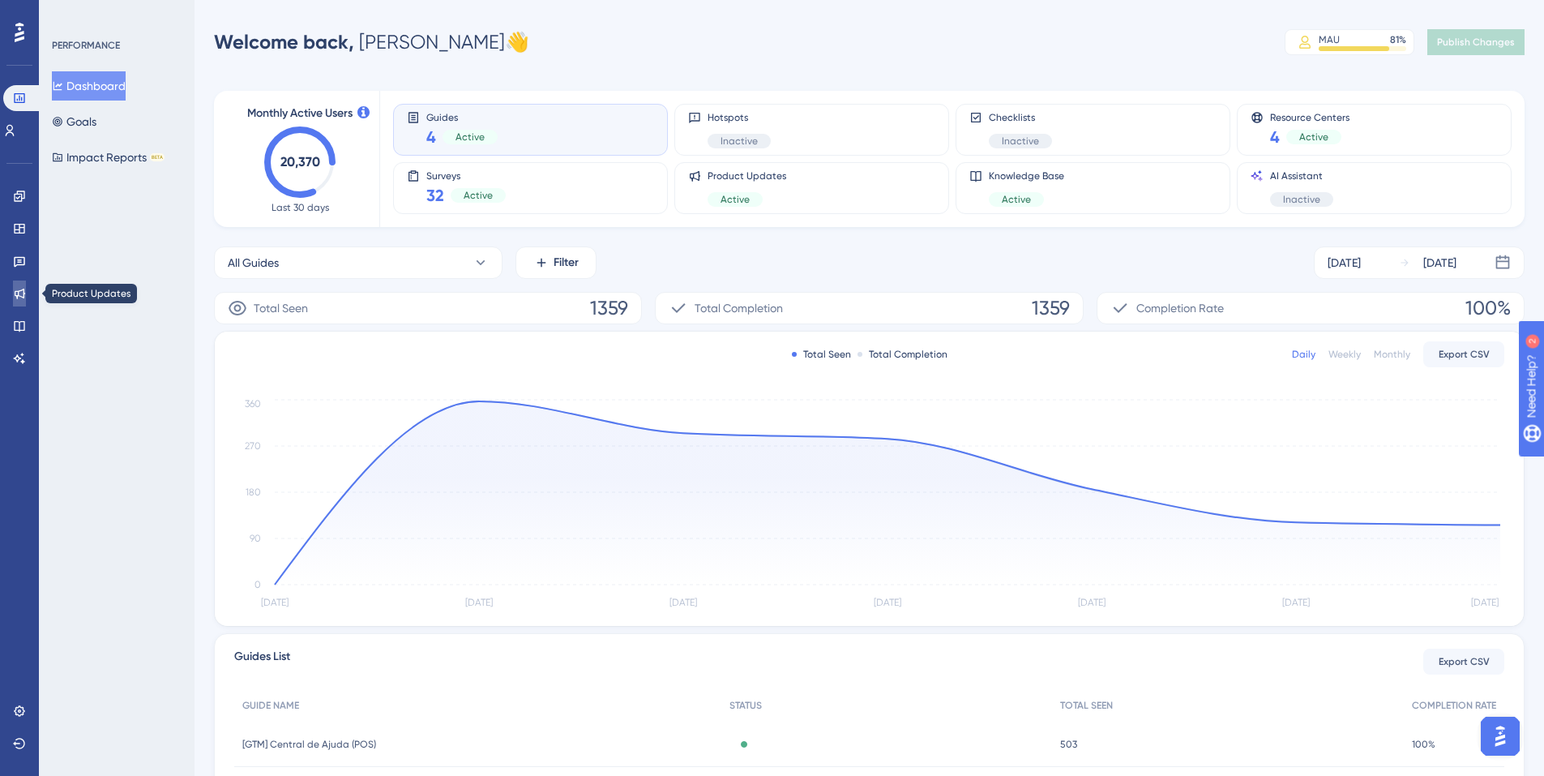
click at [19, 288] on icon at bounding box center [19, 293] width 13 height 13
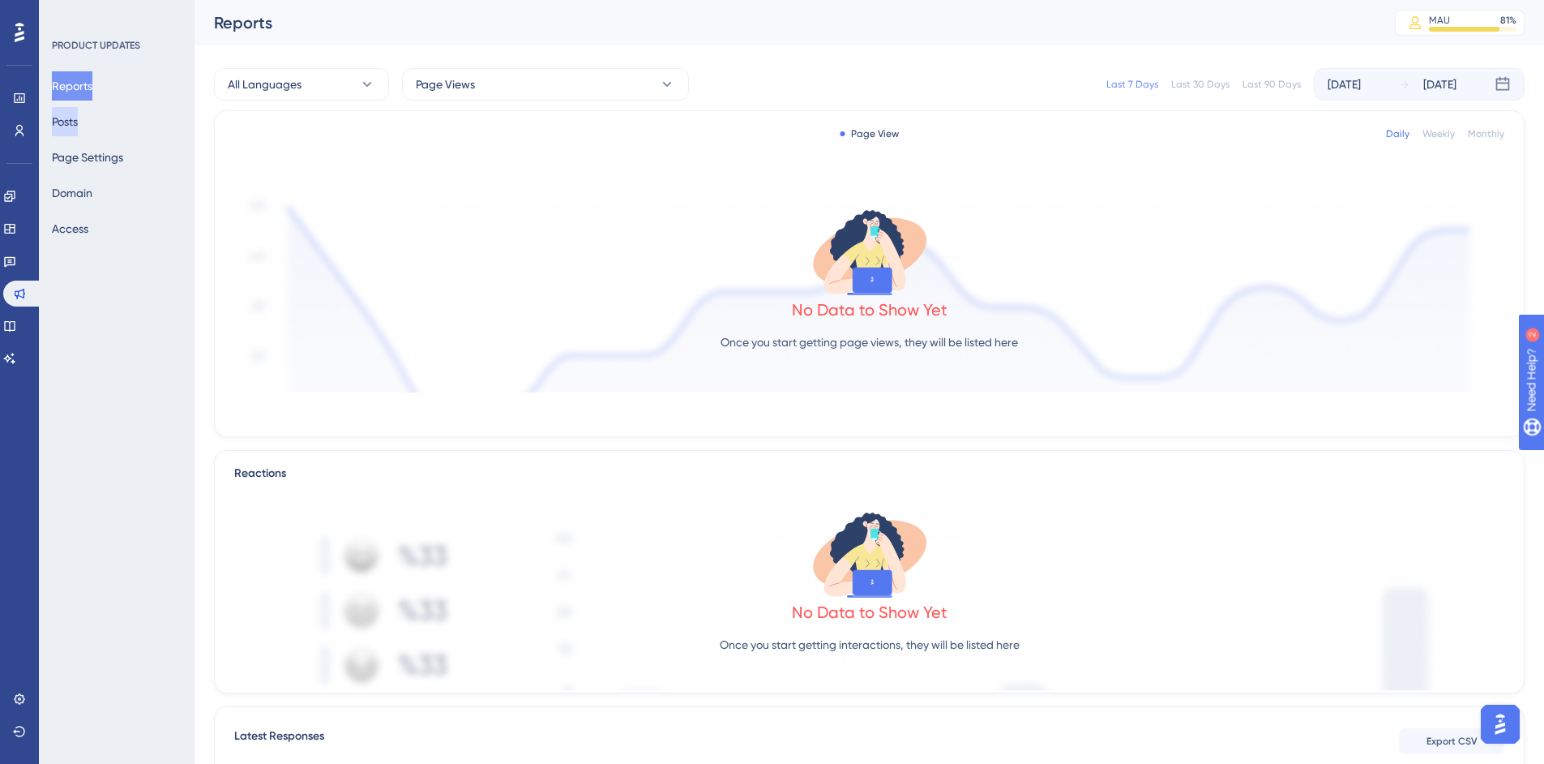
click at [78, 117] on button "Posts" at bounding box center [65, 121] width 26 height 29
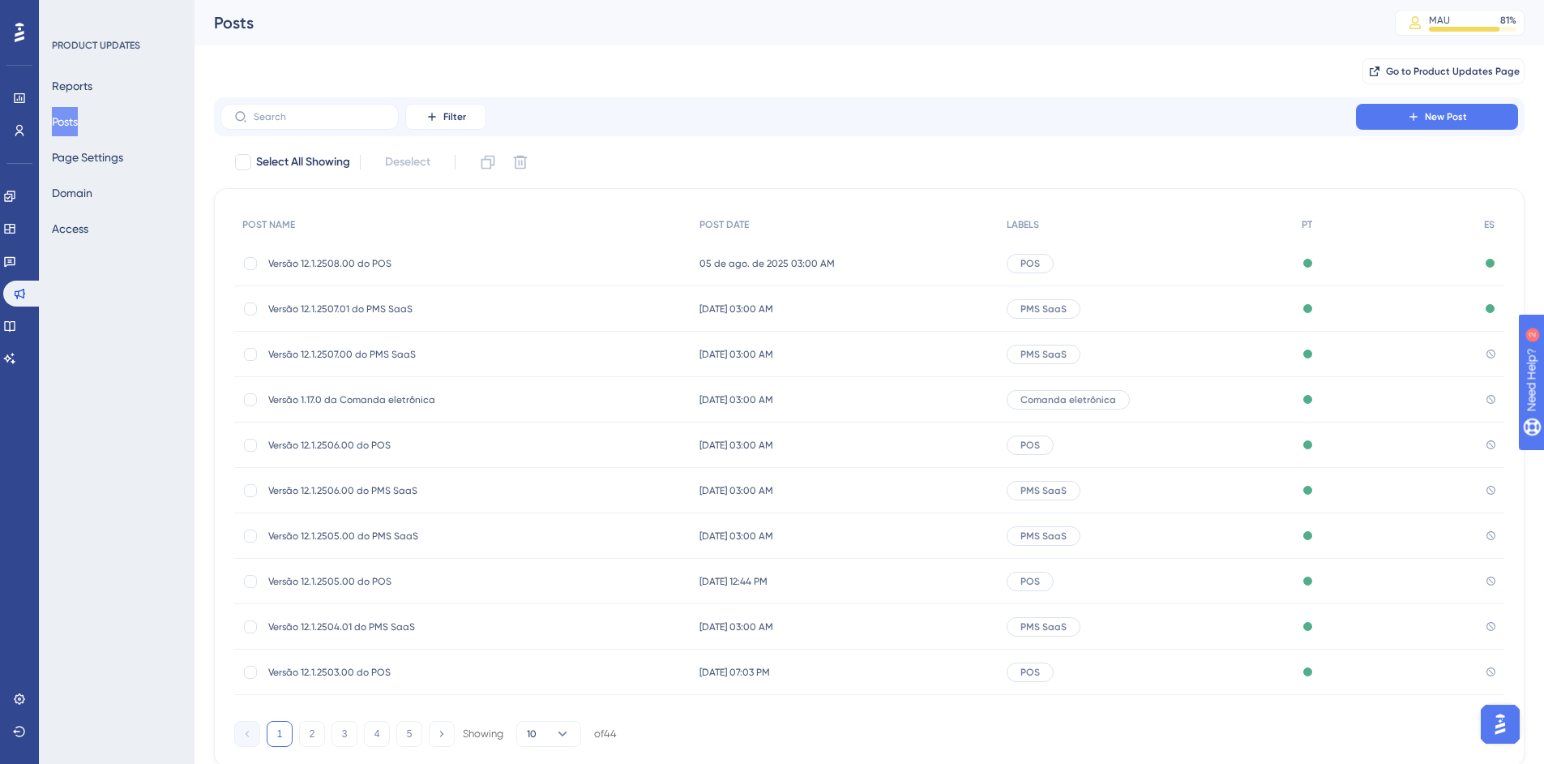
click at [412, 306] on span "Versão 12.1.2507.01 do PMS SaaS" at bounding box center [397, 308] width 259 height 13
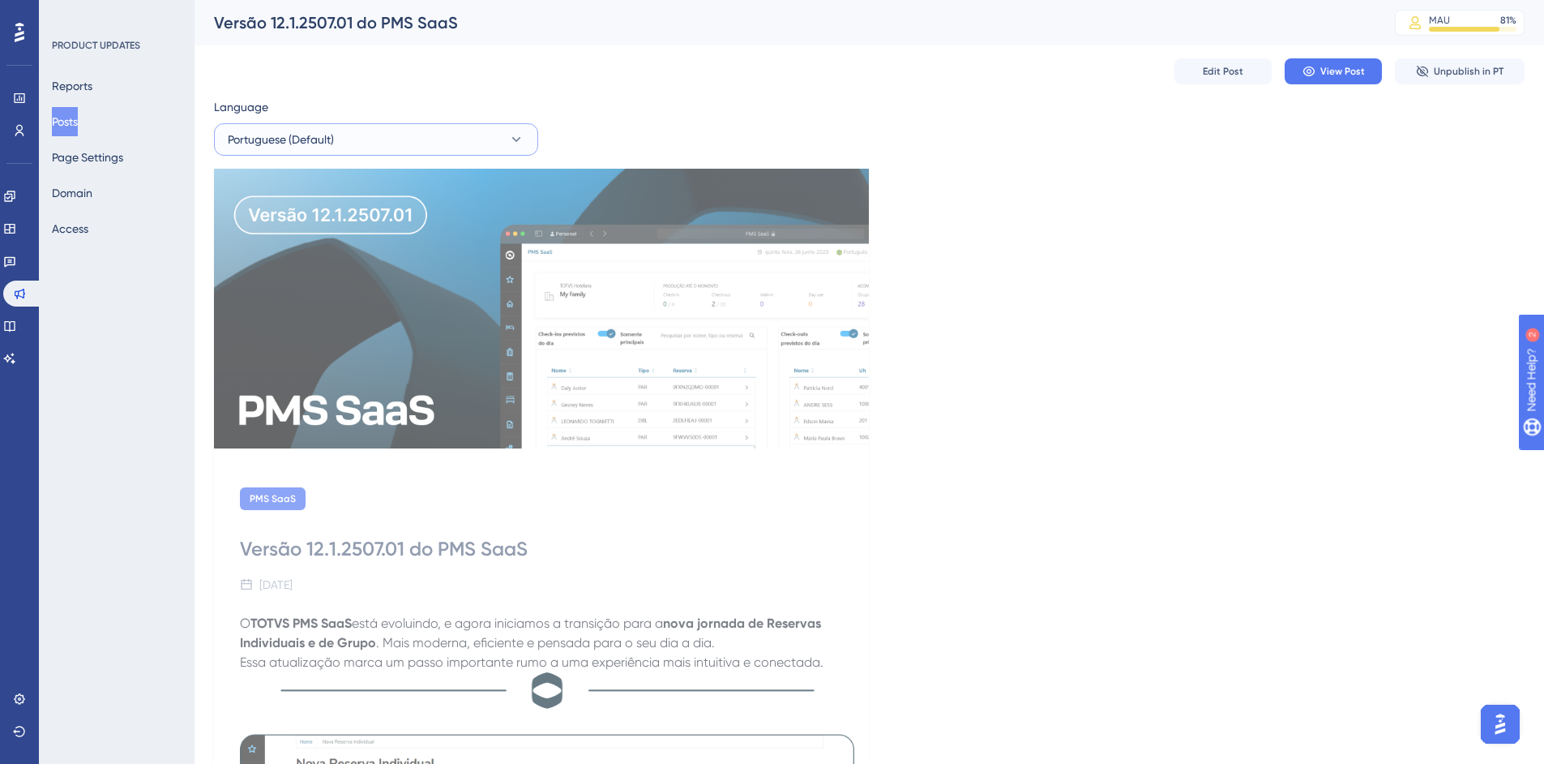
click at [496, 143] on button "Portuguese (Default)" at bounding box center [376, 139] width 324 height 32
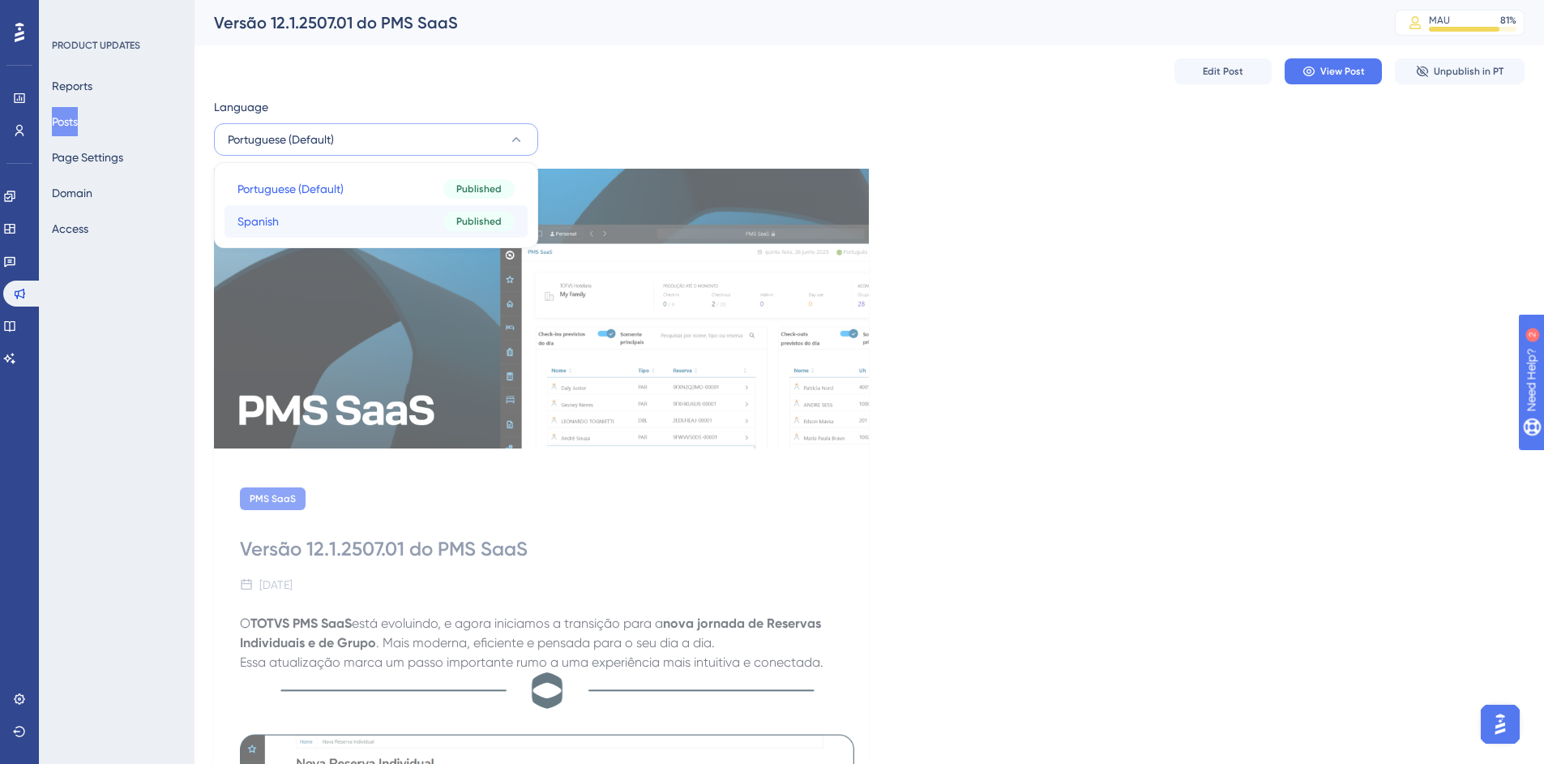
click at [367, 217] on button "Spanish Spanish Published" at bounding box center [376, 221] width 303 height 32
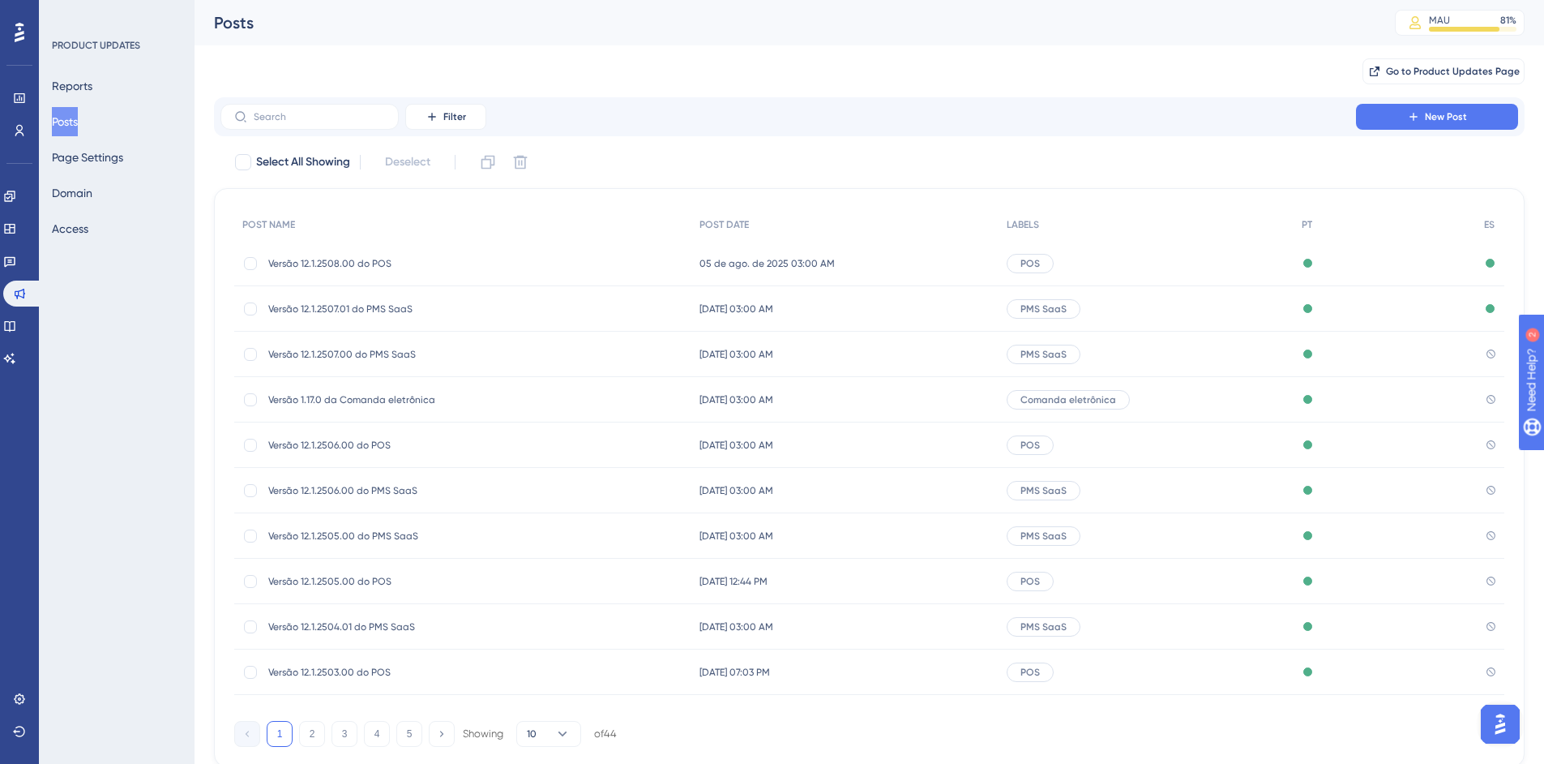
click at [390, 359] on span "Versão 12.1.2507.00 do PMS SaaS" at bounding box center [397, 354] width 259 height 13
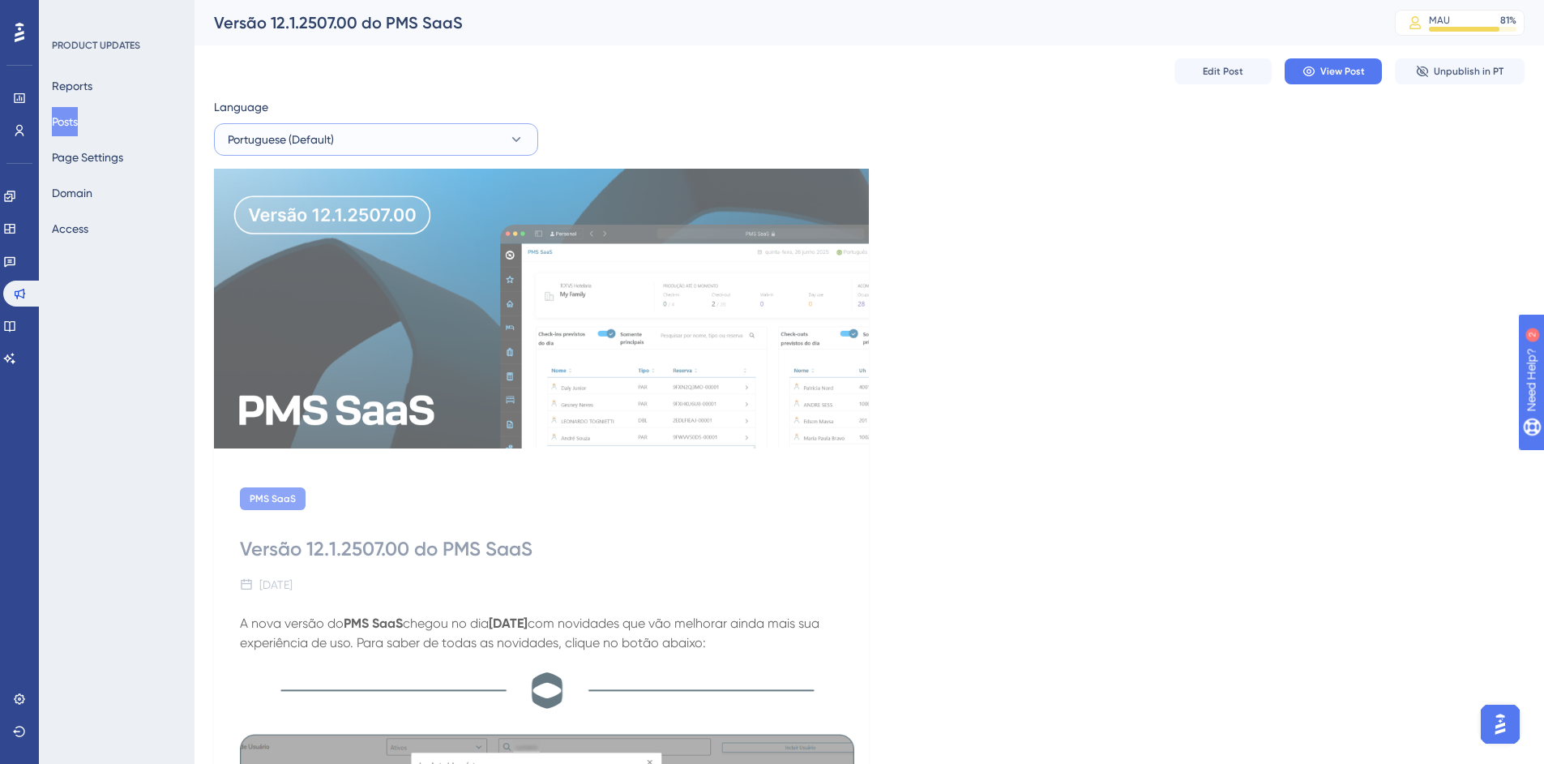
click at [425, 146] on button "Portuguese (Default)" at bounding box center [376, 139] width 324 height 32
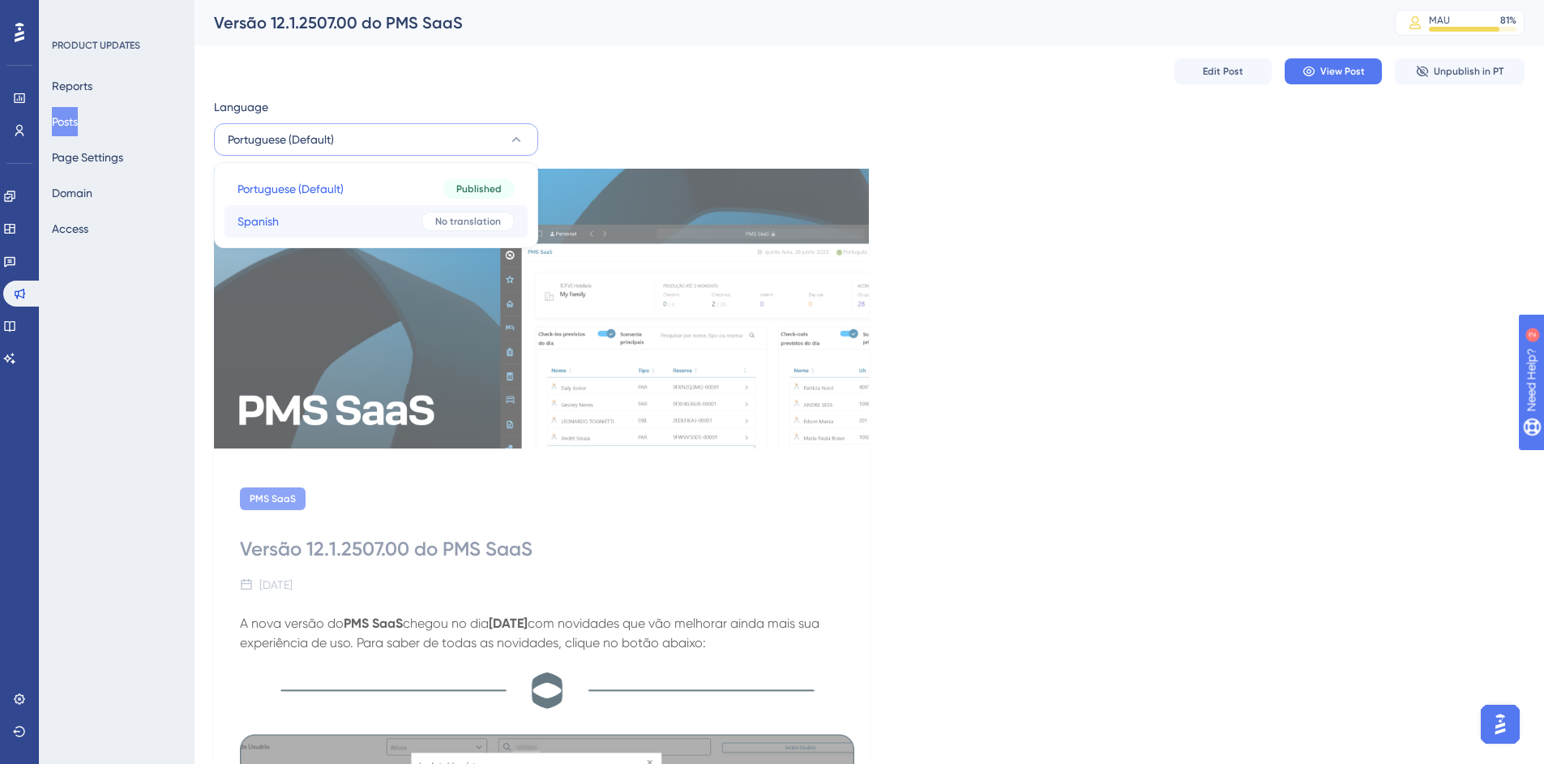
click at [344, 214] on button "Spanish Spanish No translation" at bounding box center [376, 221] width 303 height 32
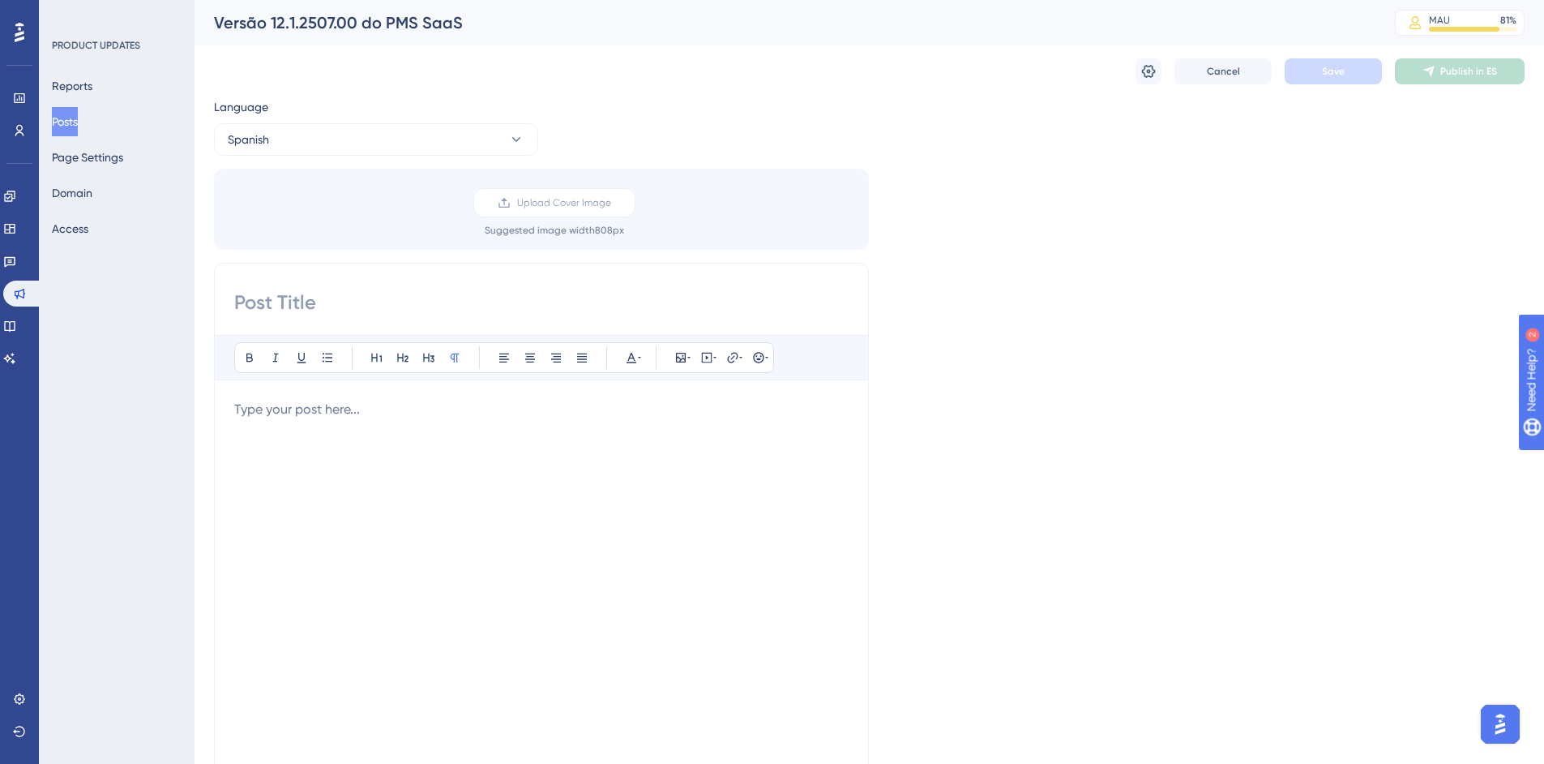
click at [469, 488] on div at bounding box center [541, 578] width 615 height 357
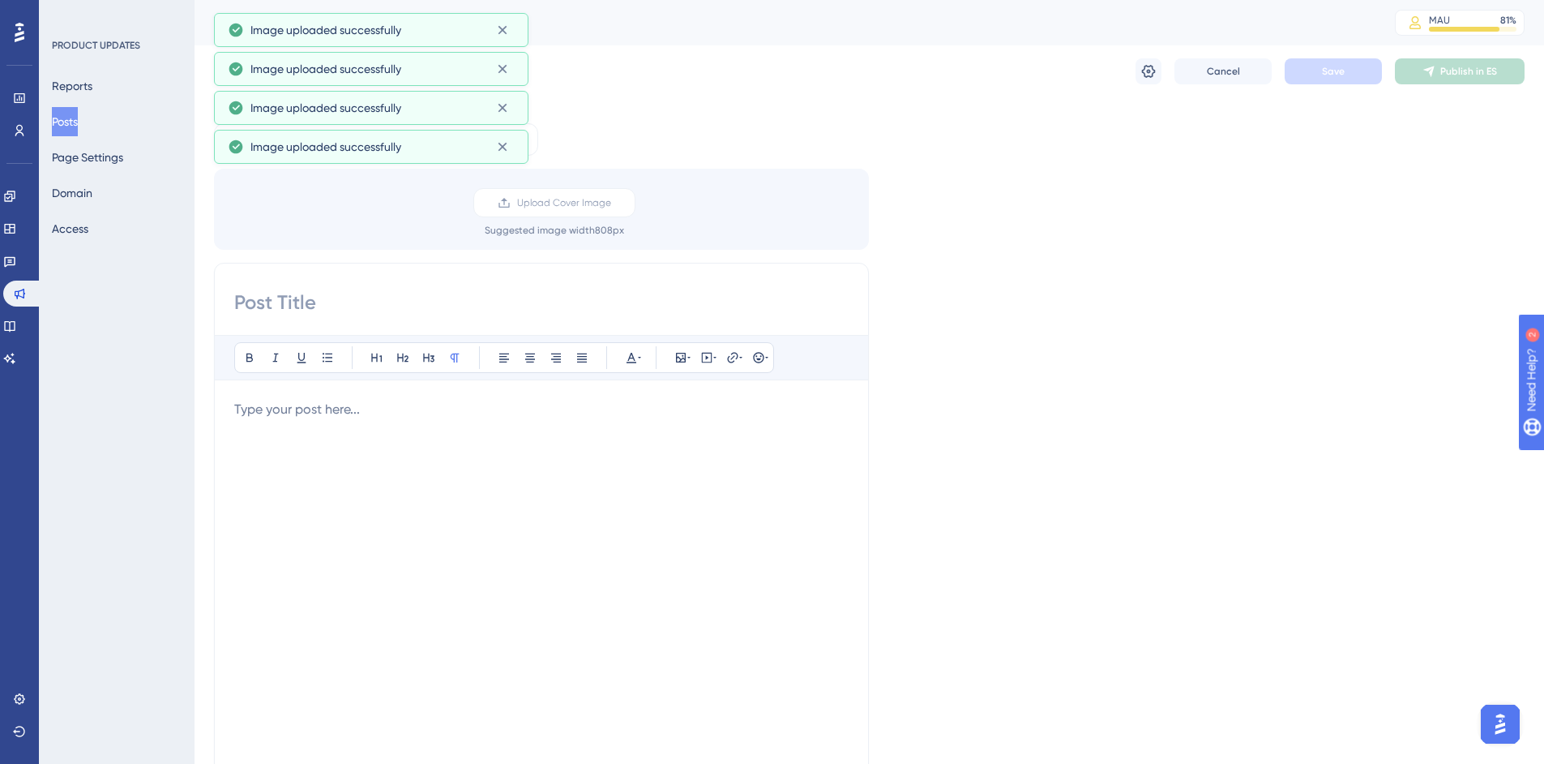
click at [424, 447] on div at bounding box center [541, 578] width 615 height 357
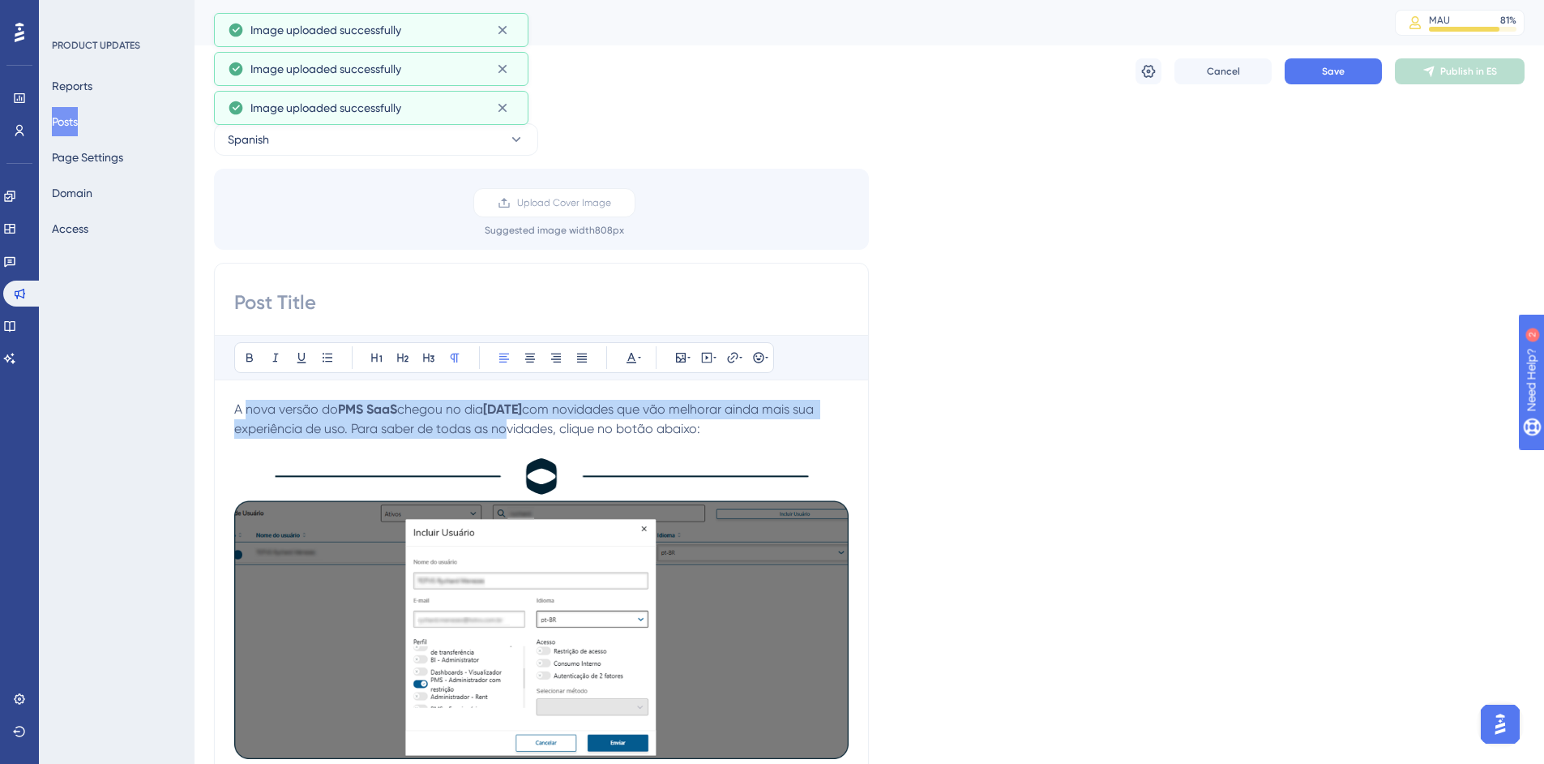
drag, startPoint x: 251, startPoint y: 409, endPoint x: 604, endPoint y: 418, distance: 353.6
click at [598, 419] on p "A nova versão do PMS [PERSON_NAME] chegou no dia [DATE] com novidades que vão m…" at bounding box center [541, 429] width 615 height 58
click at [706, 417] on p "A nova versão do PMS [PERSON_NAME] chegou no dia [DATE] com novidades que vão m…" at bounding box center [541, 429] width 615 height 58
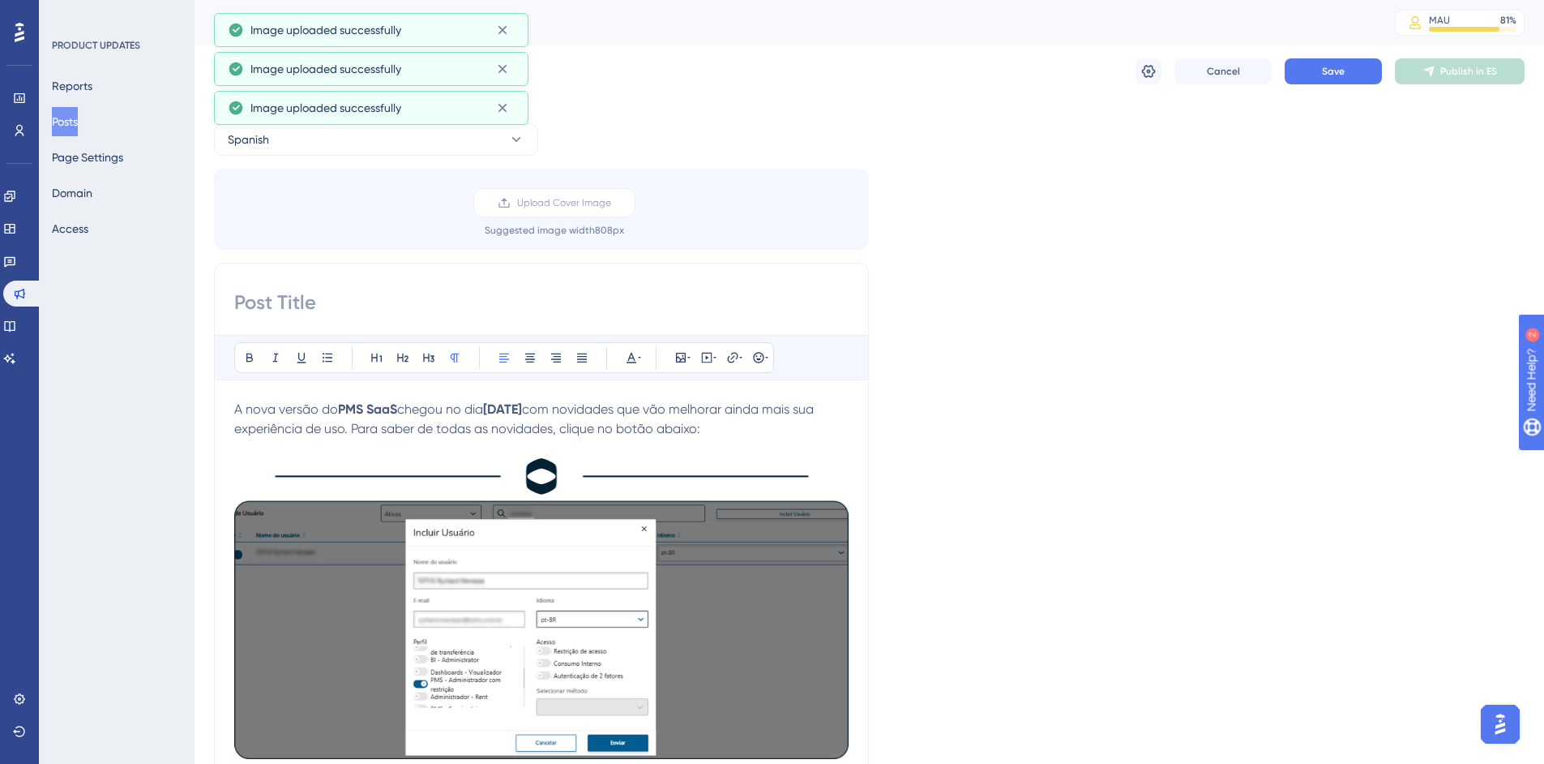
drag, startPoint x: 801, startPoint y: 428, endPoint x: 379, endPoint y: 418, distance: 421.7
click at [379, 418] on p "A nova versão do PMS [PERSON_NAME] chegou no dia [DATE] com novidades que vão m…" at bounding box center [541, 429] width 615 height 58
click at [342, 412] on strong "PMS SaaS" at bounding box center [367, 408] width 59 height 15
drag, startPoint x: 226, startPoint y: 407, endPoint x: 760, endPoint y: 411, distance: 533.5
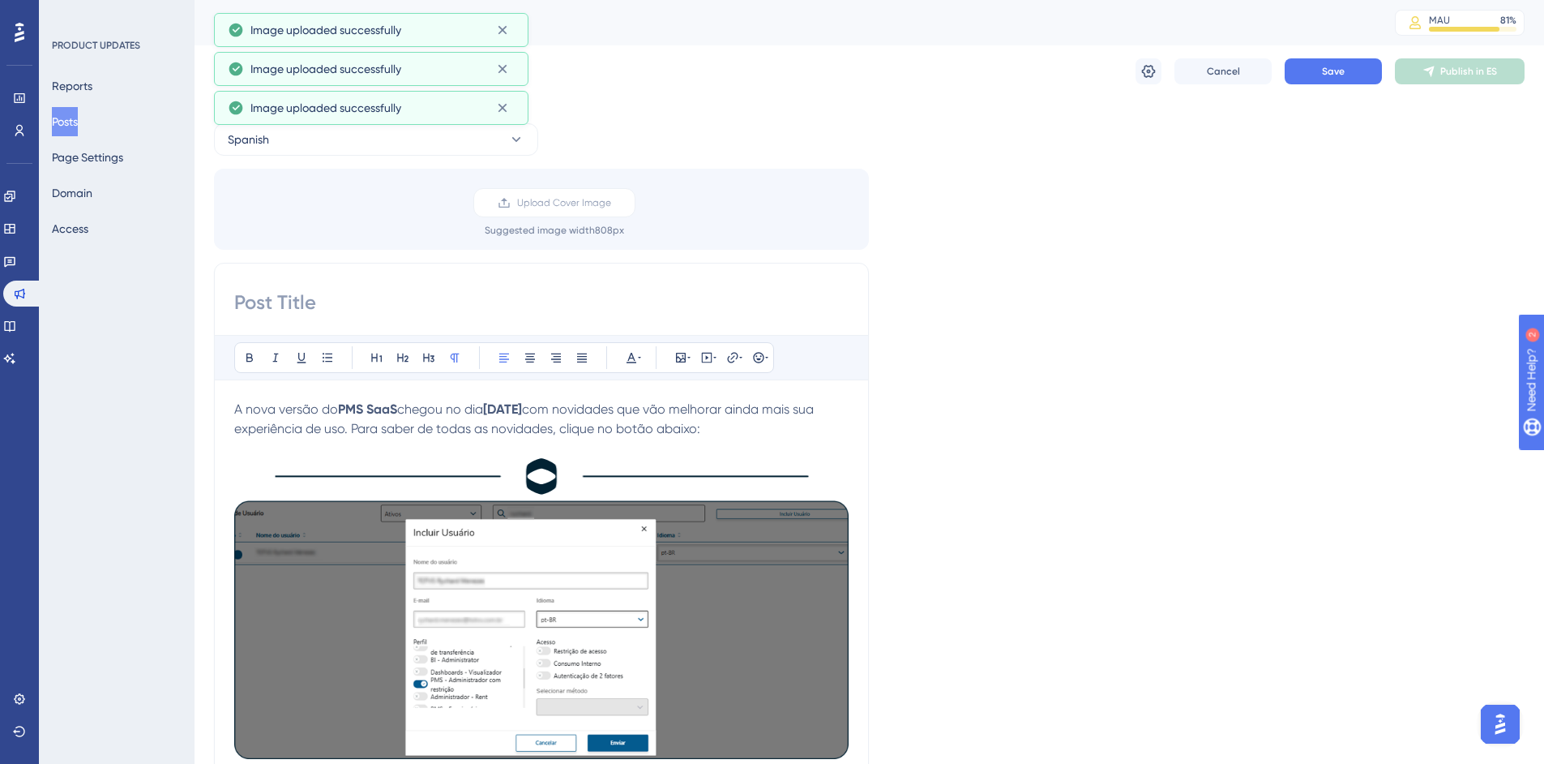
drag, startPoint x: 802, startPoint y: 428, endPoint x: 208, endPoint y: 414, distance: 594.4
copy p "A nova versão do PMS [PERSON_NAME] chegou no dia [DATE] com novidades que vão m…"
click at [474, 308] on input at bounding box center [541, 302] width 615 height 26
